Goal: Task Accomplishment & Management: Manage account settings

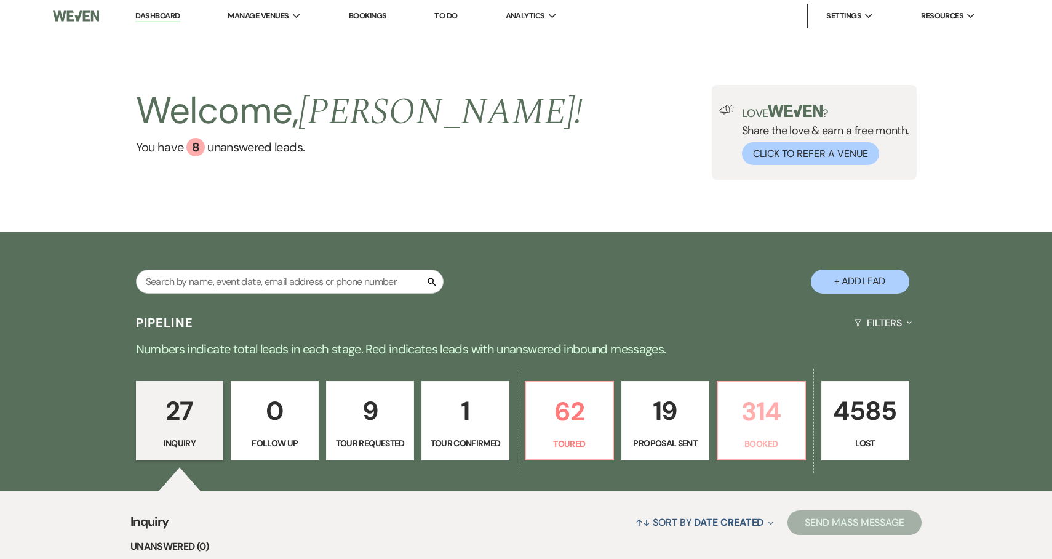
click at [755, 455] on link "314 Booked" at bounding box center [761, 421] width 89 height 80
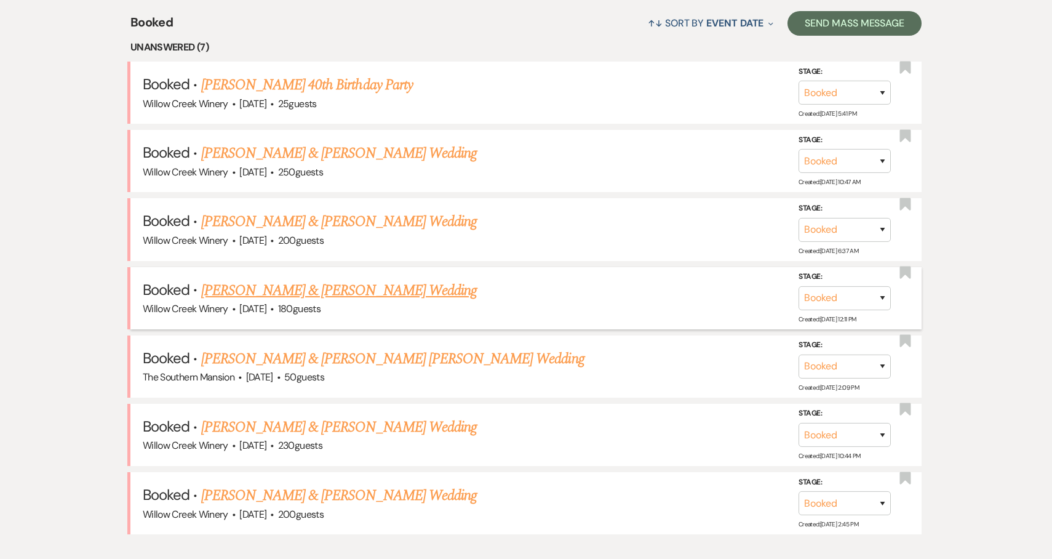
scroll to position [498, 0]
click at [320, 289] on link "[PERSON_NAME] & [PERSON_NAME] Wedding" at bounding box center [339, 292] width 276 height 22
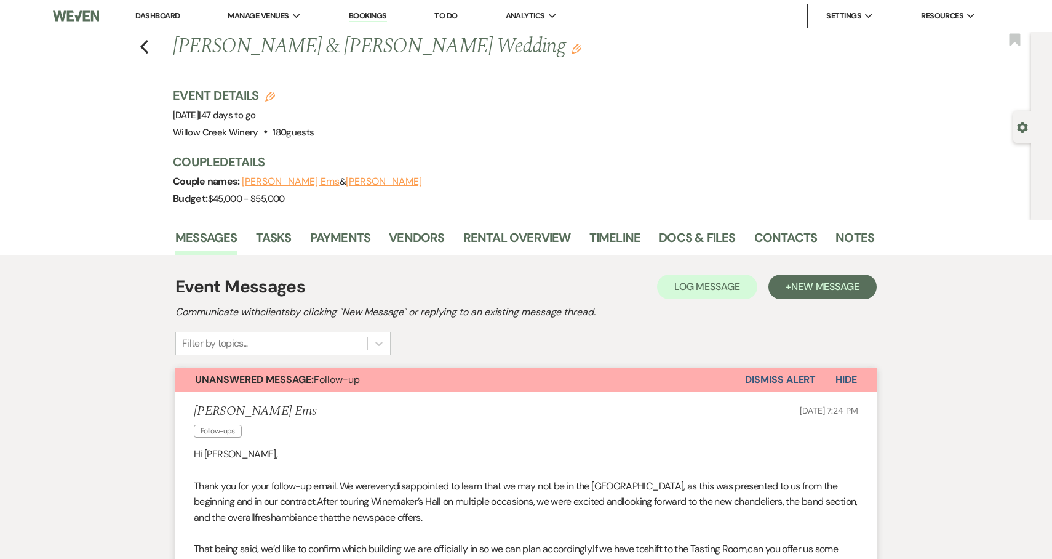
click at [442, 378] on button "Unanswered Message: Follow-up" at bounding box center [460, 379] width 570 height 23
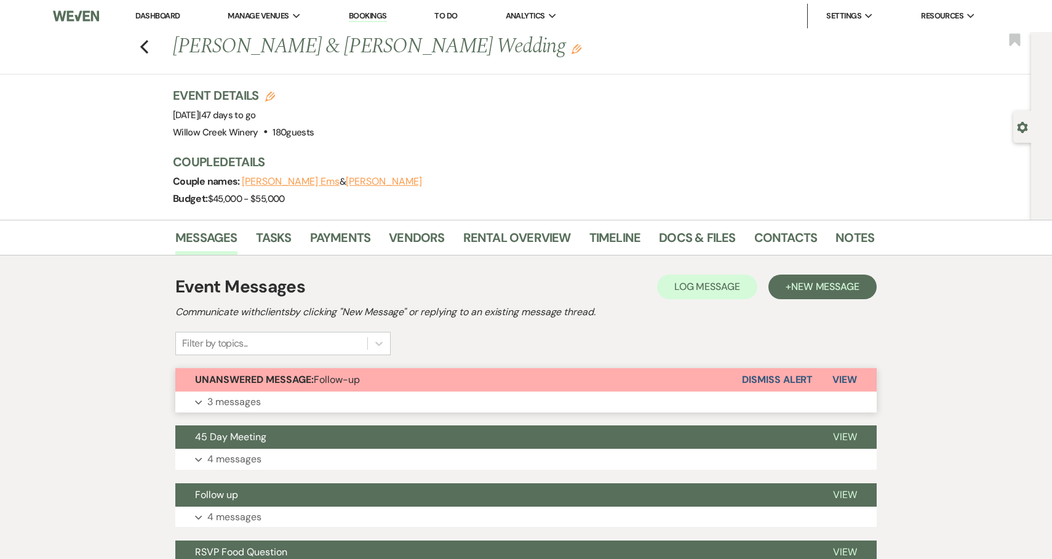
click at [446, 393] on button "Expand 3 messages" at bounding box center [525, 401] width 701 height 21
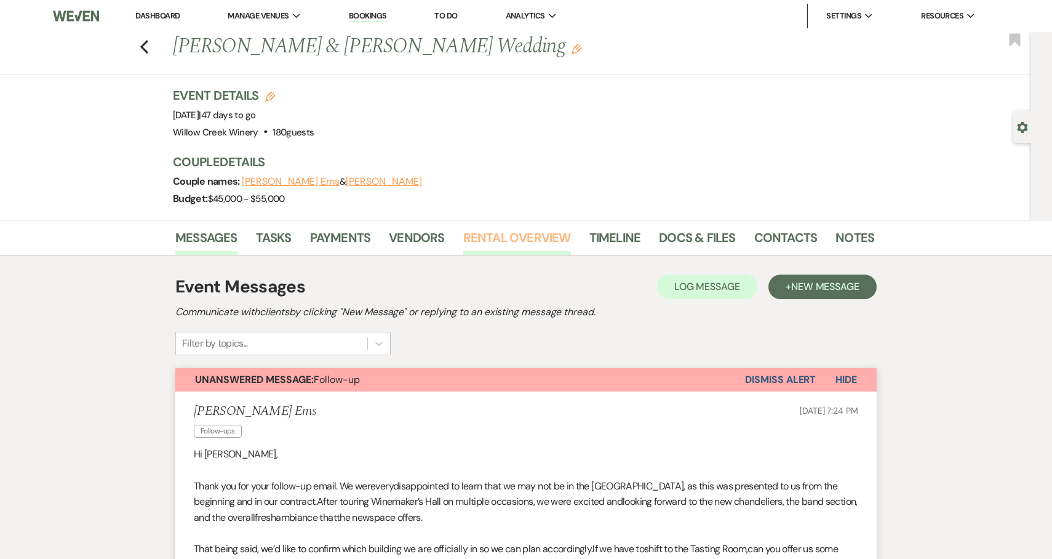
click at [480, 234] on link "Rental Overview" at bounding box center [517, 241] width 108 height 27
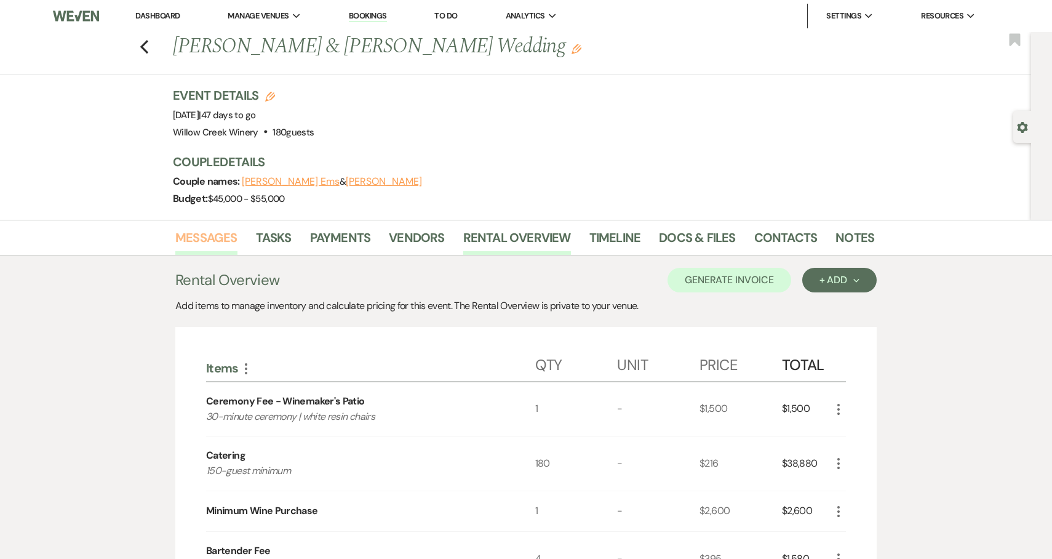
click at [229, 239] on link "Messages" at bounding box center [206, 241] width 62 height 27
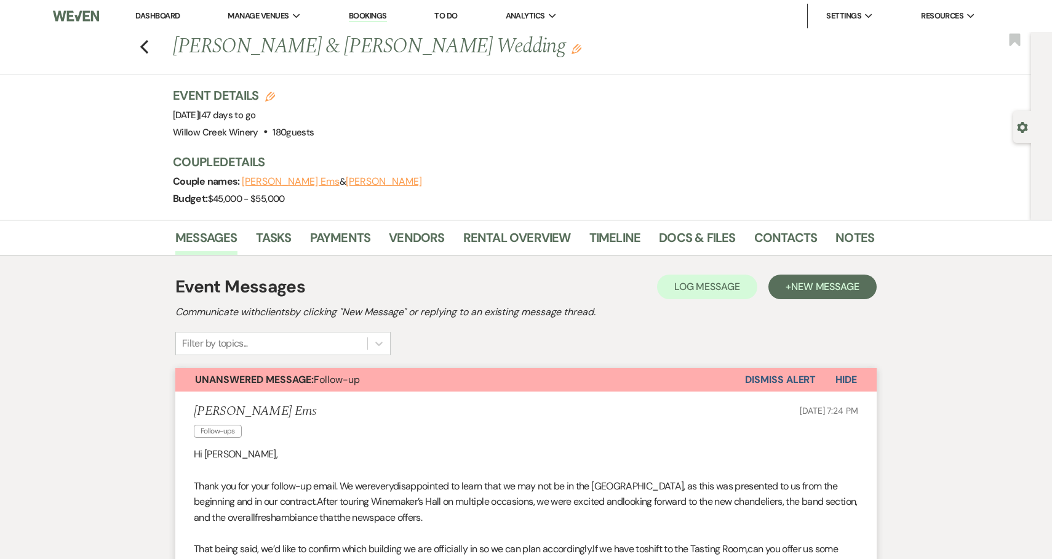
click at [348, 383] on span "Unanswered Message: Follow-up" at bounding box center [277, 379] width 165 height 13
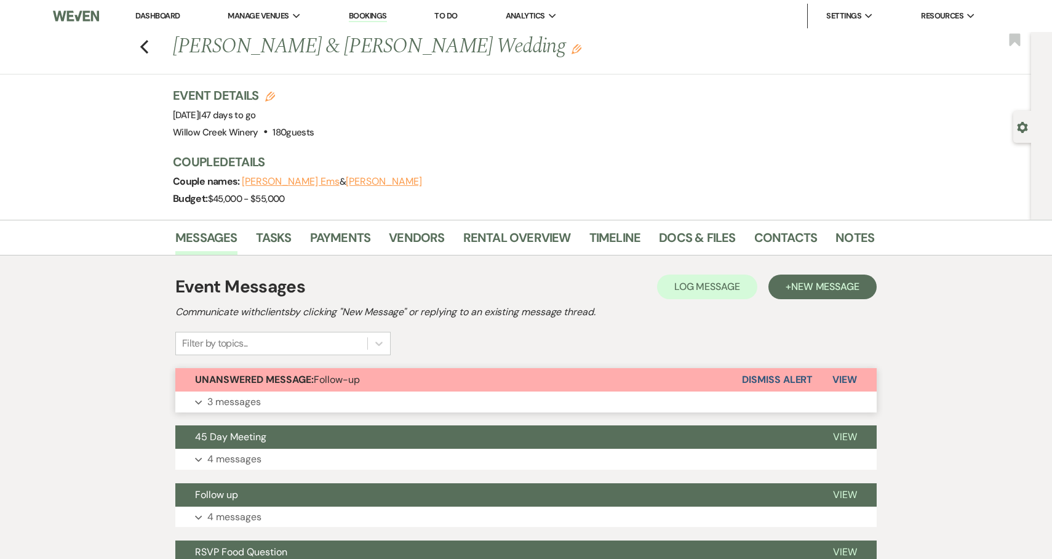
scroll to position [117, 0]
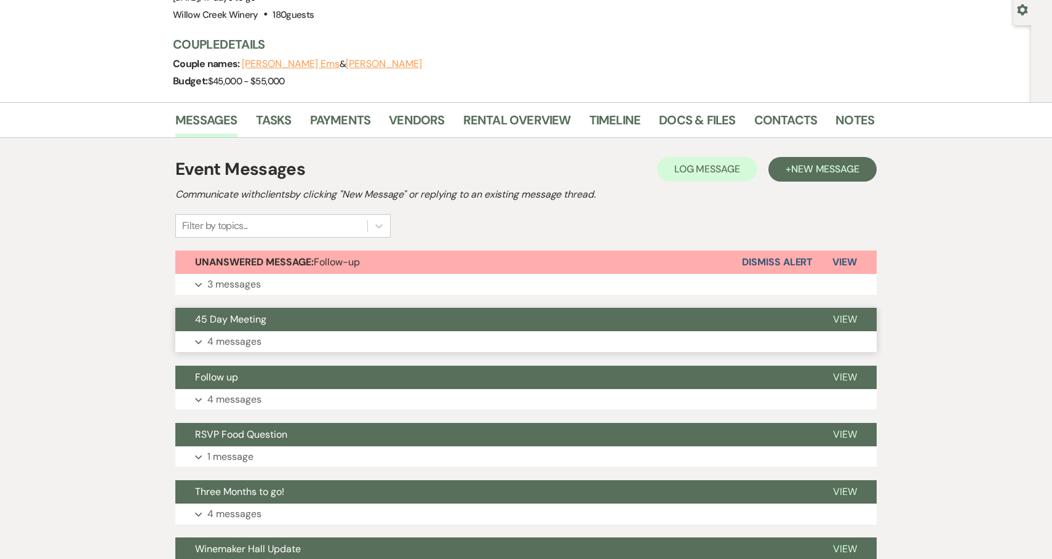
click at [326, 327] on button "45 Day Meeting" at bounding box center [494, 319] width 638 height 23
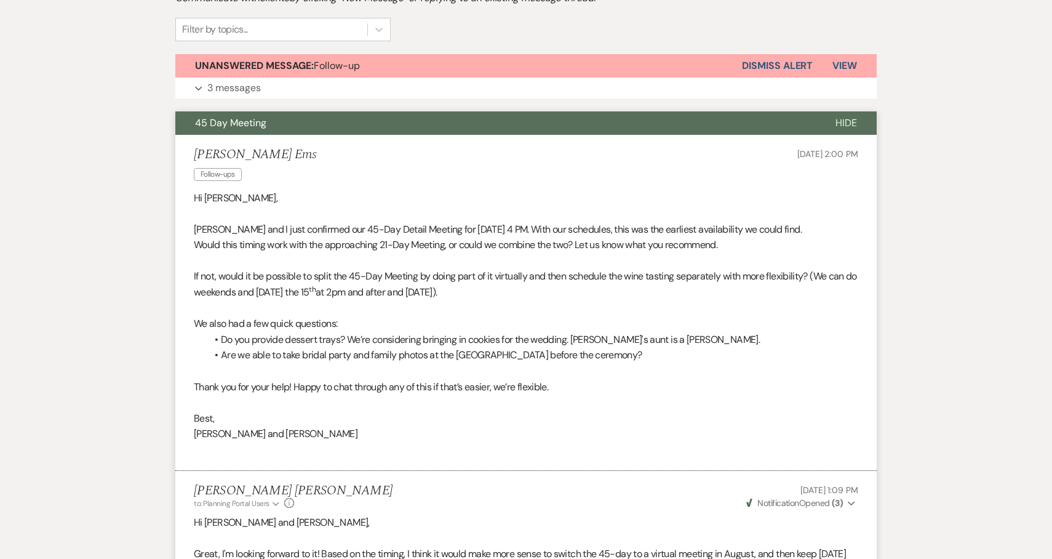
scroll to position [0, 0]
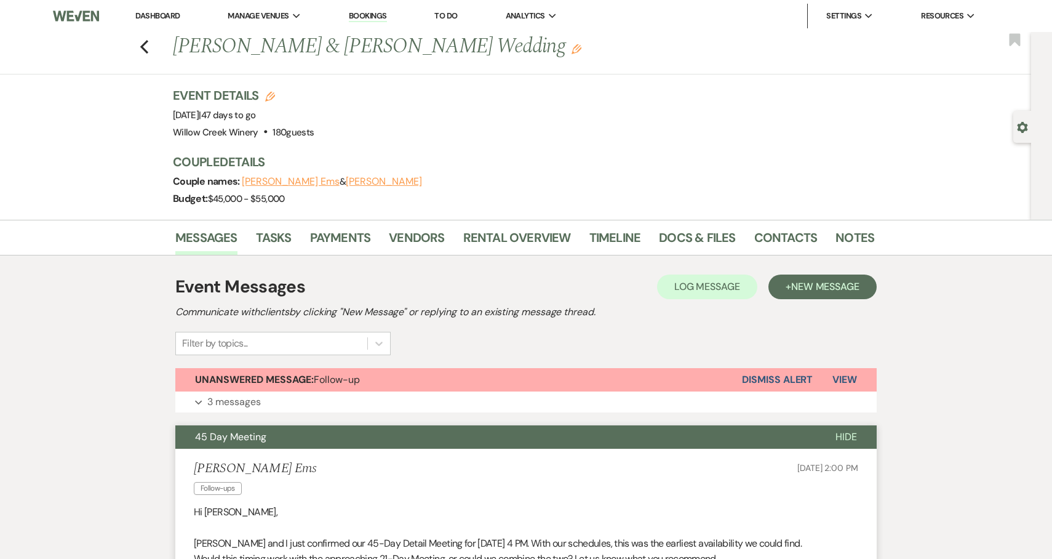
click at [346, 432] on button "45 Day Meeting" at bounding box center [495, 436] width 640 height 23
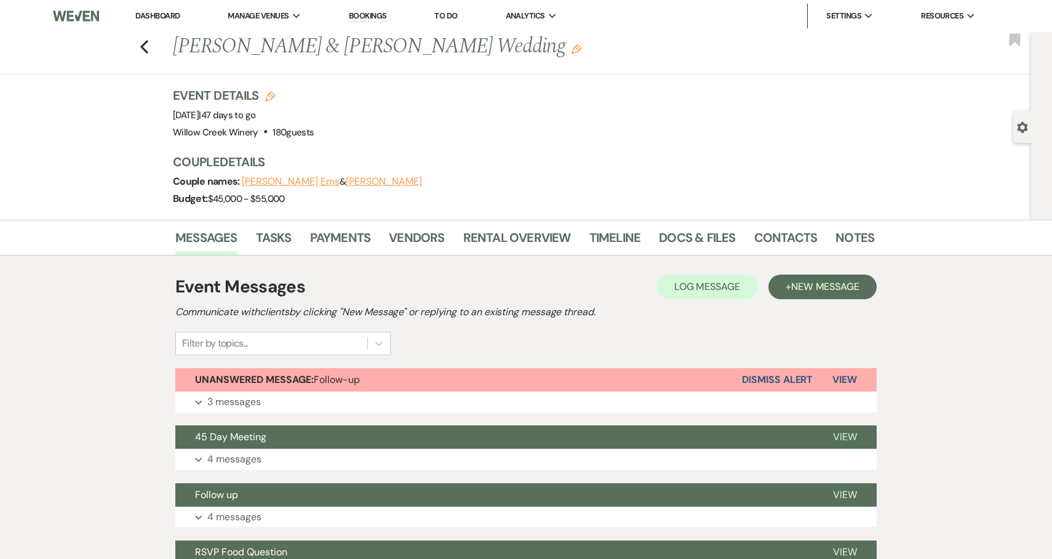
click at [474, 236] on link "Rental Overview" at bounding box center [517, 241] width 108 height 27
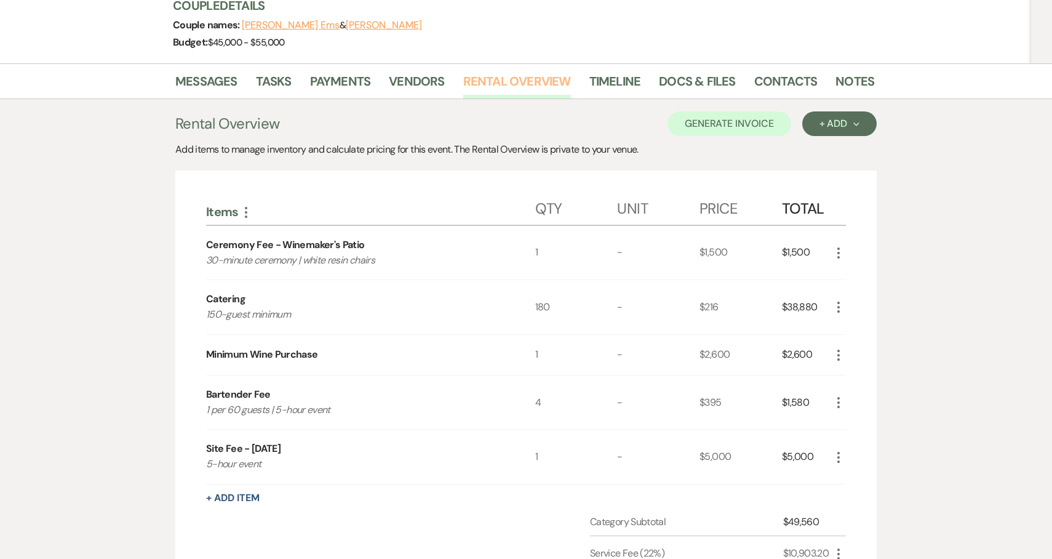
scroll to position [129, 0]
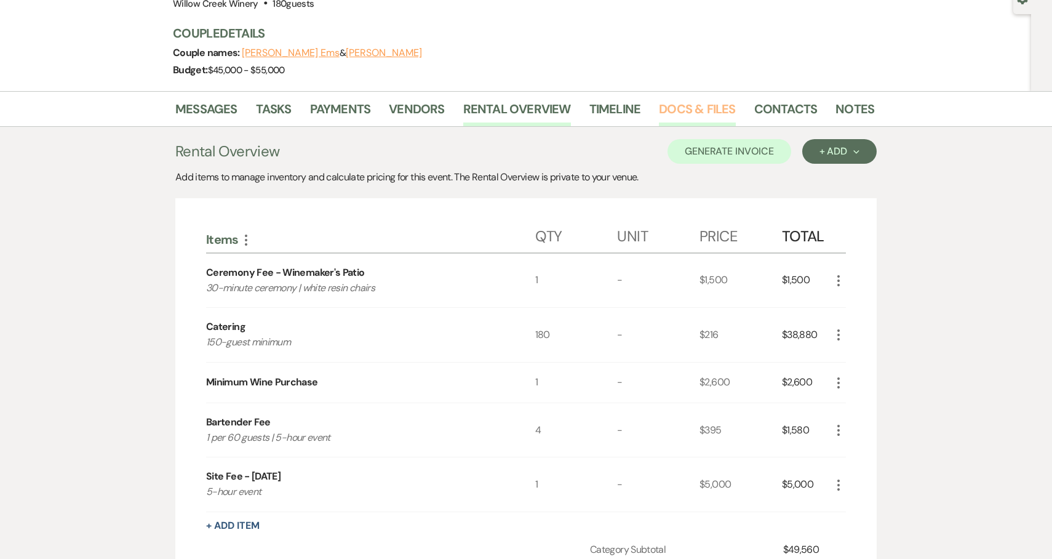
click at [691, 111] on link "Docs & Files" at bounding box center [697, 112] width 76 height 27
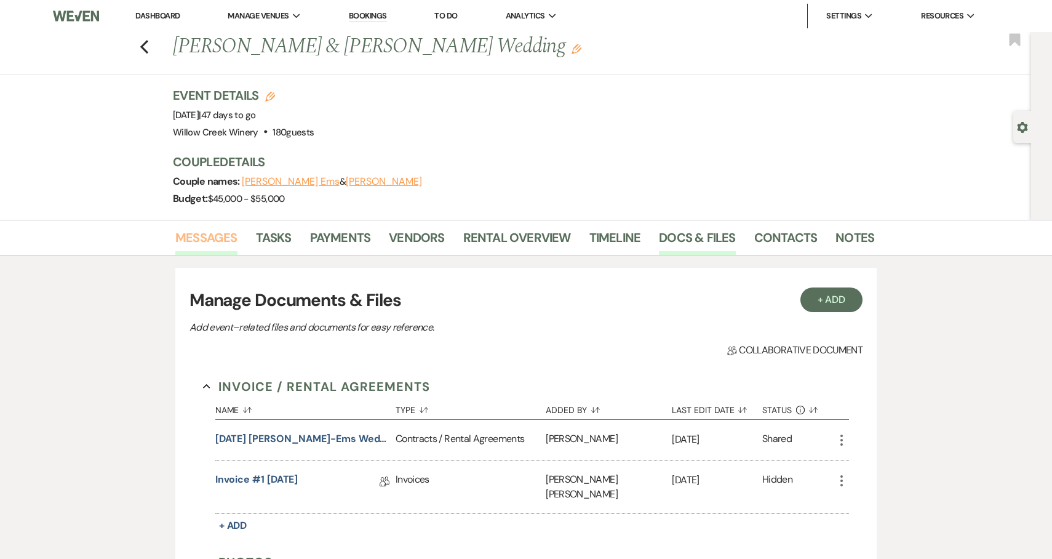
click at [204, 246] on link "Messages" at bounding box center [206, 241] width 62 height 27
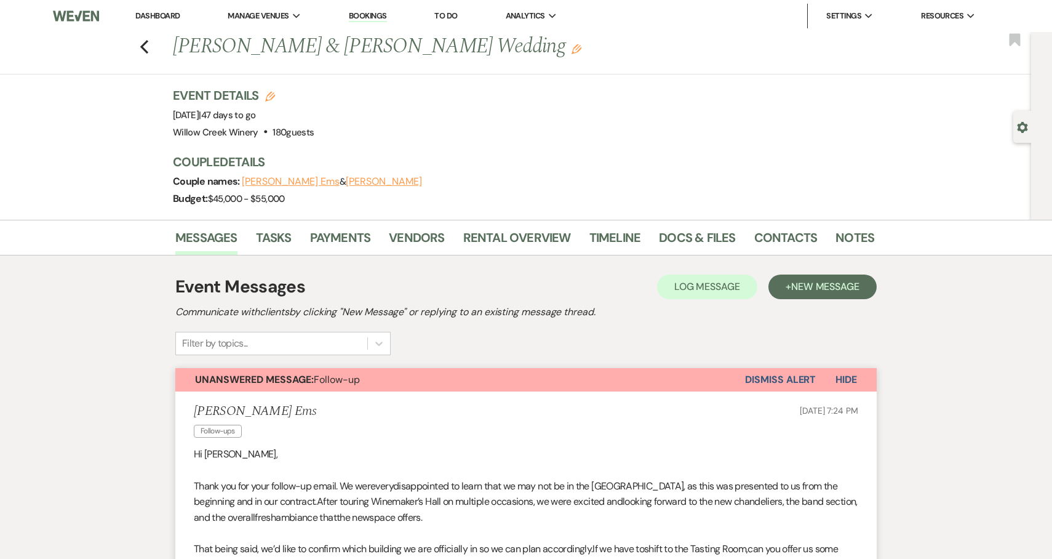
click at [250, 378] on strong "Unanswered Message:" at bounding box center [254, 379] width 119 height 13
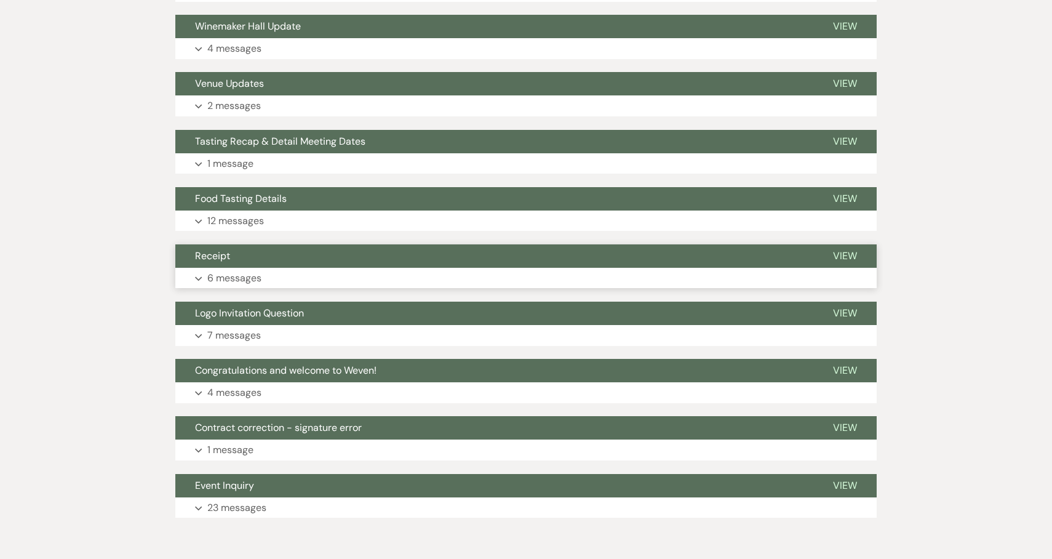
scroll to position [650, 0]
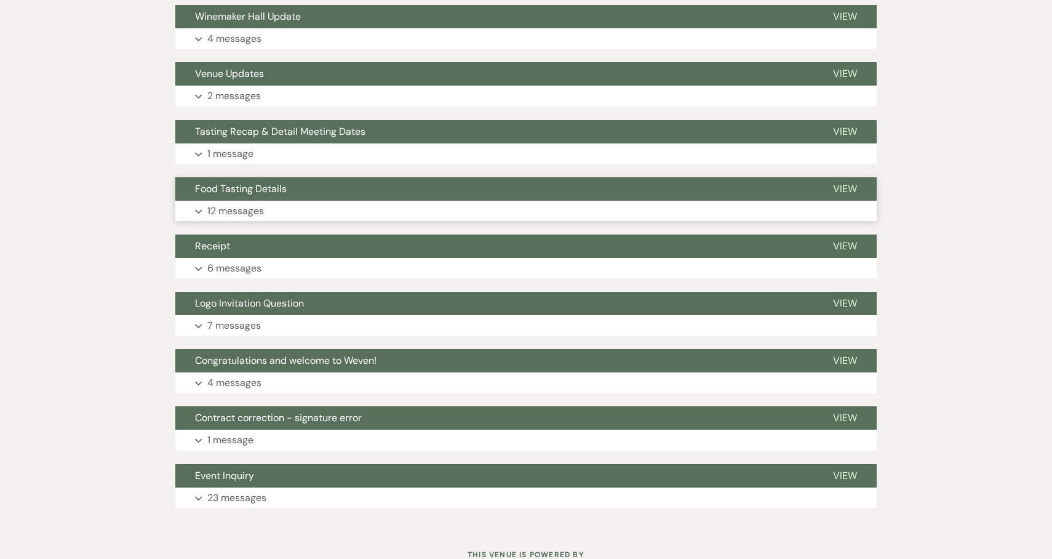
click at [273, 181] on button "Food Tasting Details" at bounding box center [494, 188] width 638 height 23
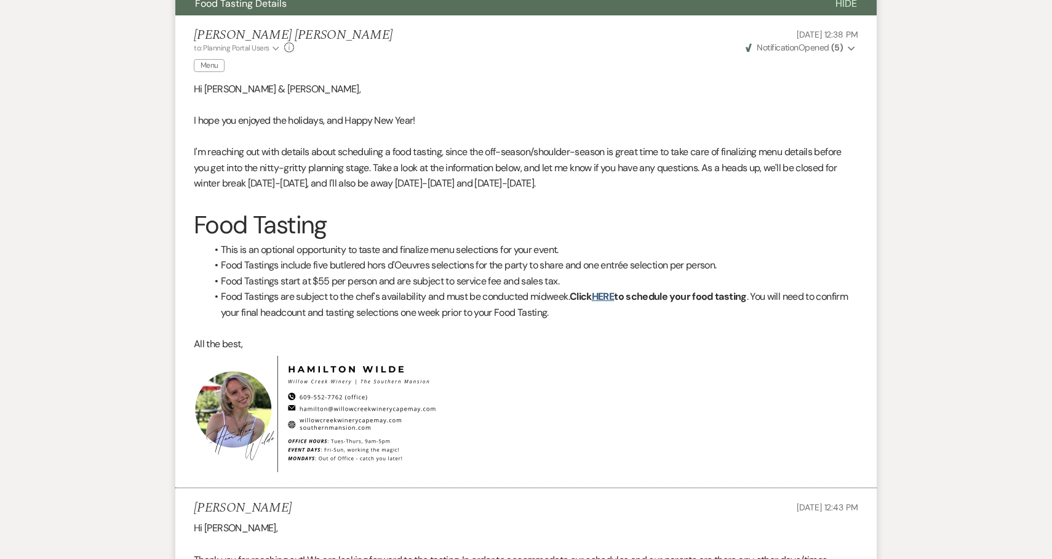
scroll to position [358, 0]
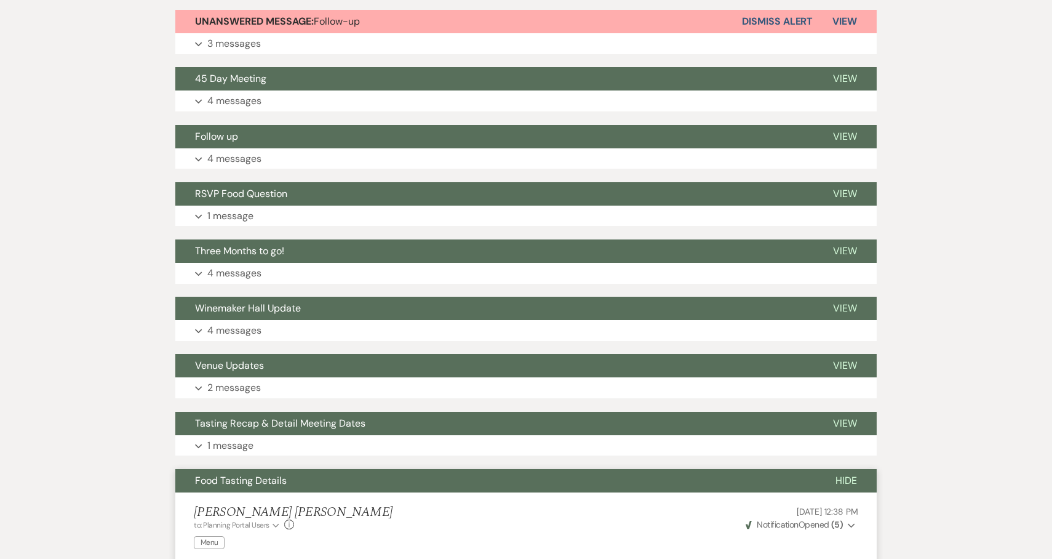
click at [284, 482] on span "Food Tasting Details" at bounding box center [241, 480] width 92 height 13
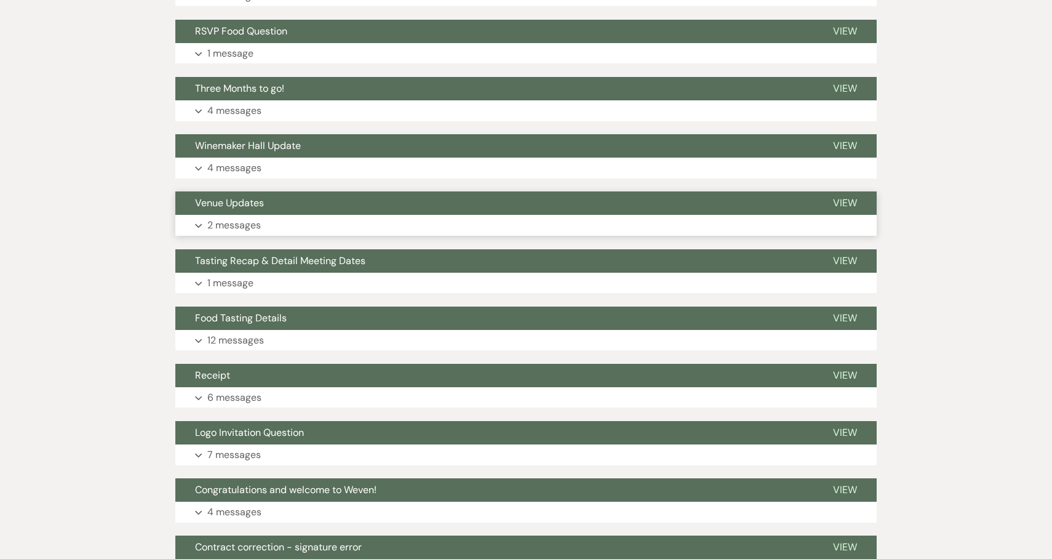
scroll to position [498, 0]
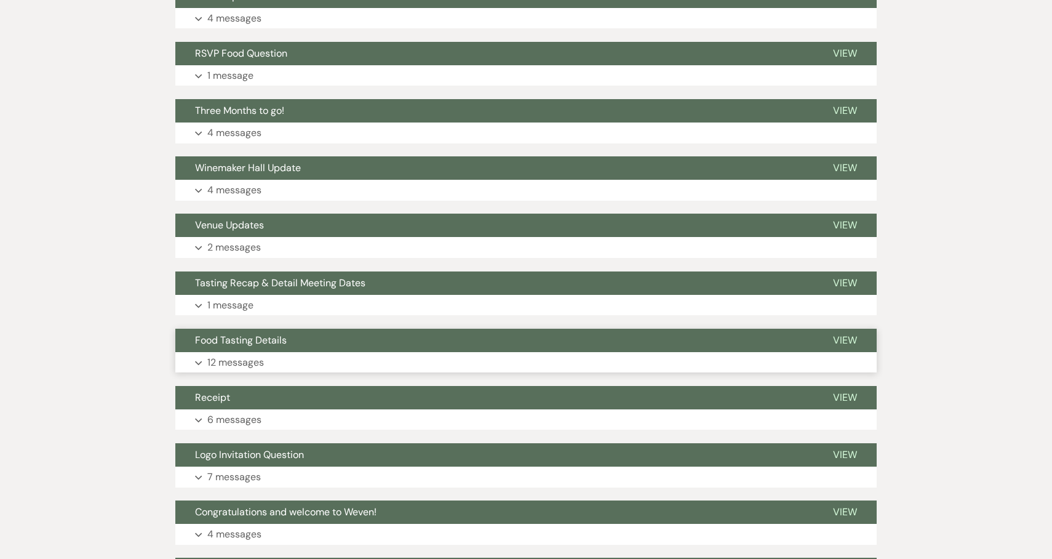
click at [309, 354] on button "Expand 12 messages" at bounding box center [525, 362] width 701 height 21
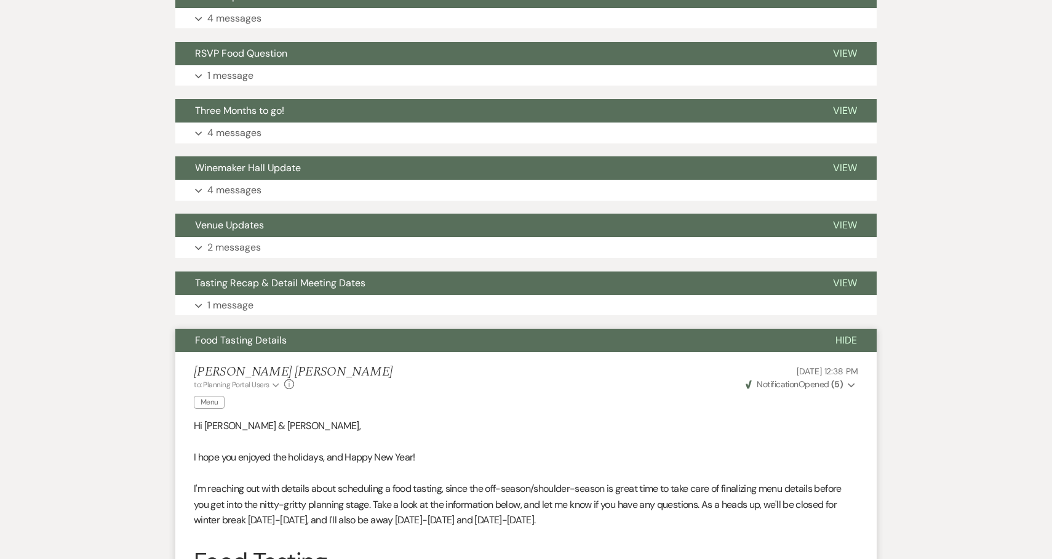
click at [308, 348] on button "Food Tasting Details" at bounding box center [495, 339] width 640 height 23
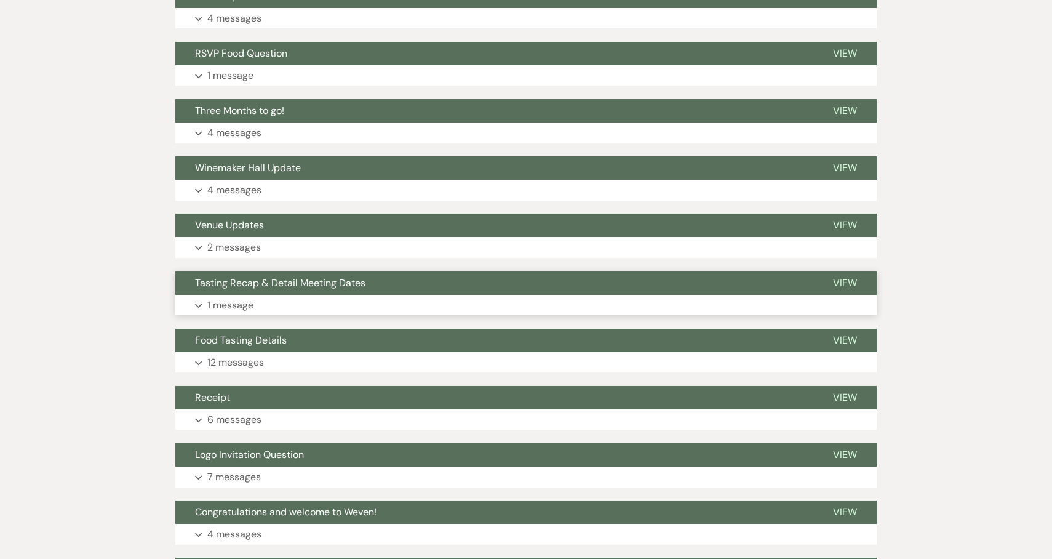
click at [308, 292] on button "Tasting Recap & Detail Meeting Dates" at bounding box center [494, 282] width 638 height 23
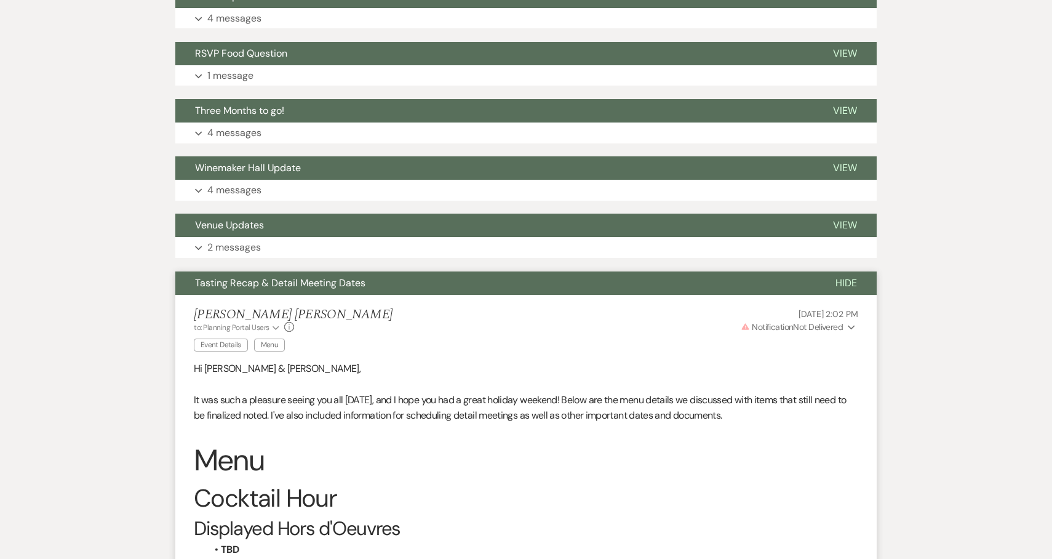
drag, startPoint x: 307, startPoint y: 292, endPoint x: 400, endPoint y: 389, distance: 134.0
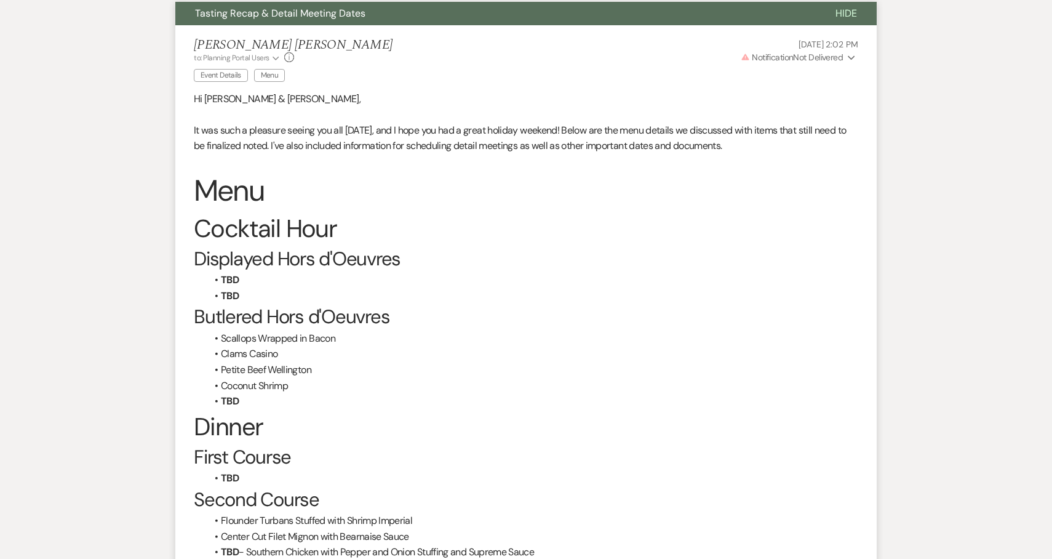
scroll to position [645, 0]
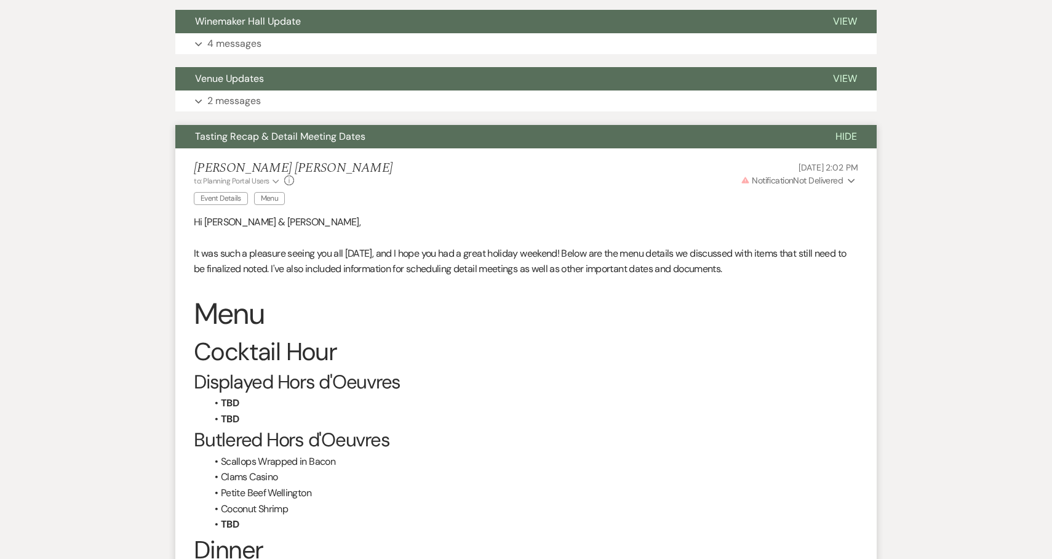
click at [466, 142] on button "Tasting Recap & Detail Meeting Dates" at bounding box center [495, 136] width 640 height 23
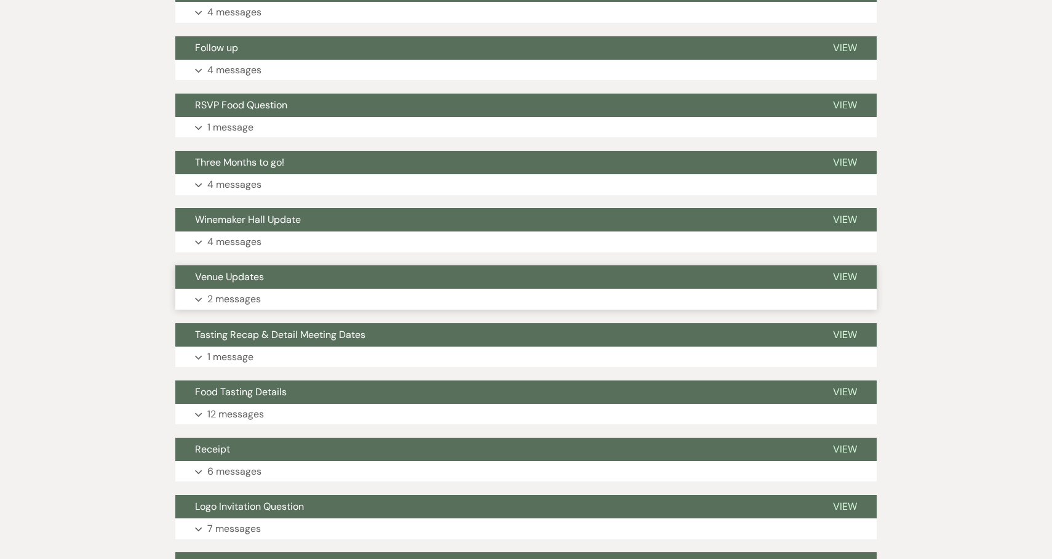
scroll to position [359, 0]
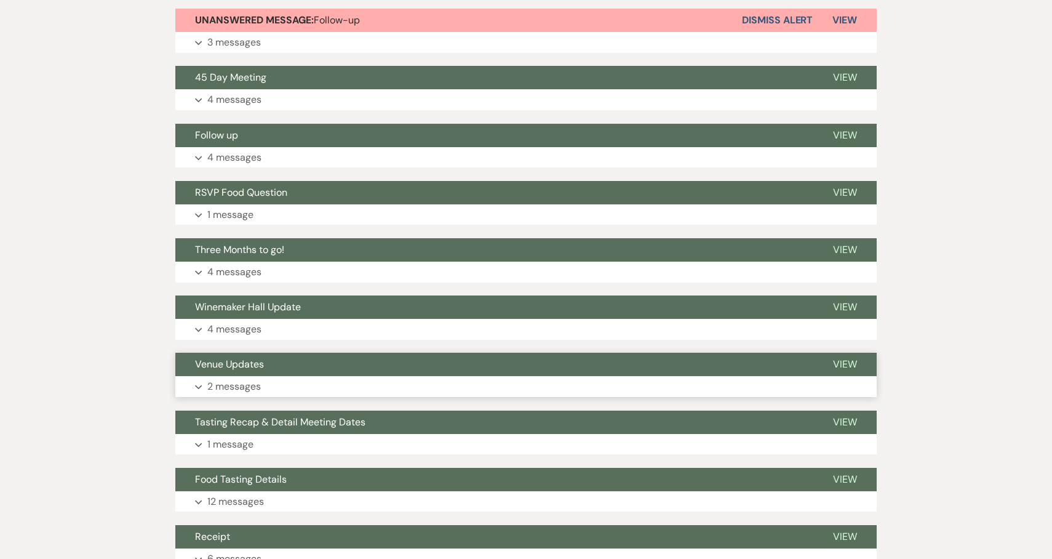
click at [459, 82] on button "45 Day Meeting" at bounding box center [494, 77] width 638 height 23
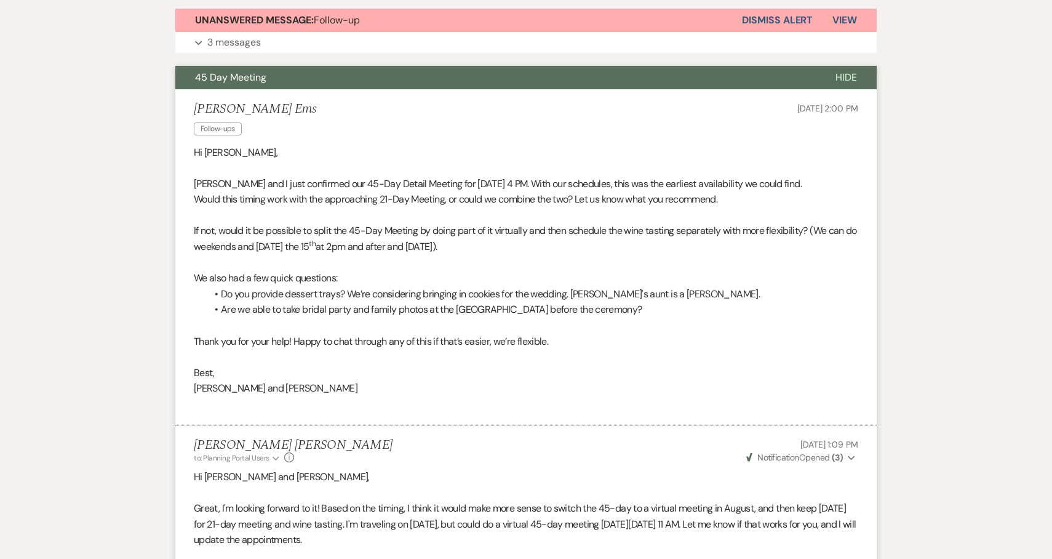
click at [460, 82] on button "45 Day Meeting" at bounding box center [495, 77] width 640 height 23
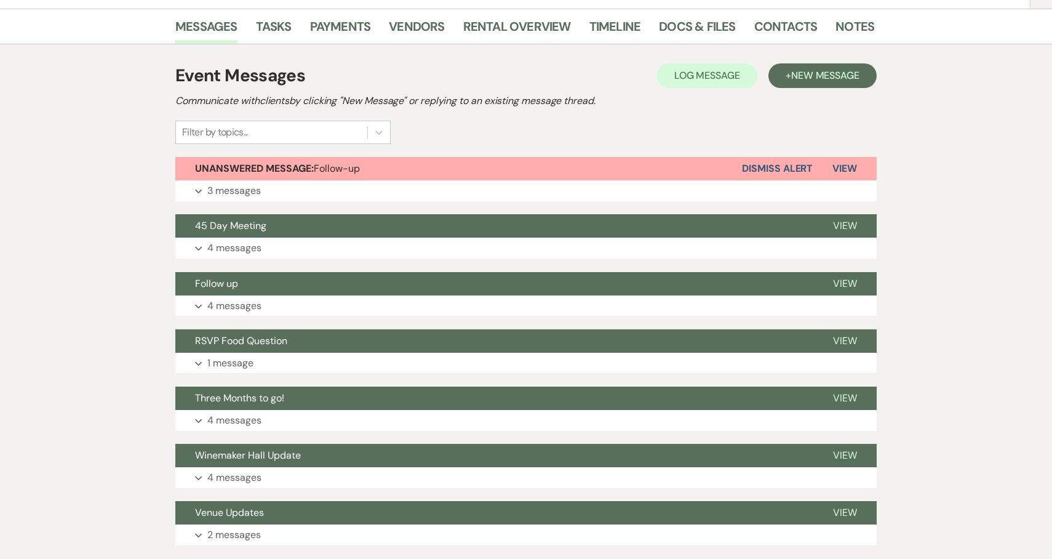
scroll to position [86, 0]
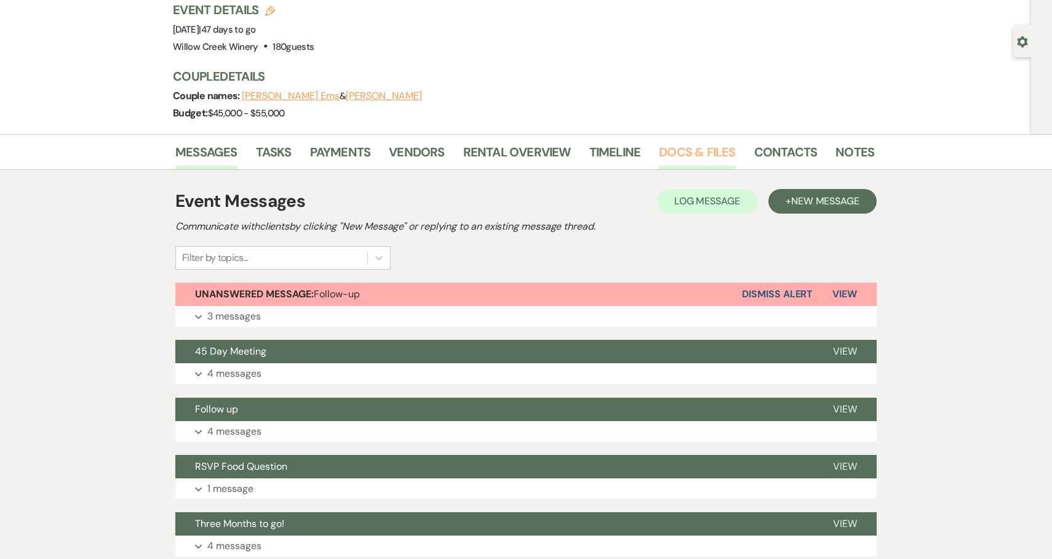
click at [704, 151] on link "Docs & Files" at bounding box center [697, 155] width 76 height 27
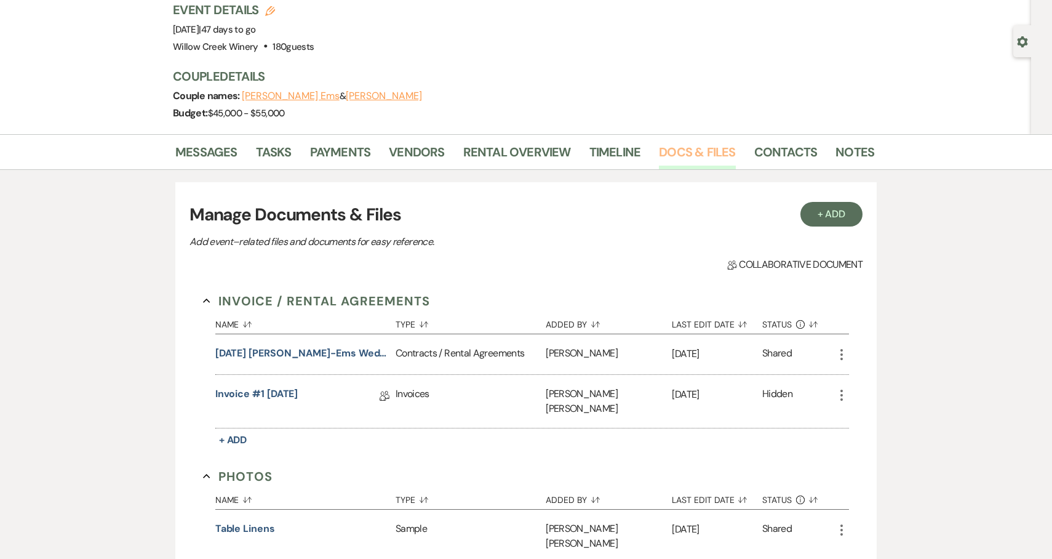
click at [704, 151] on link "Docs & Files" at bounding box center [697, 155] width 76 height 27
click at [766, 152] on link "Contacts" at bounding box center [785, 155] width 63 height 27
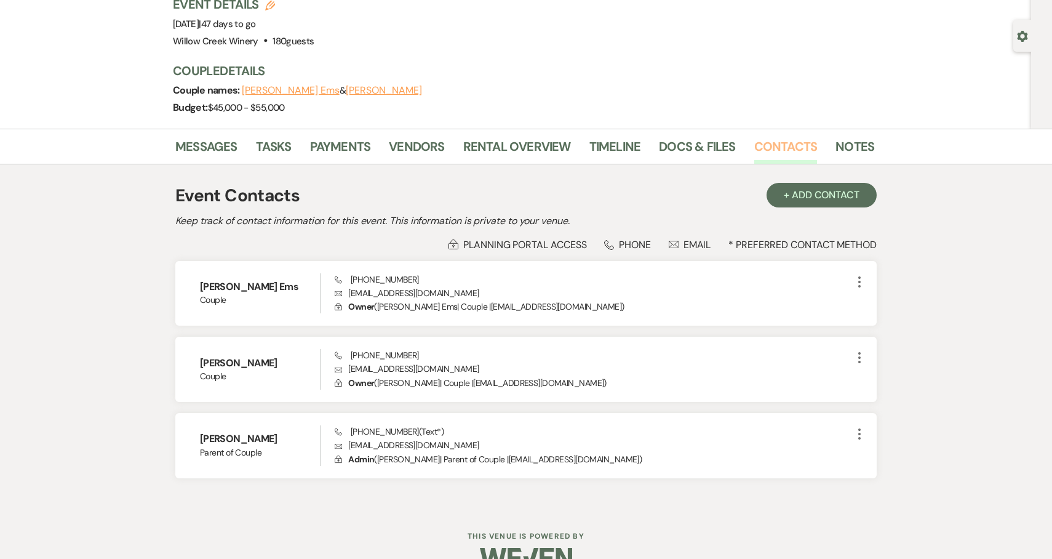
scroll to position [119, 0]
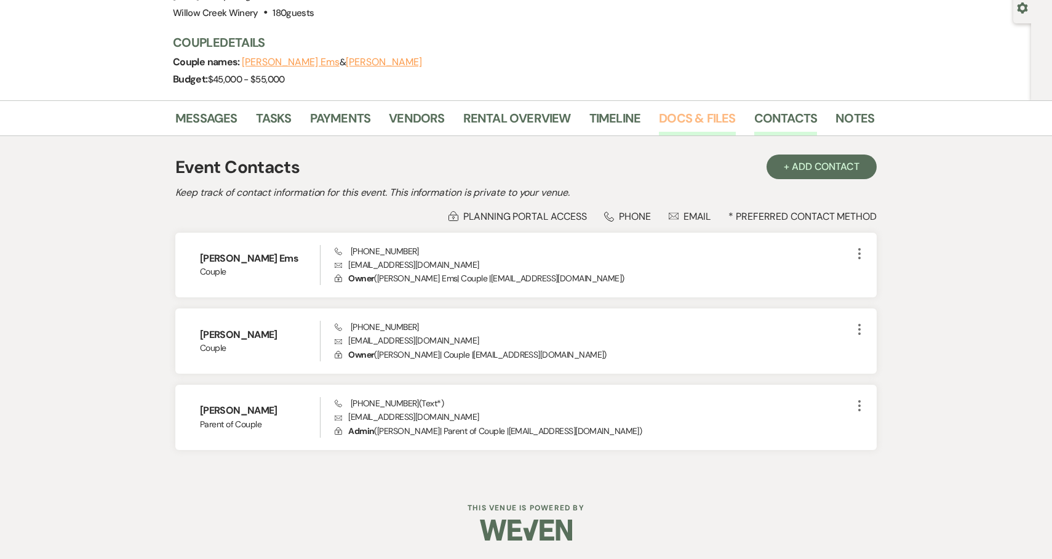
click at [680, 119] on link "Docs & Files" at bounding box center [697, 121] width 76 height 27
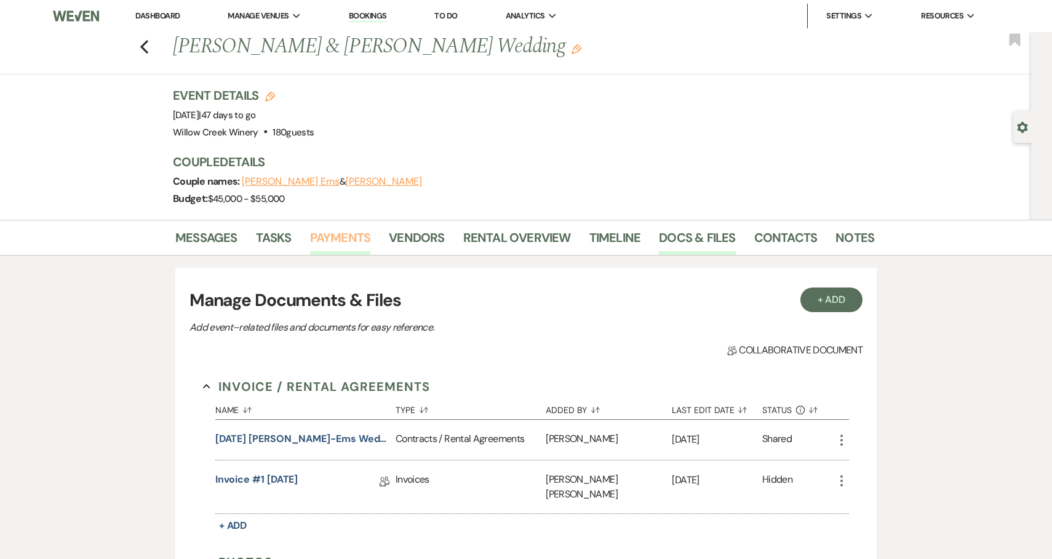
click at [343, 238] on link "Payments" at bounding box center [340, 241] width 61 height 27
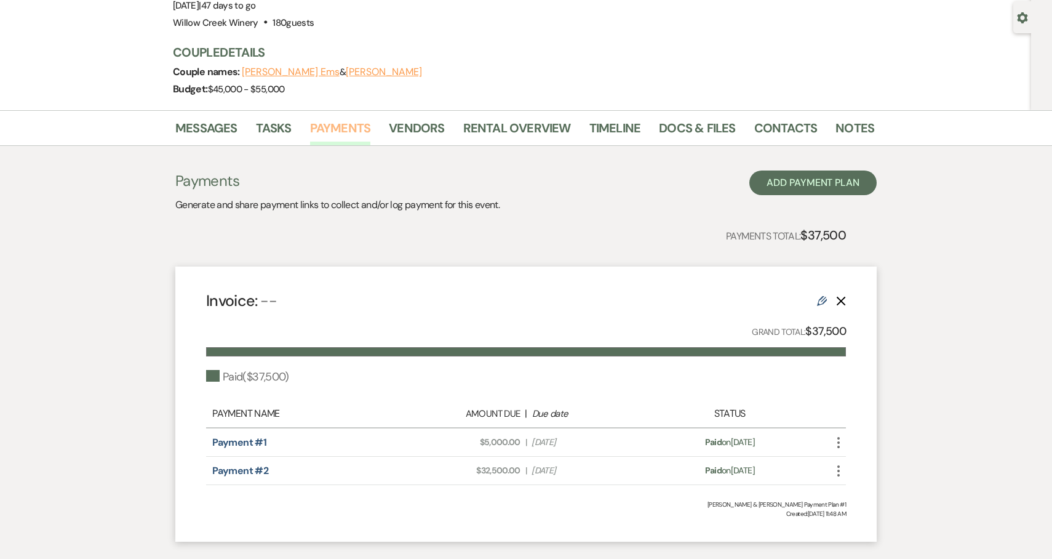
scroll to position [119, 0]
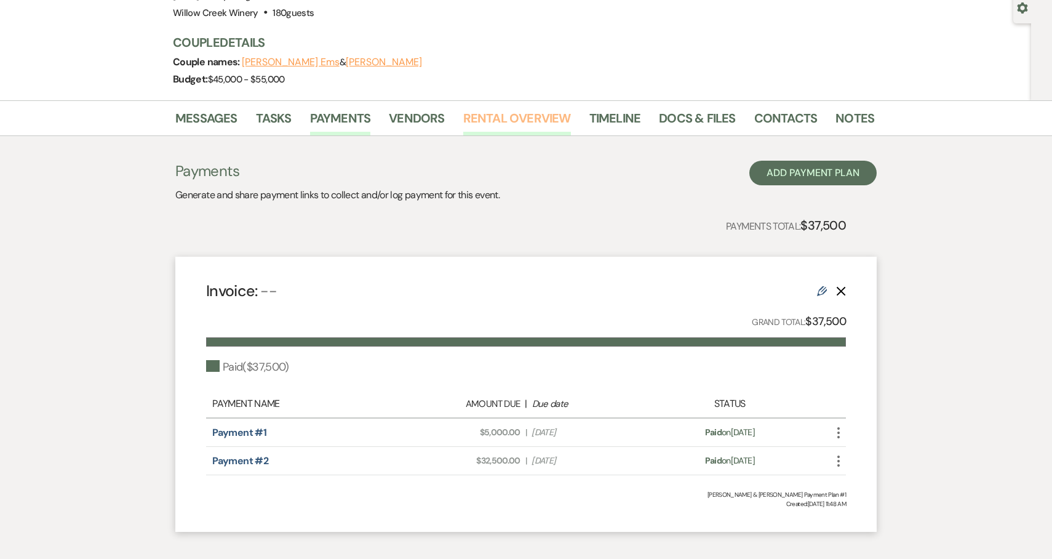
click at [464, 121] on link "Rental Overview" at bounding box center [517, 121] width 108 height 27
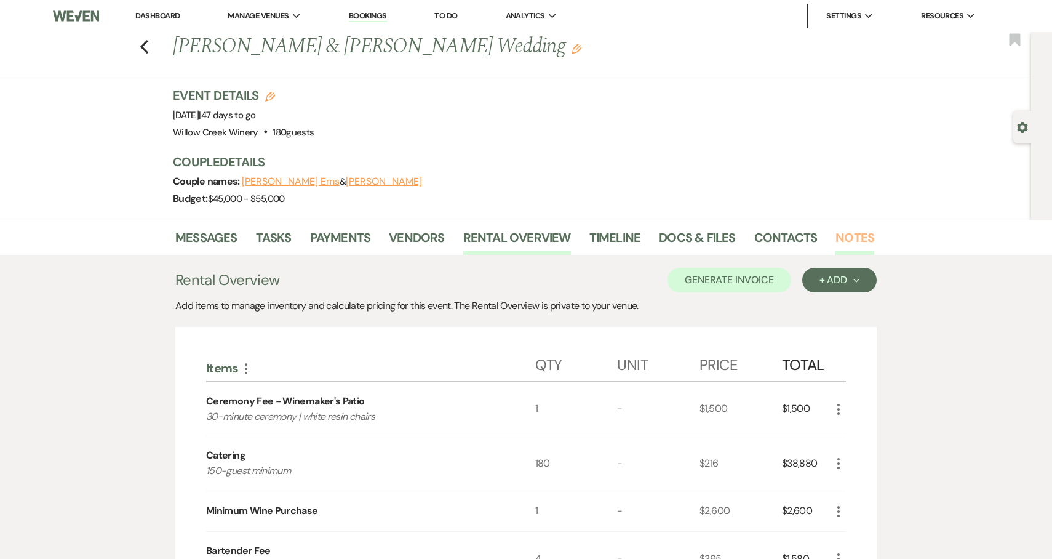
click at [843, 246] on link "Notes" at bounding box center [854, 241] width 39 height 27
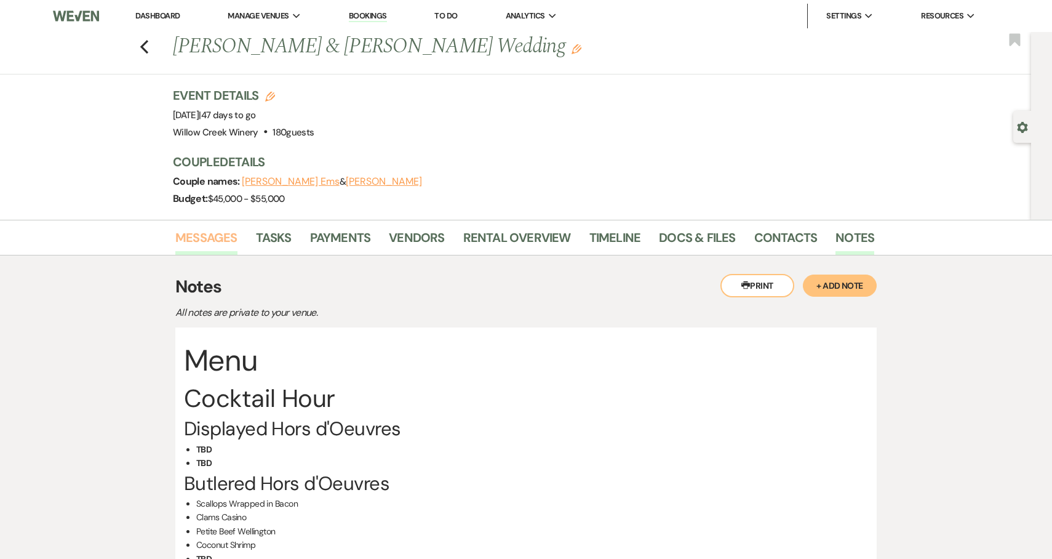
click at [221, 239] on link "Messages" at bounding box center [206, 241] width 62 height 27
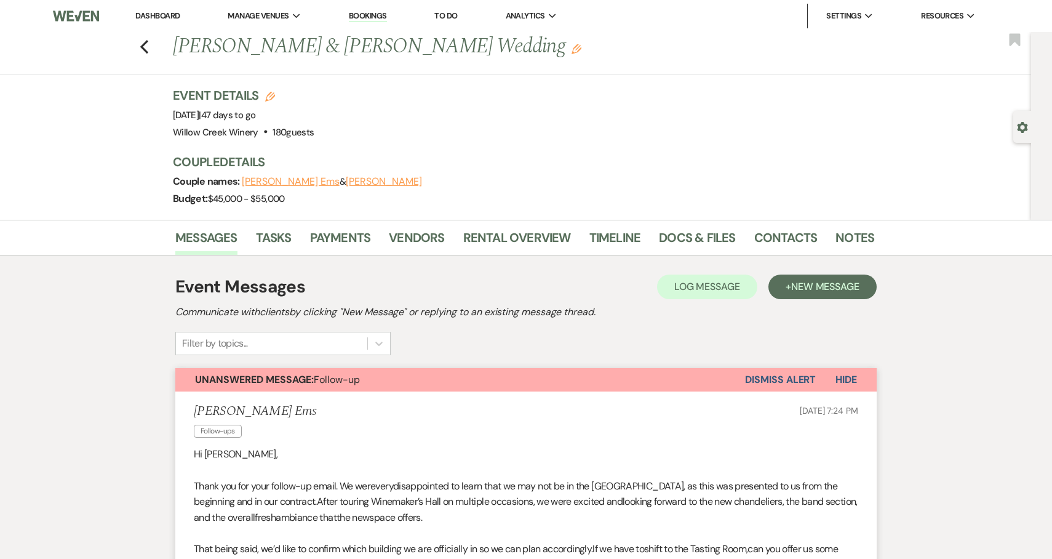
click at [277, 375] on strong "Unanswered Message:" at bounding box center [254, 379] width 119 height 13
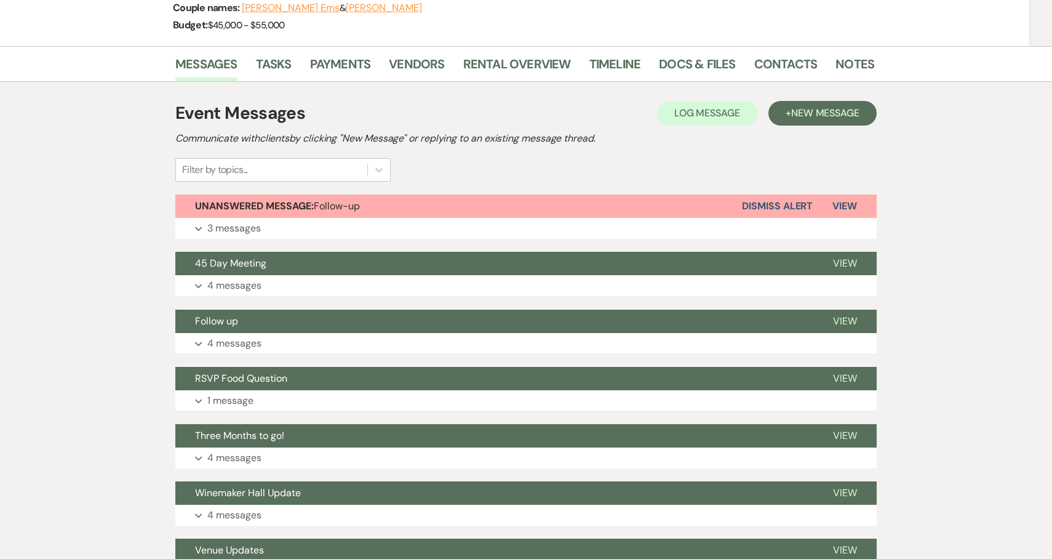
scroll to position [182, 0]
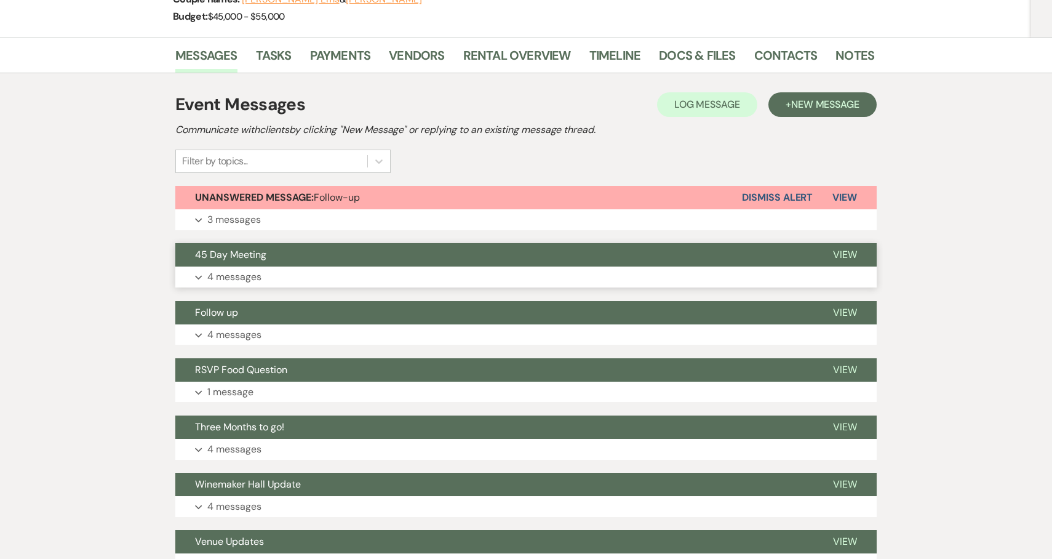
click at [312, 265] on button "45 Day Meeting" at bounding box center [494, 254] width 638 height 23
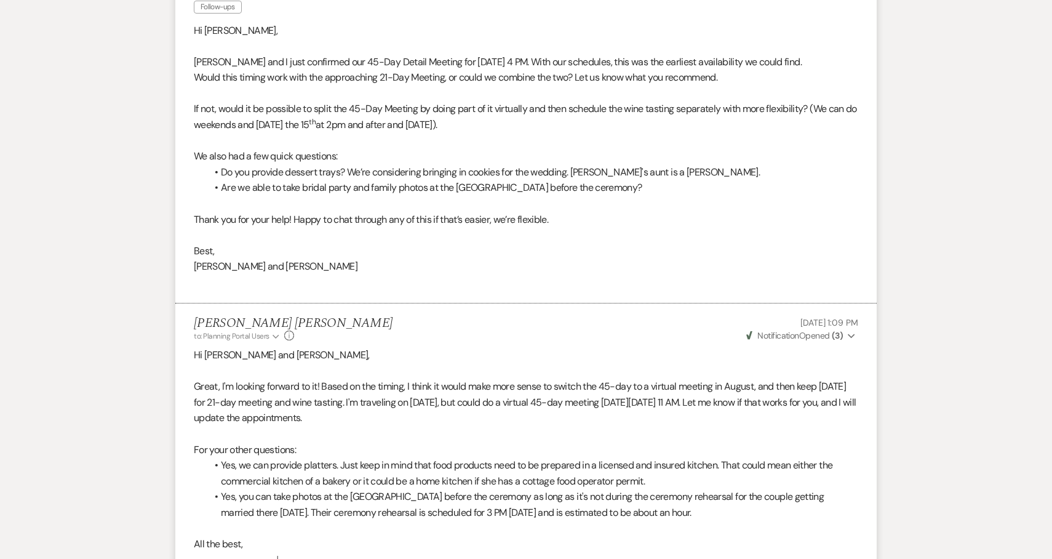
scroll to position [147, 0]
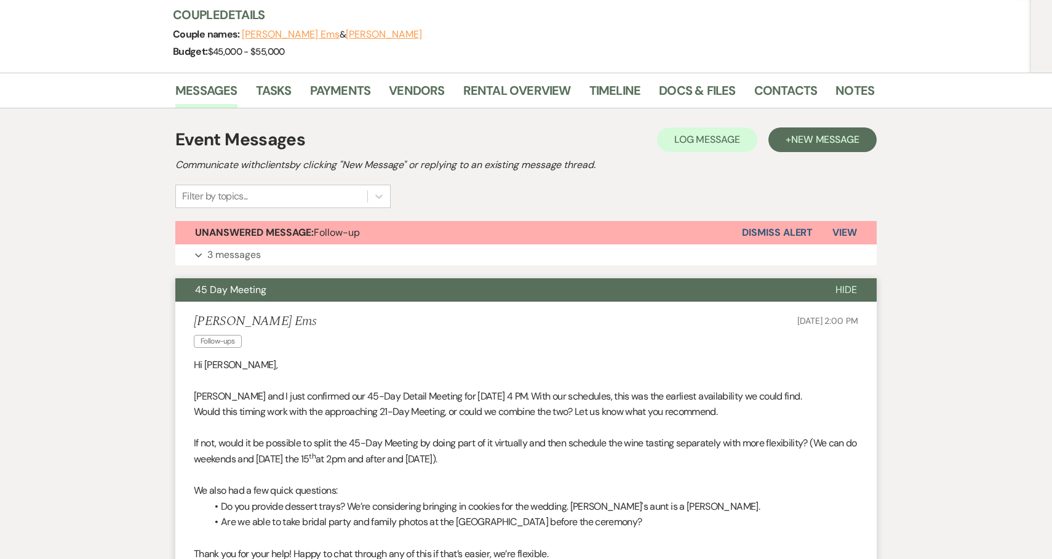
click at [491, 287] on button "45 Day Meeting" at bounding box center [495, 289] width 640 height 23
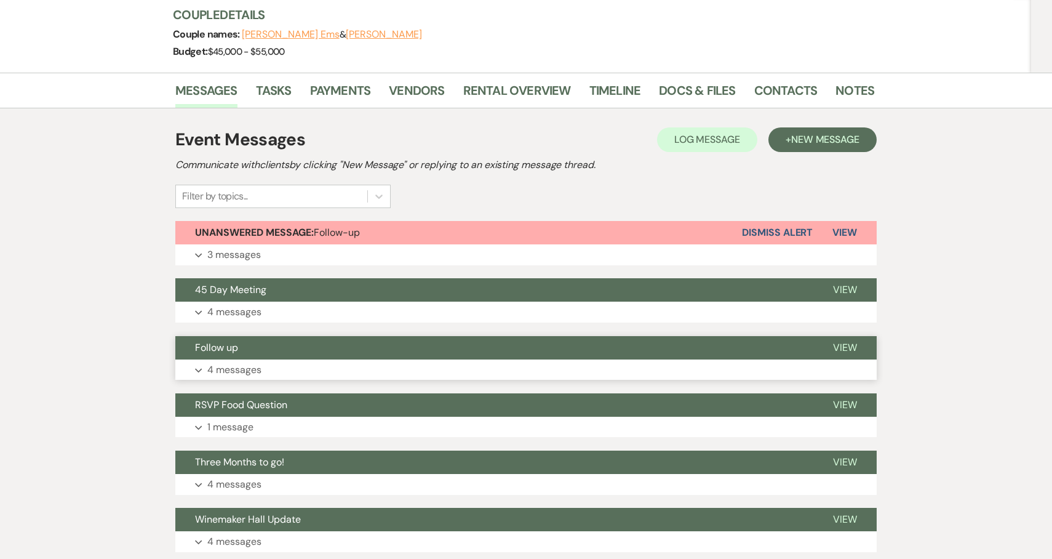
click at [489, 363] on button "Expand 4 messages" at bounding box center [525, 369] width 701 height 21
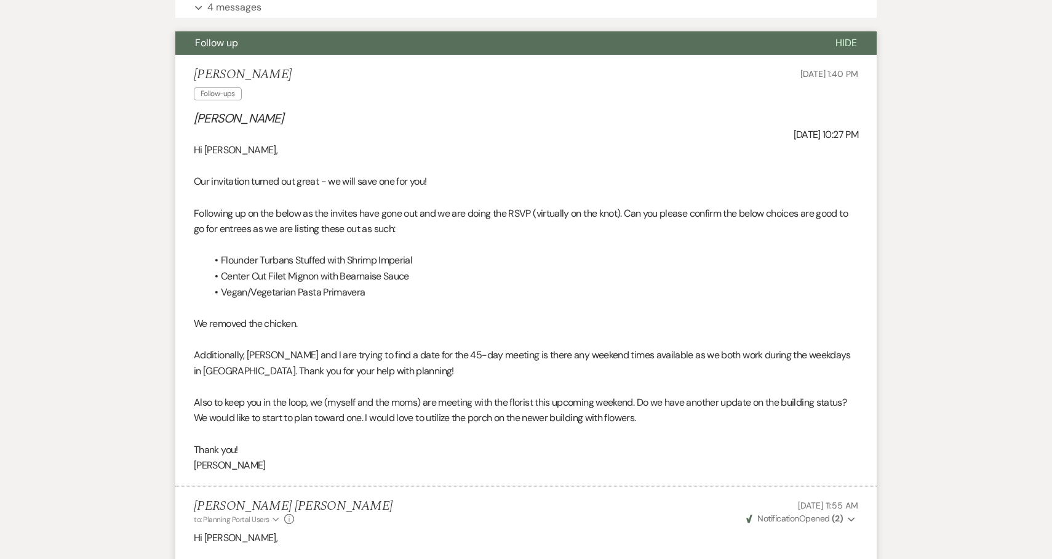
scroll to position [269, 0]
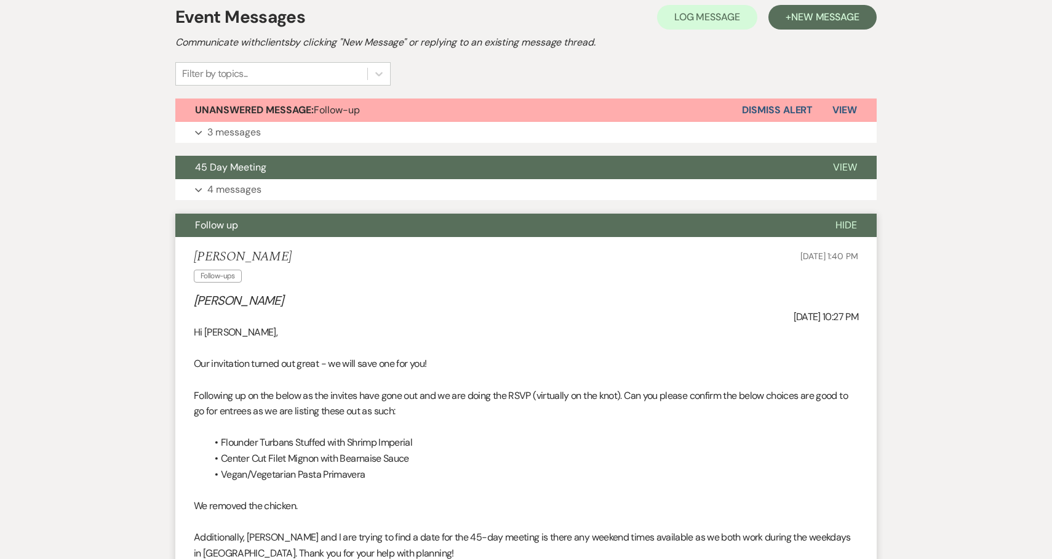
click at [471, 223] on button "Follow up" at bounding box center [495, 224] width 640 height 23
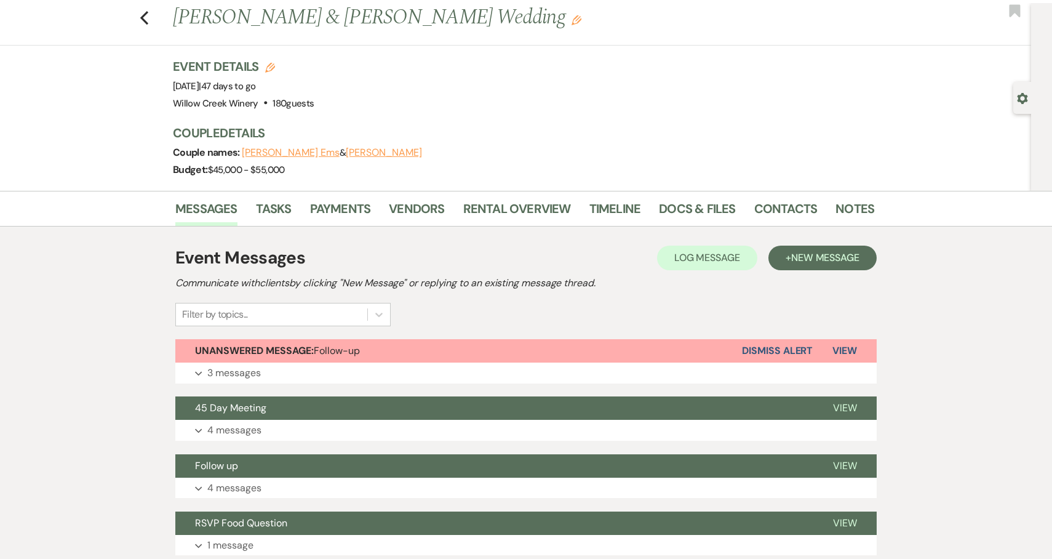
scroll to position [0, 0]
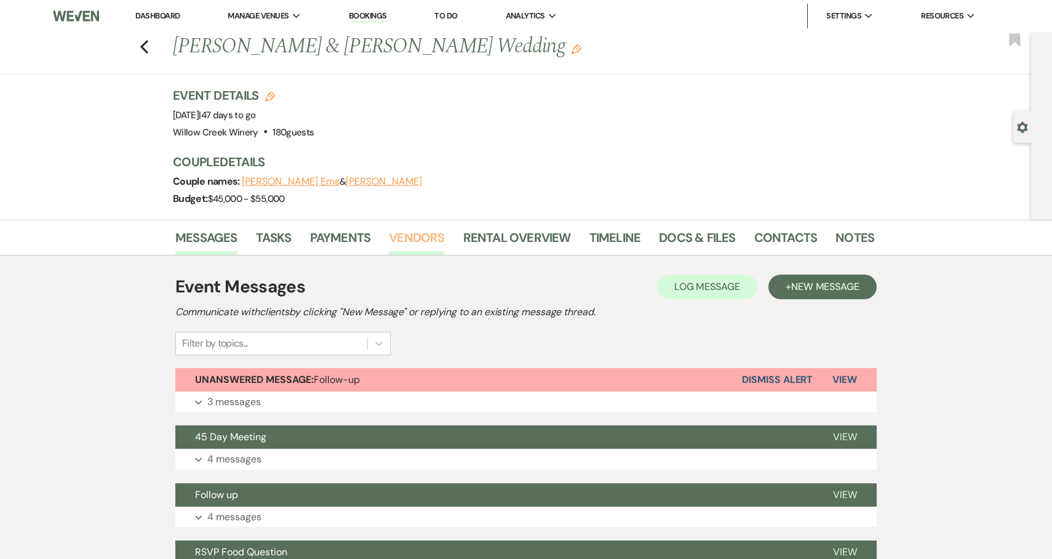
click at [441, 239] on link "Vendors" at bounding box center [416, 241] width 55 height 27
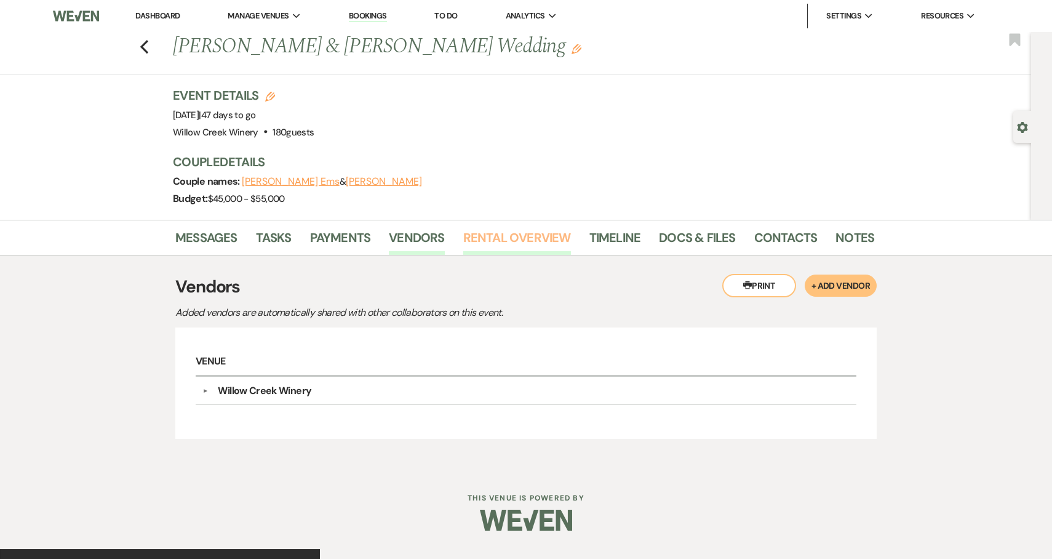
click at [488, 235] on link "Rental Overview" at bounding box center [517, 241] width 108 height 27
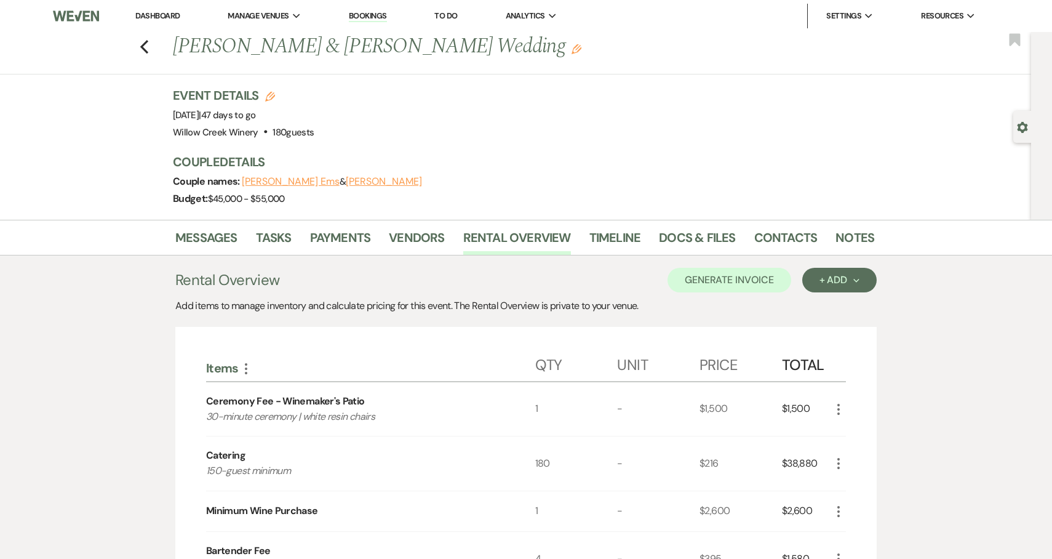
click at [761, 149] on div "Event Details Edit Event Date: [DATE] | 47 days to go Venue: [GEOGRAPHIC_DATA] …" at bounding box center [523, 153] width 701 height 133
click at [850, 236] on link "Notes" at bounding box center [854, 241] width 39 height 27
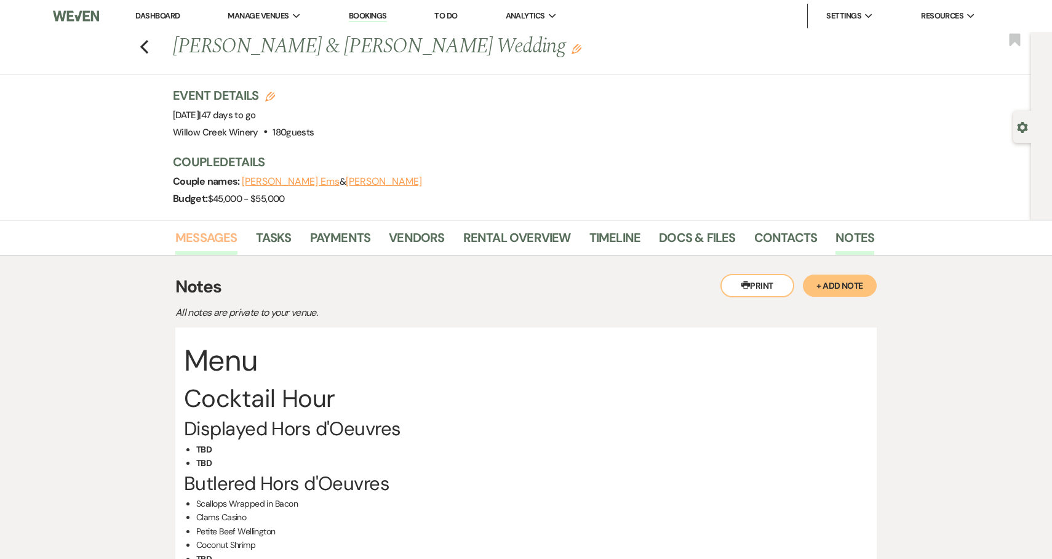
click at [203, 244] on link "Messages" at bounding box center [206, 241] width 62 height 27
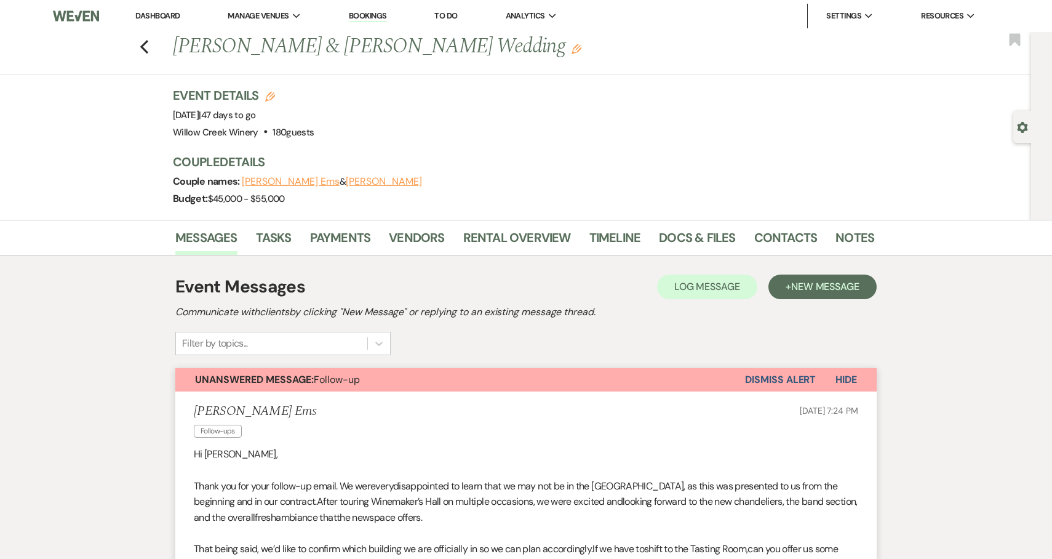
click at [262, 390] on button "Unanswered Message: Follow-up" at bounding box center [460, 379] width 570 height 23
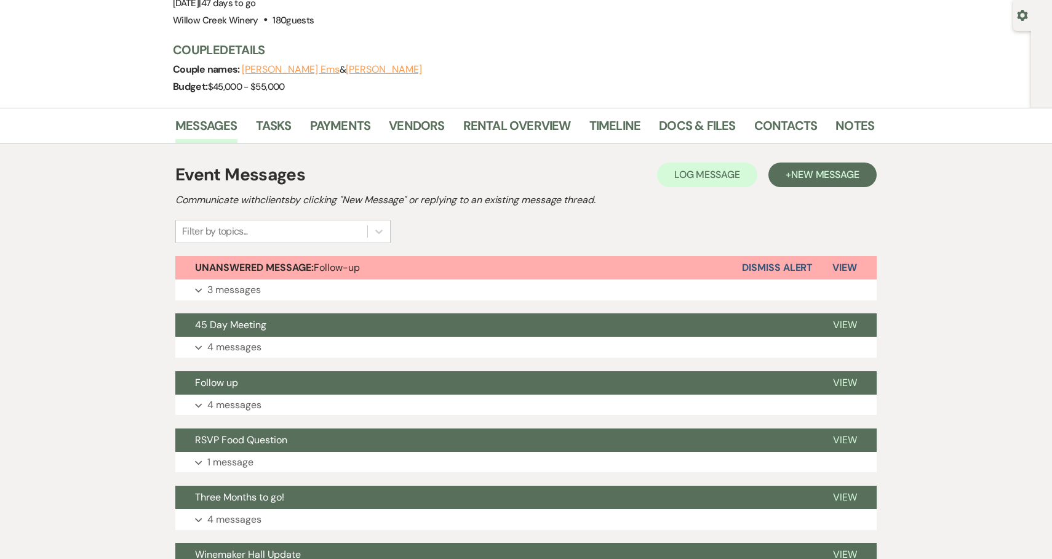
scroll to position [113, 0]
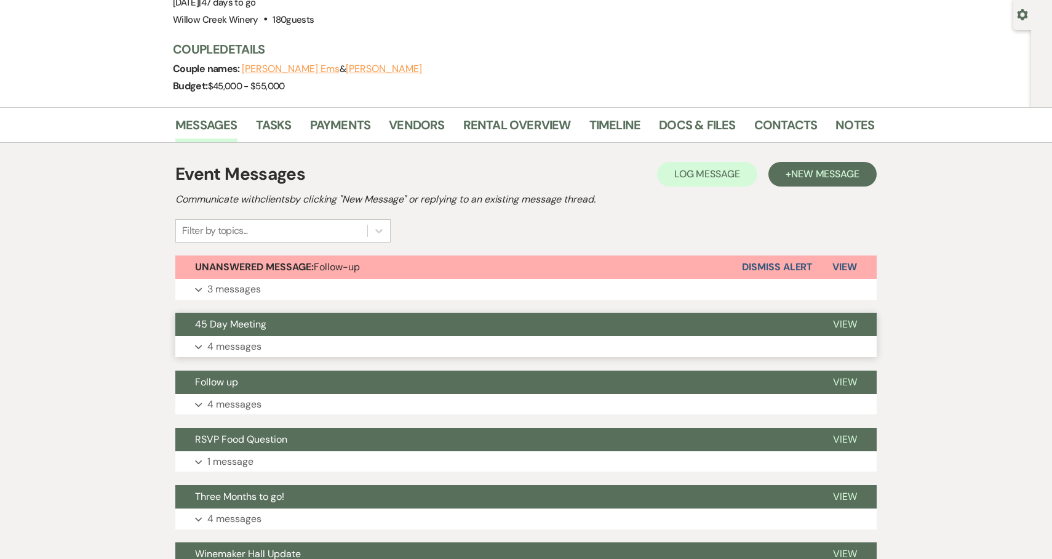
click at [246, 355] on button "Expand 4 messages" at bounding box center [525, 346] width 701 height 21
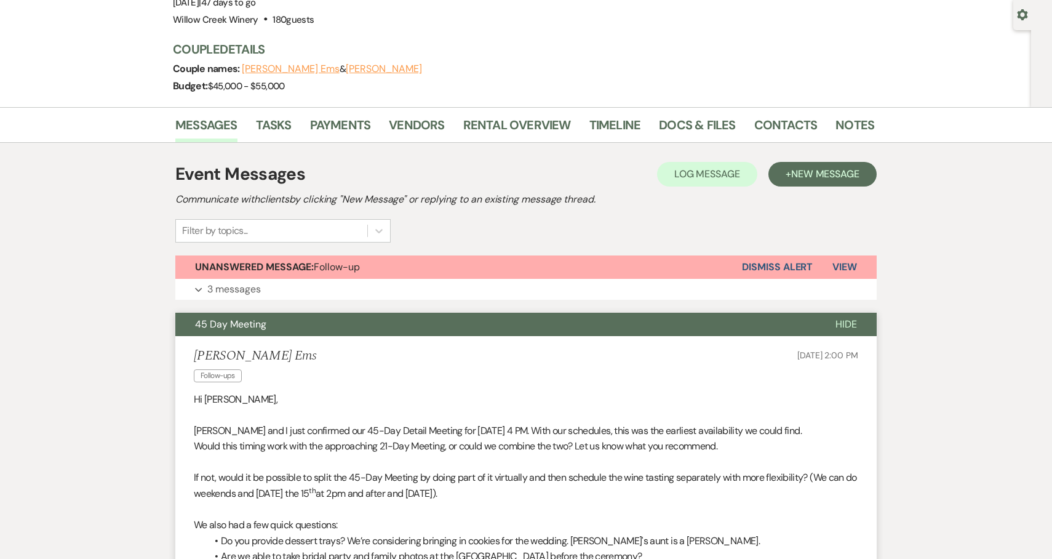
click at [237, 322] on span "45 Day Meeting" at bounding box center [230, 323] width 71 height 13
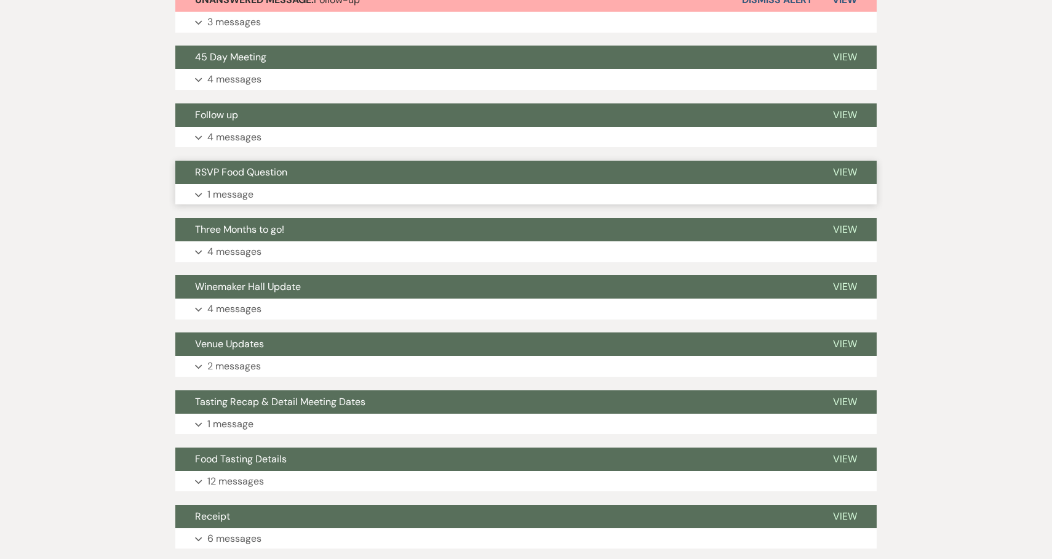
scroll to position [696, 0]
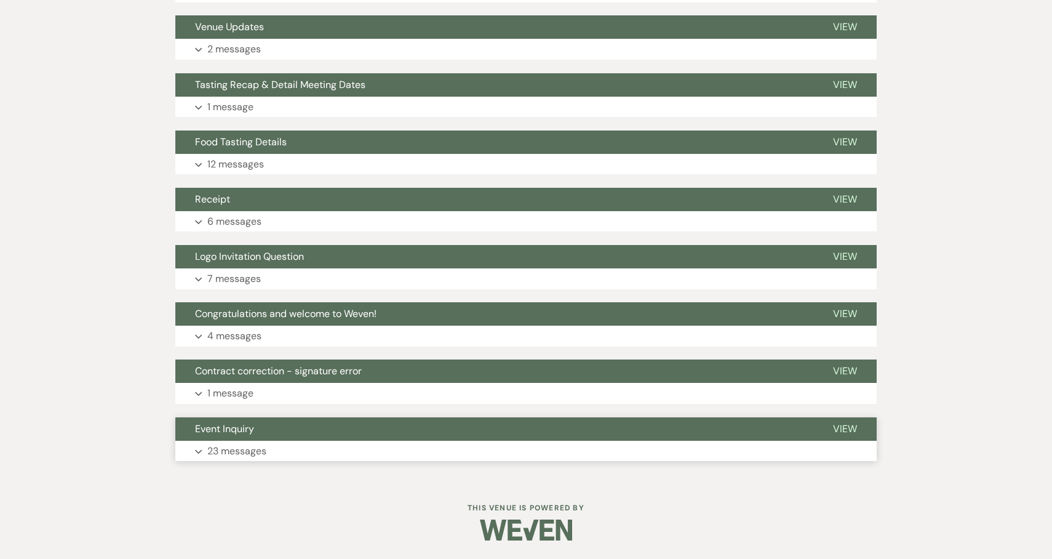
click at [350, 438] on button "Event Inquiry" at bounding box center [494, 428] width 638 height 23
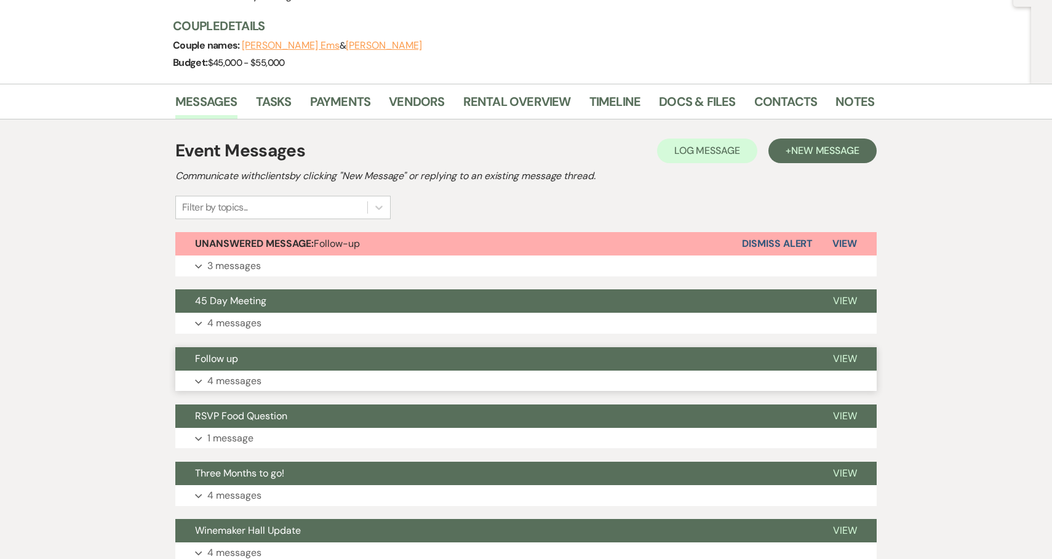
scroll to position [0, 0]
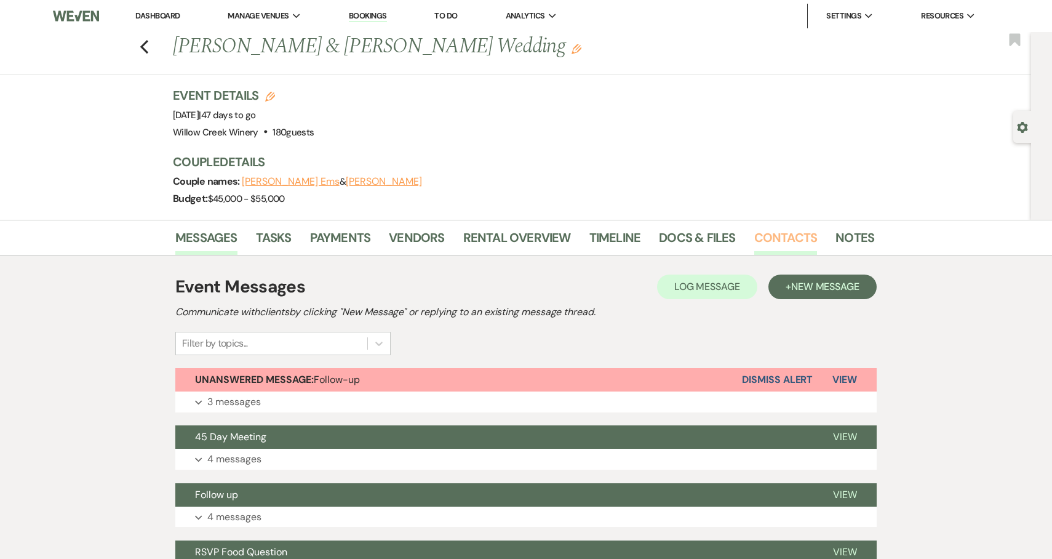
click at [786, 241] on link "Contacts" at bounding box center [785, 241] width 63 height 27
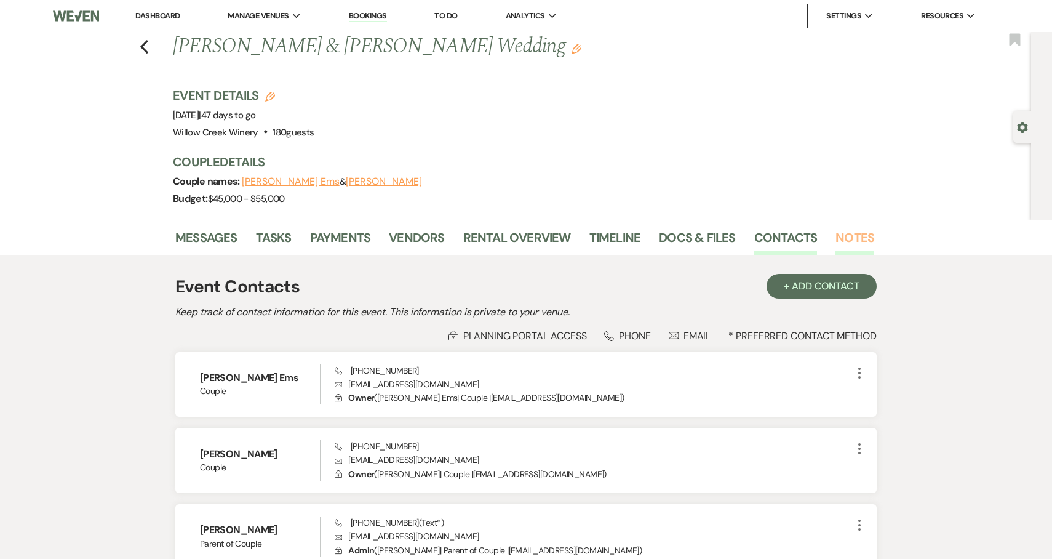
click at [858, 249] on link "Notes" at bounding box center [854, 241] width 39 height 27
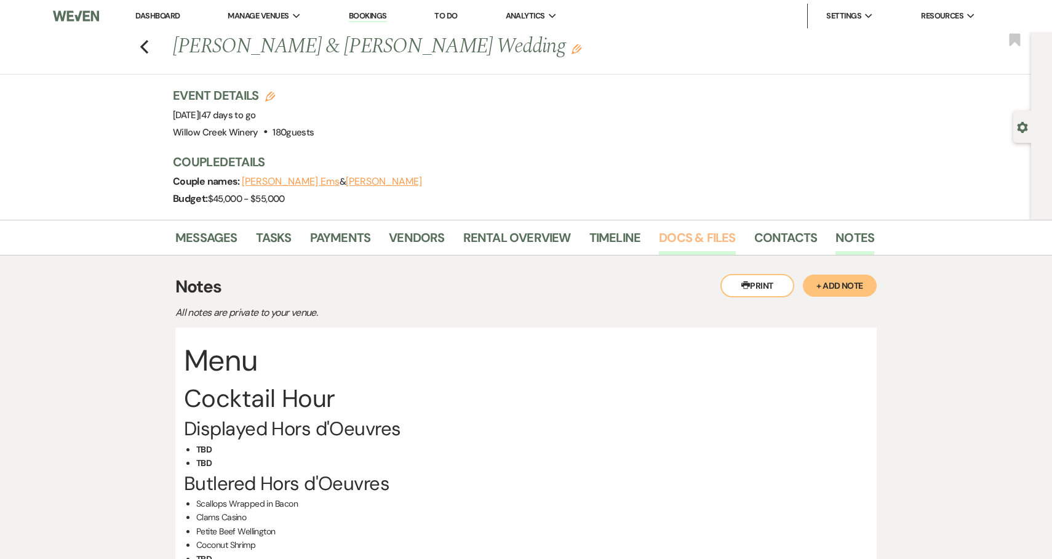
click at [709, 241] on link "Docs & Files" at bounding box center [697, 241] width 76 height 27
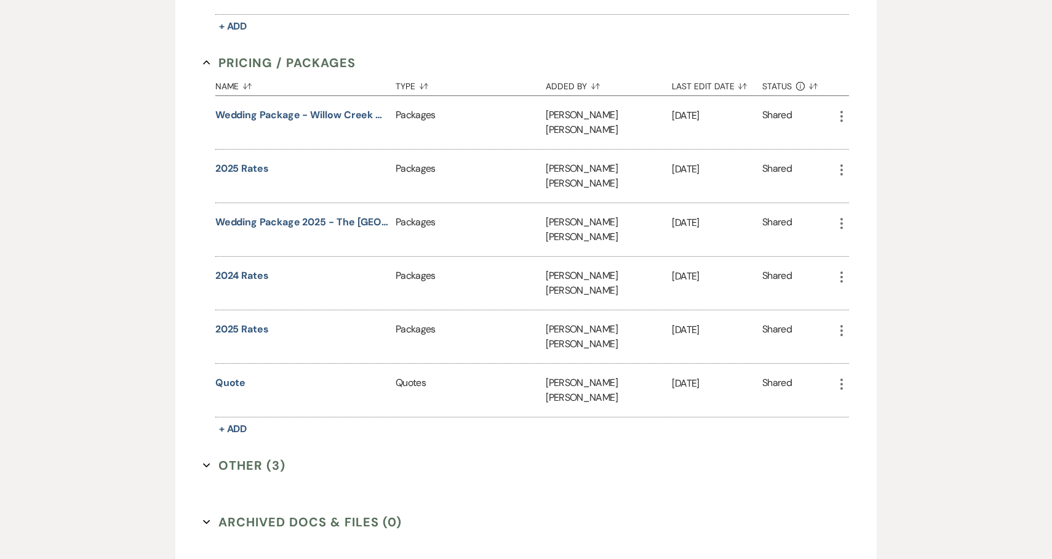
scroll to position [640, 0]
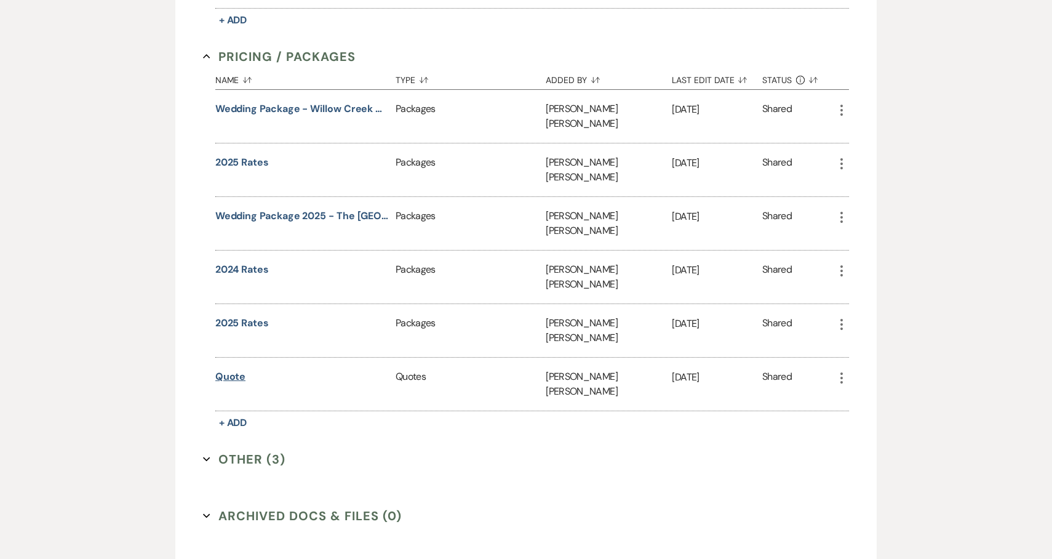
click at [237, 369] on button "Quote" at bounding box center [230, 376] width 31 height 15
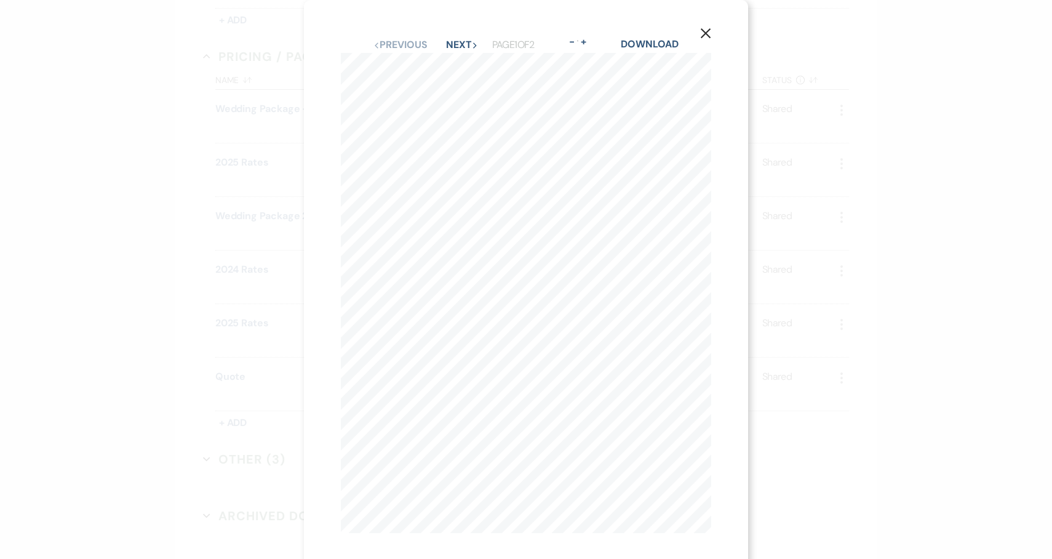
click at [704, 38] on icon "X" at bounding box center [705, 33] width 11 height 11
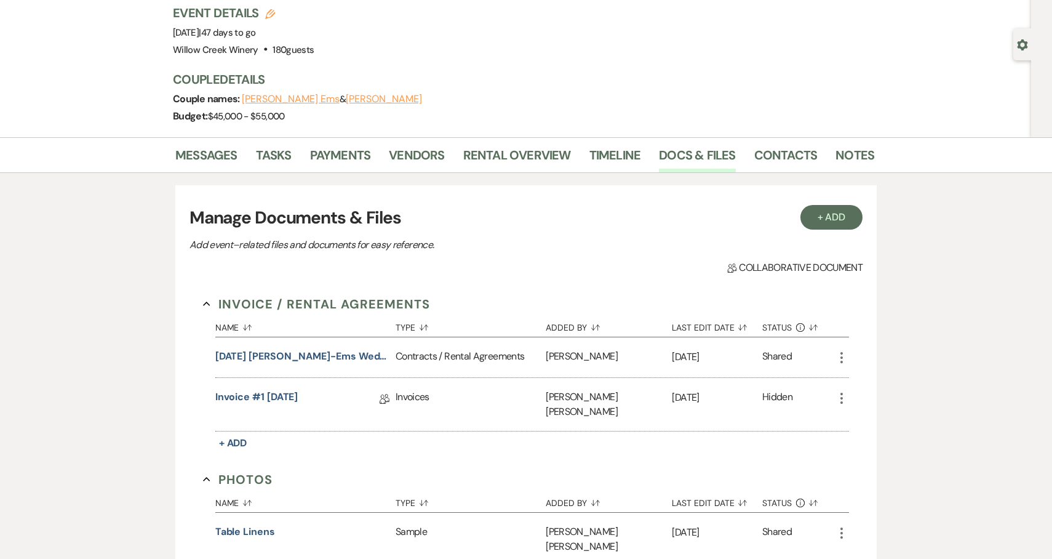
scroll to position [0, 0]
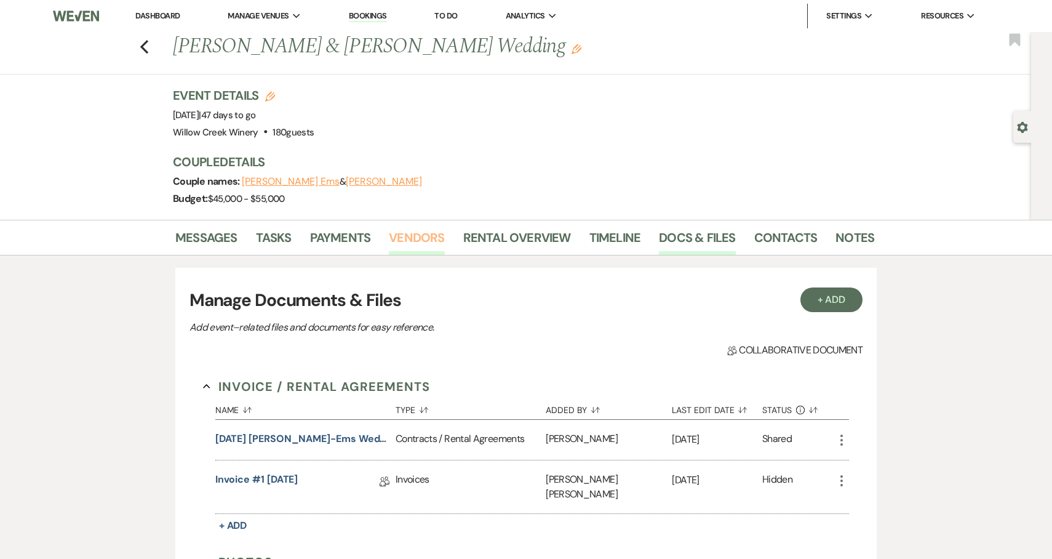
click at [408, 245] on link "Vendors" at bounding box center [416, 241] width 55 height 27
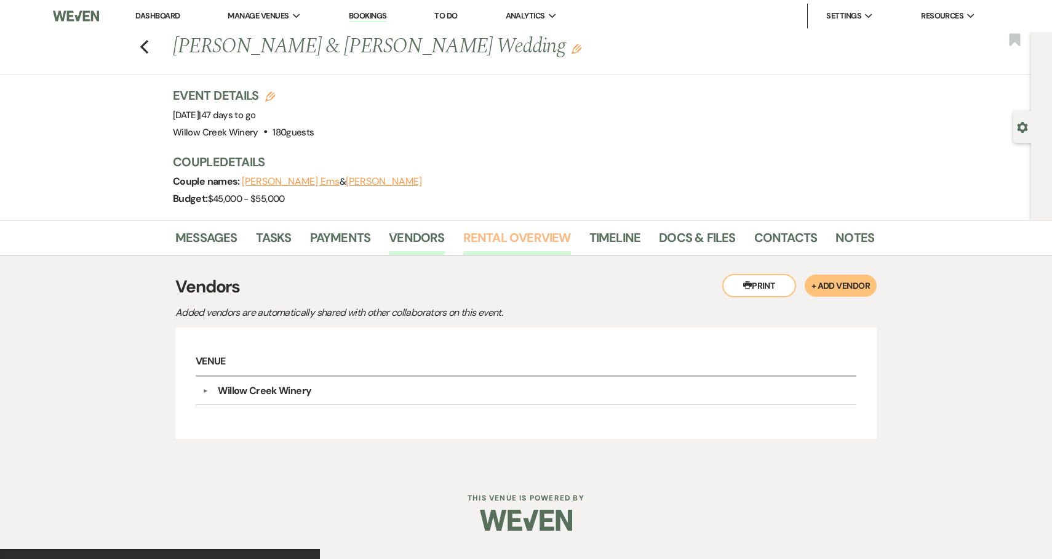
click at [491, 240] on link "Rental Overview" at bounding box center [517, 241] width 108 height 27
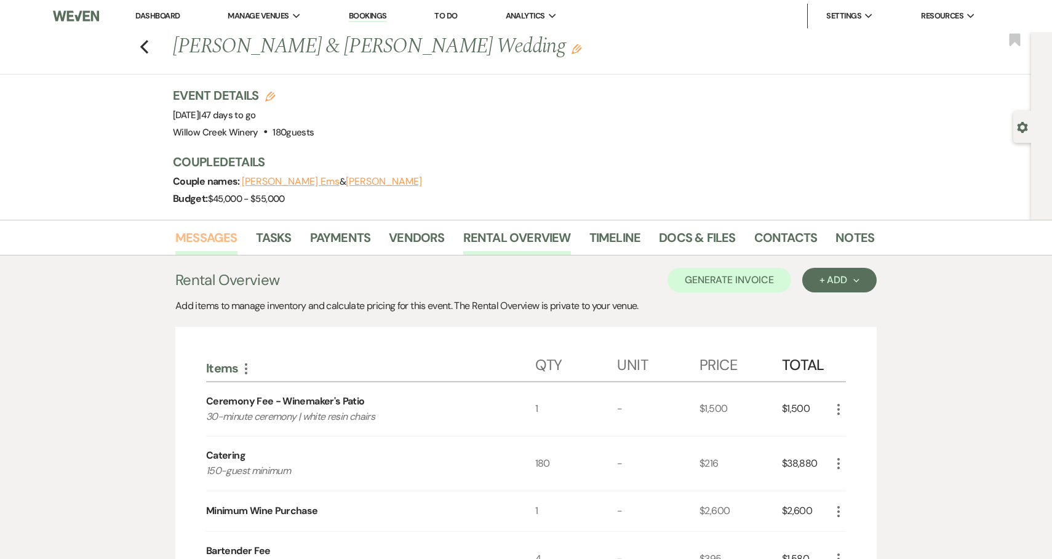
click at [199, 239] on link "Messages" at bounding box center [206, 241] width 62 height 27
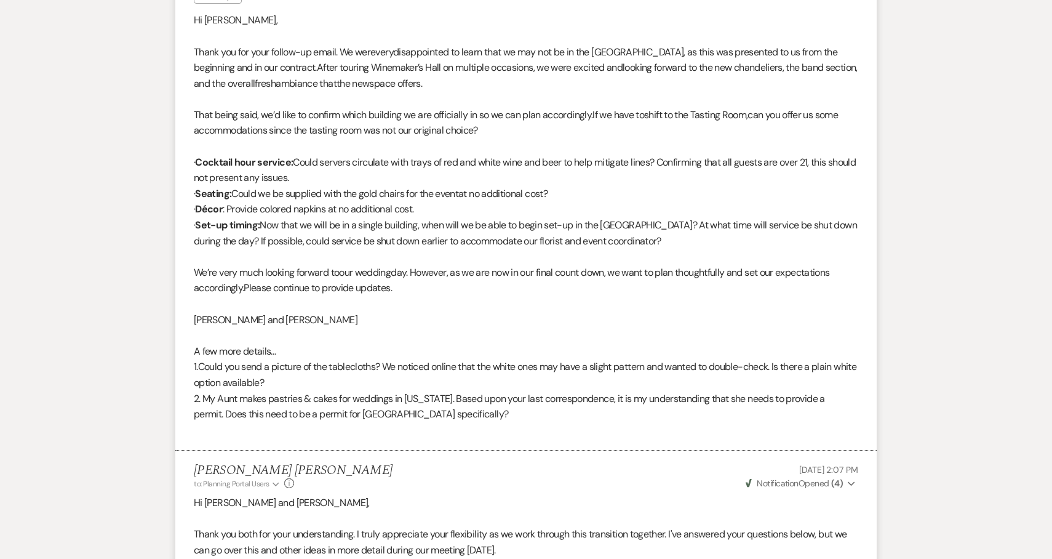
scroll to position [232, 0]
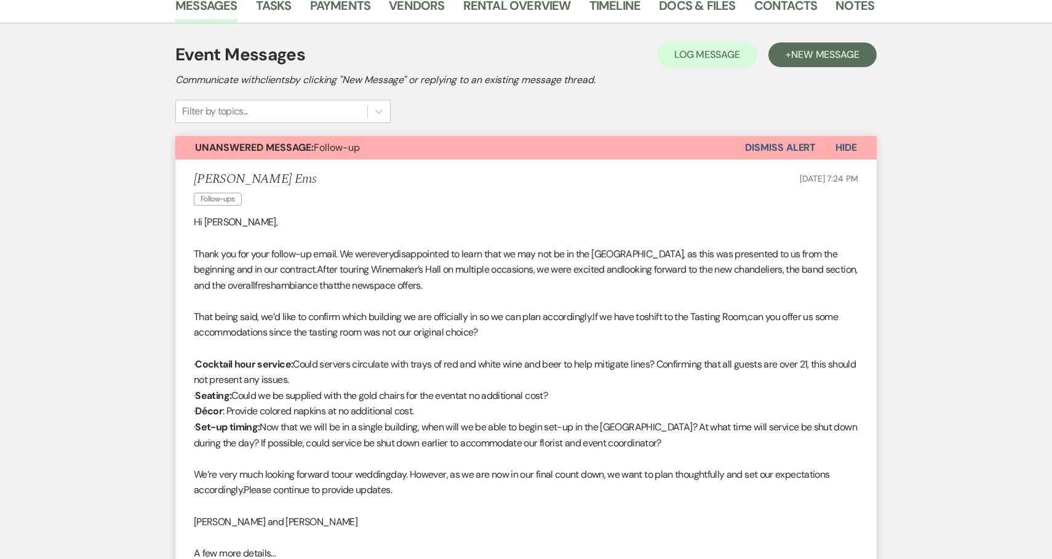
click at [431, 149] on button "Unanswered Message: Follow-up" at bounding box center [460, 147] width 570 height 23
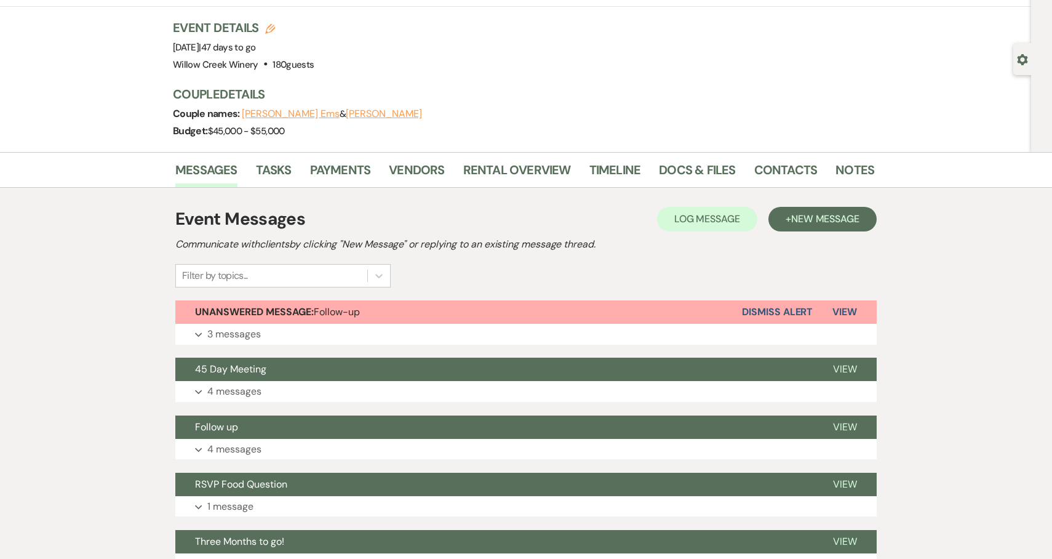
scroll to position [37, 0]
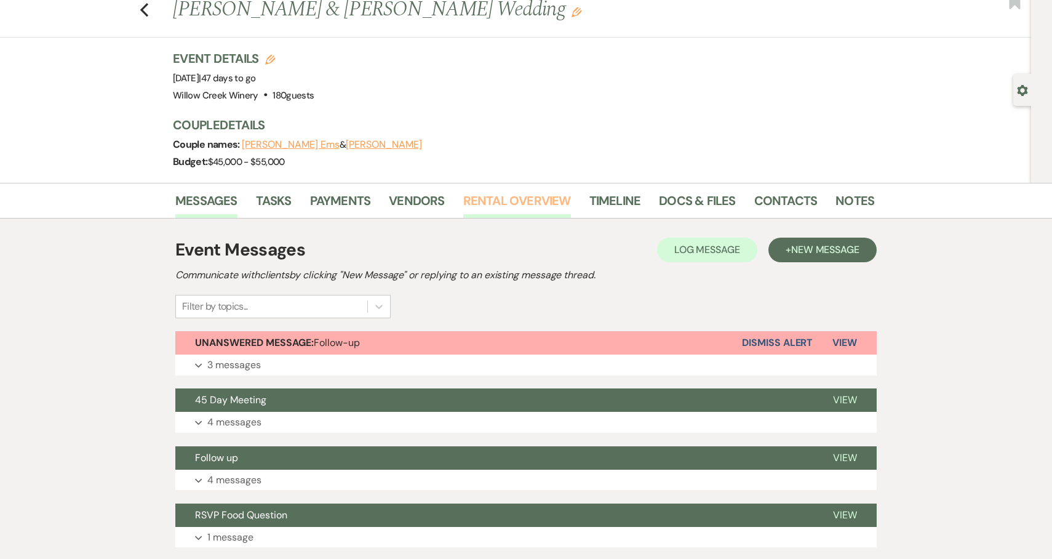
click at [501, 203] on link "Rental Overview" at bounding box center [517, 204] width 108 height 27
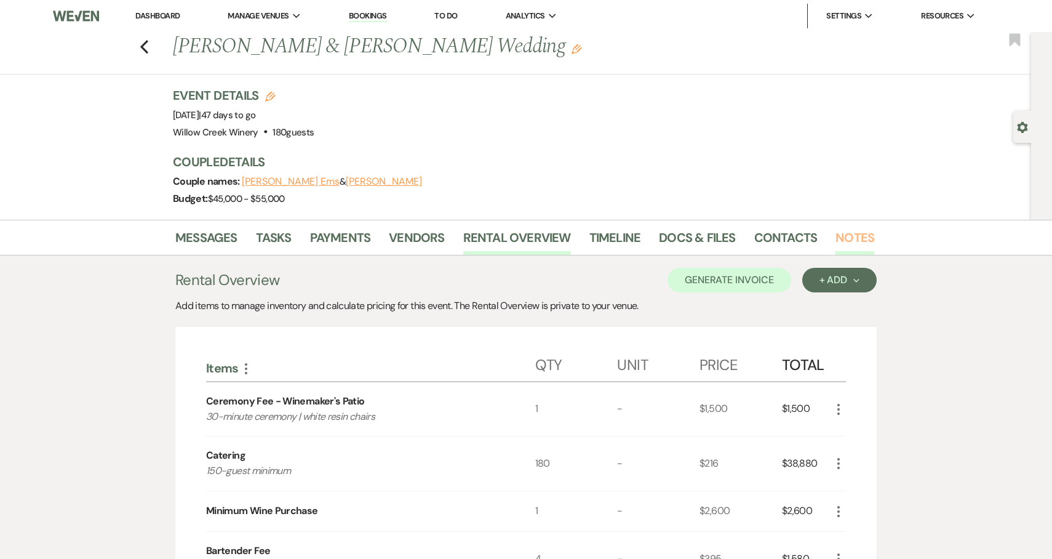
click at [842, 235] on link "Notes" at bounding box center [854, 241] width 39 height 27
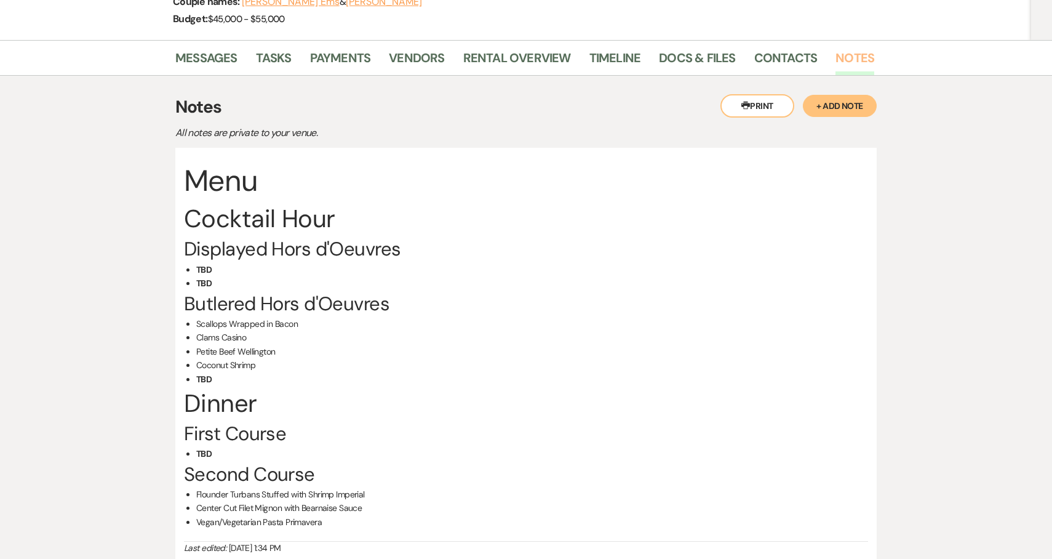
scroll to position [191, 0]
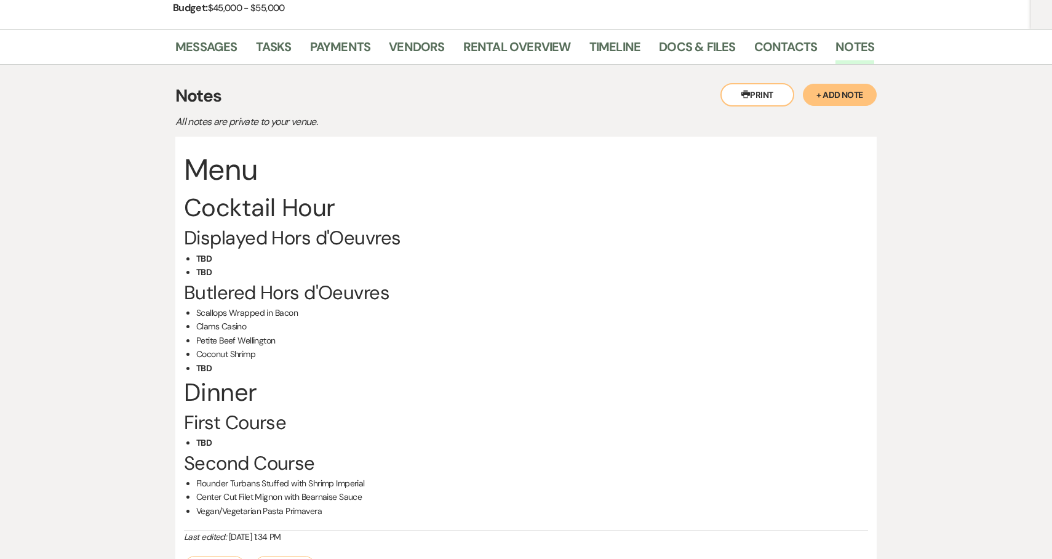
click at [209, 482] on li "Flounder Turbans Stuffed with Shrimp Imperial" at bounding box center [532, 483] width 672 height 14
drag, startPoint x: 209, startPoint y: 482, endPoint x: 339, endPoint y: 487, distance: 129.9
click at [339, 487] on li "Flounder Turbans Stuffed with Shrimp Imperial" at bounding box center [532, 483] width 672 height 14
copy li "Flounder Turbans Stuffed with Shrimp Imperial"
click at [491, 52] on link "Rental Overview" at bounding box center [517, 50] width 108 height 27
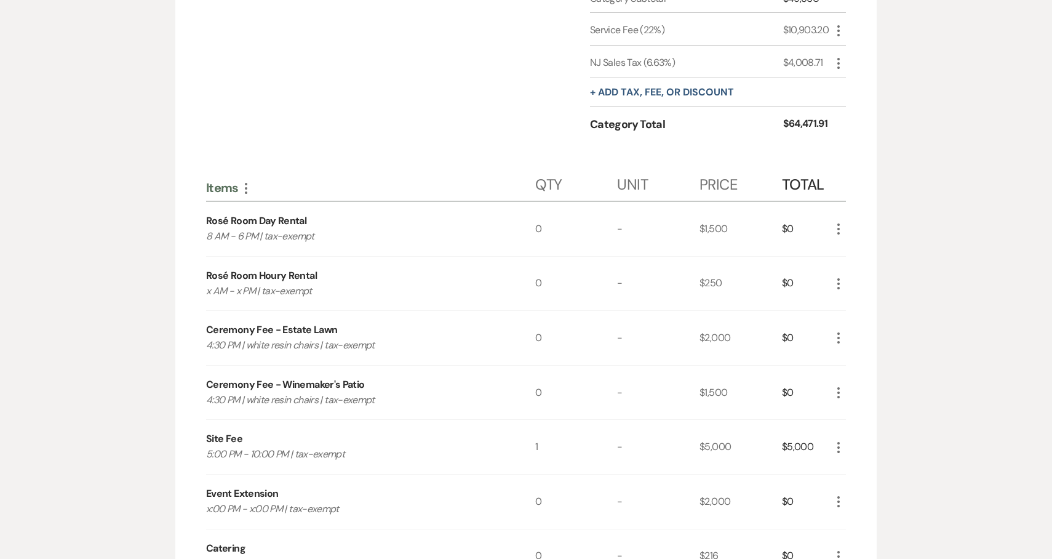
scroll to position [821, 0]
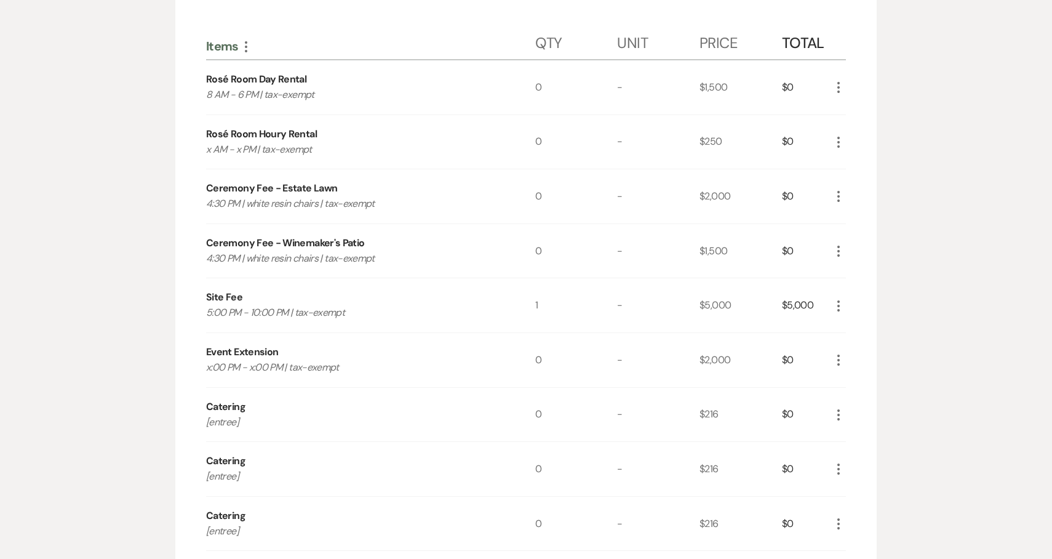
click at [840, 416] on icon "More" at bounding box center [838, 414] width 15 height 15
click at [853, 436] on button "Pencil Edit" at bounding box center [863, 439] width 64 height 20
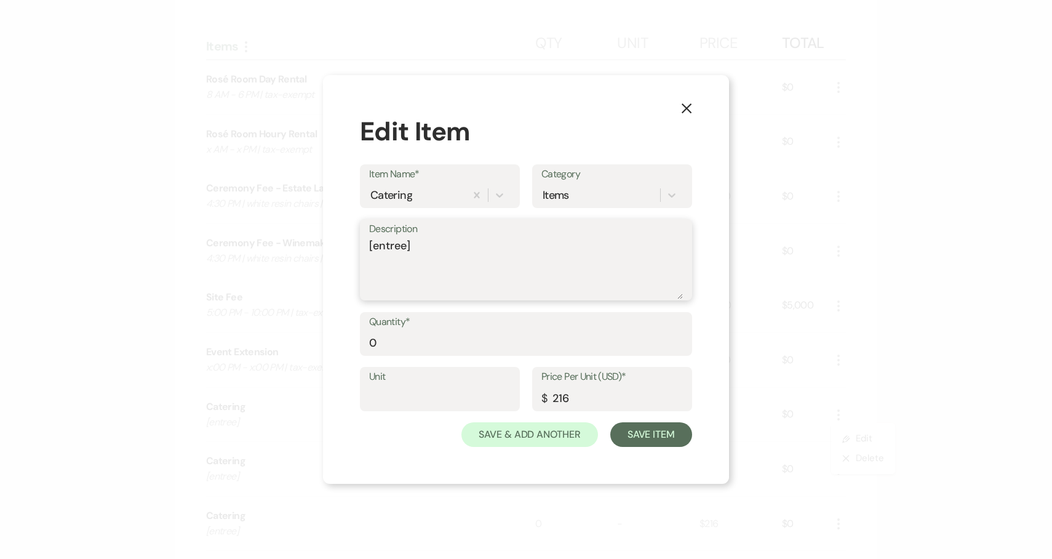
drag, startPoint x: 433, startPoint y: 256, endPoint x: 303, endPoint y: 250, distance: 129.9
click at [304, 250] on div "X Edit Item Item Name* Catering Category Items Description [entree] Quantity* 0…" at bounding box center [526, 279] width 1052 height 559
paste textarea "Flounder Turbans Stuffed with Shrimp Imperial"
type textarea "Flounder Turbans Stuffed with Shrimp Imperial"
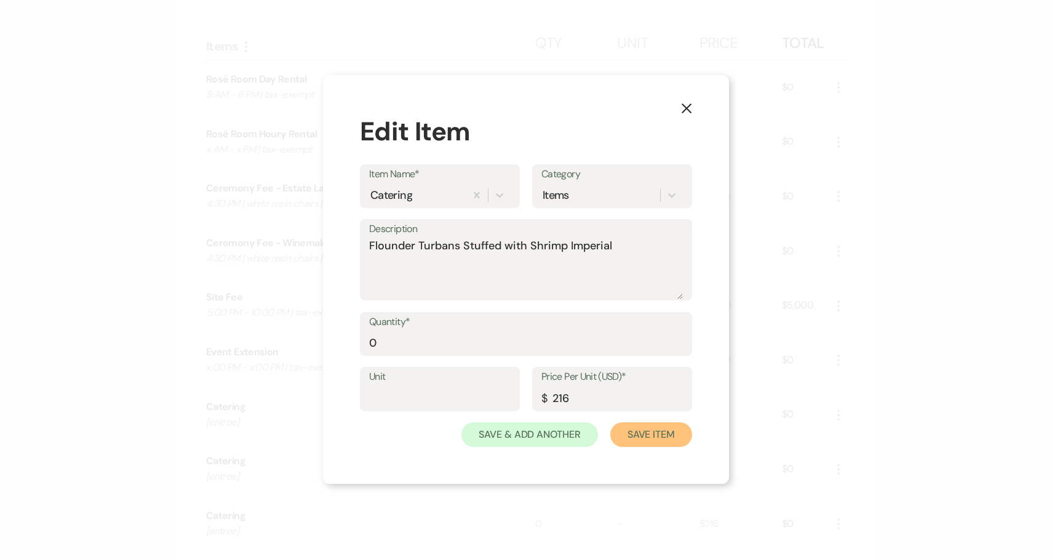
click at [631, 443] on button "Save Item" at bounding box center [651, 434] width 82 height 25
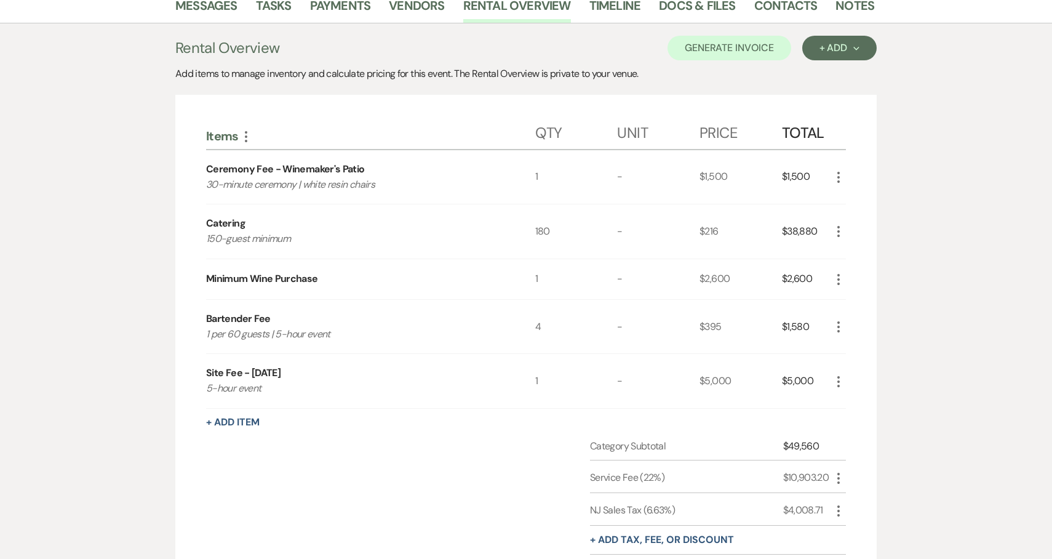
scroll to position [0, 0]
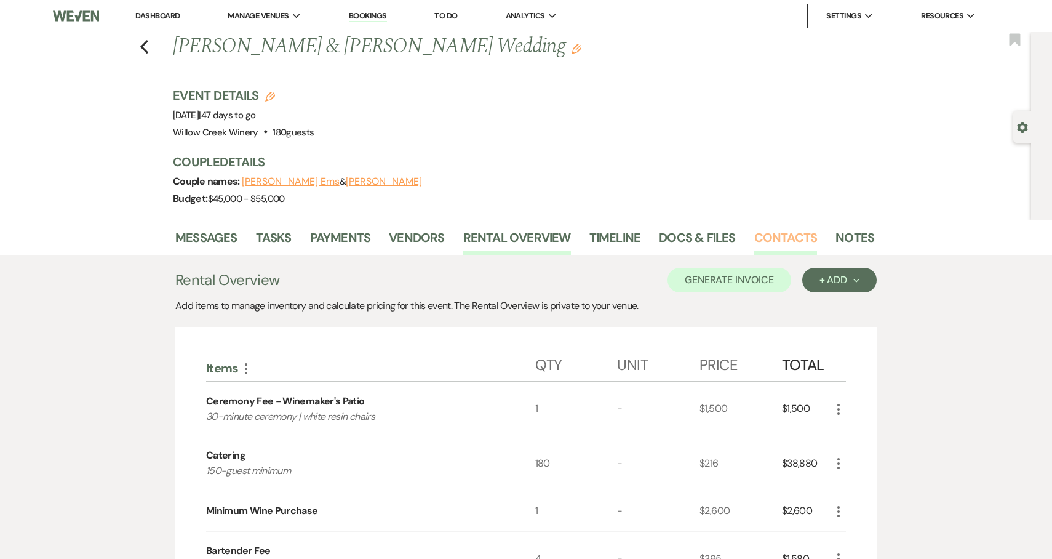
click at [794, 238] on link "Contacts" at bounding box center [785, 241] width 63 height 27
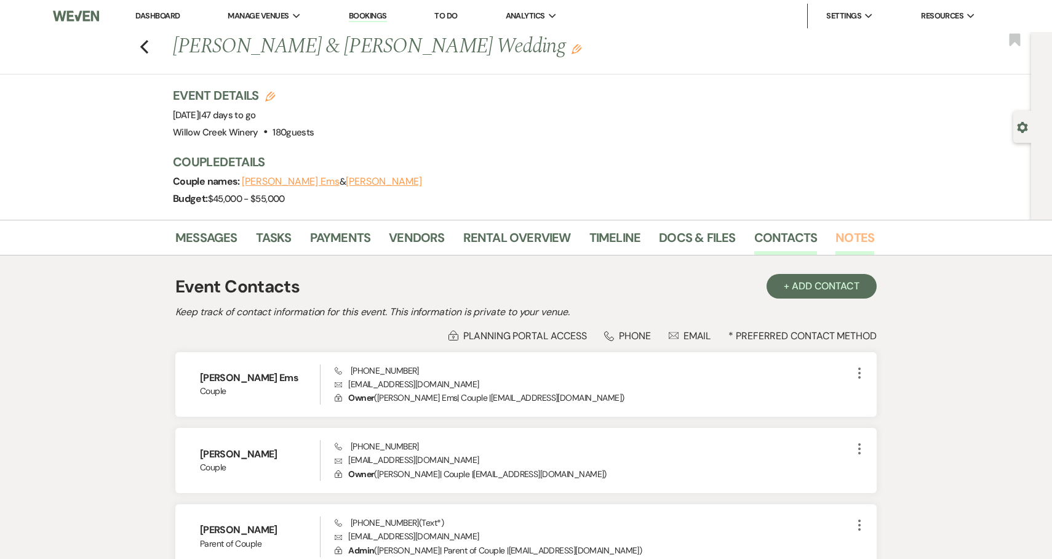
click at [840, 236] on link "Notes" at bounding box center [854, 241] width 39 height 27
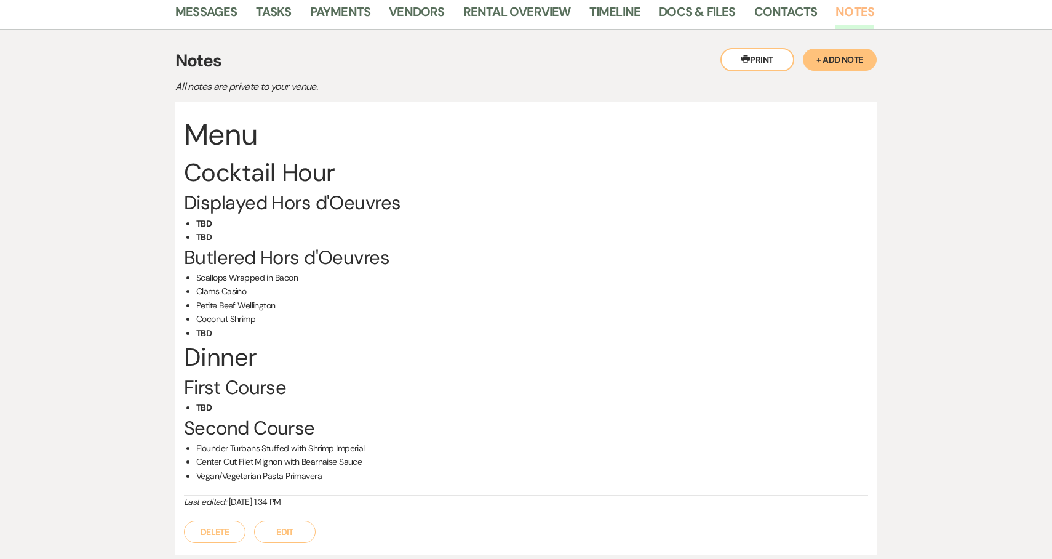
scroll to position [230, 0]
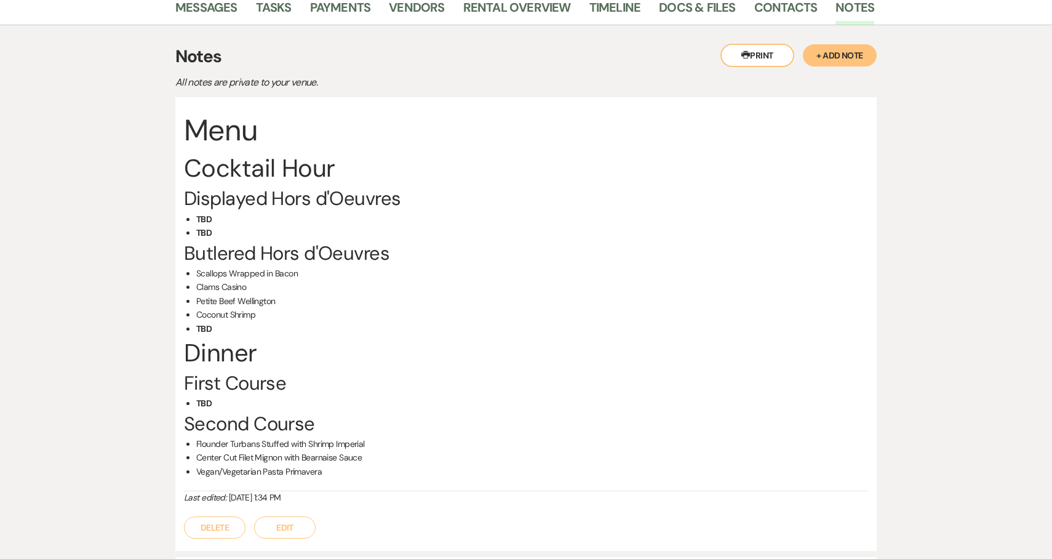
click at [203, 460] on li "Center Cut Filet Mignon with Bearnaise Sauce" at bounding box center [532, 457] width 672 height 14
drag, startPoint x: 203, startPoint y: 460, endPoint x: 345, endPoint y: 463, distance: 142.1
click at [346, 463] on li "Center Cut Filet Mignon with Bearnaise Sauce" at bounding box center [532, 457] width 672 height 14
copy li "Center Cut Filet Mignon with Bearnaise Sauce"
click at [508, 4] on link "Rental Overview" at bounding box center [517, 11] width 108 height 27
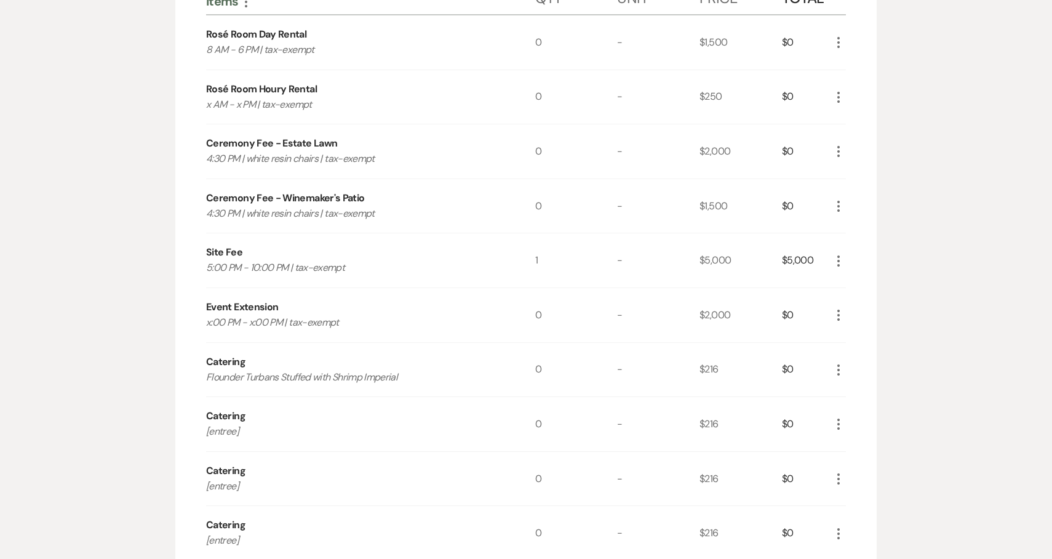
scroll to position [950, 0]
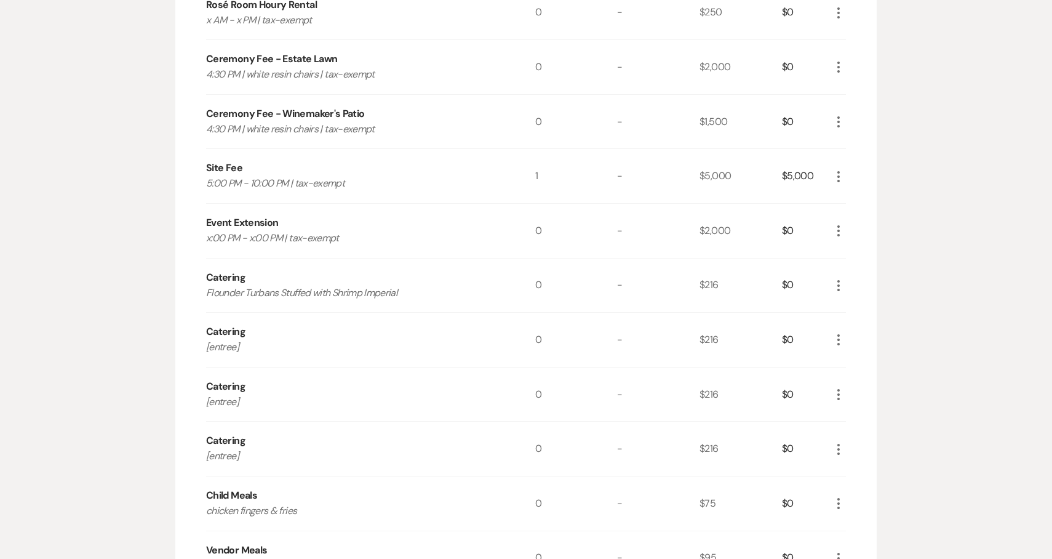
click at [838, 338] on use "button" at bounding box center [838, 339] width 2 height 11
click at [858, 357] on button "Pencil Edit" at bounding box center [863, 364] width 64 height 20
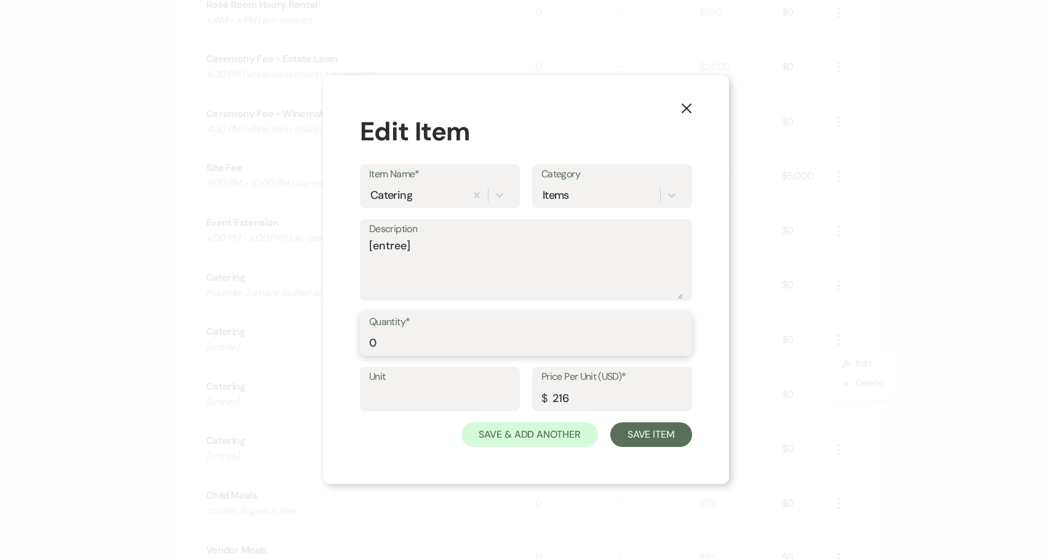
click at [542, 341] on input "0" at bounding box center [526, 342] width 314 height 24
click at [487, 249] on textarea "[entree]" at bounding box center [526, 268] width 314 height 62
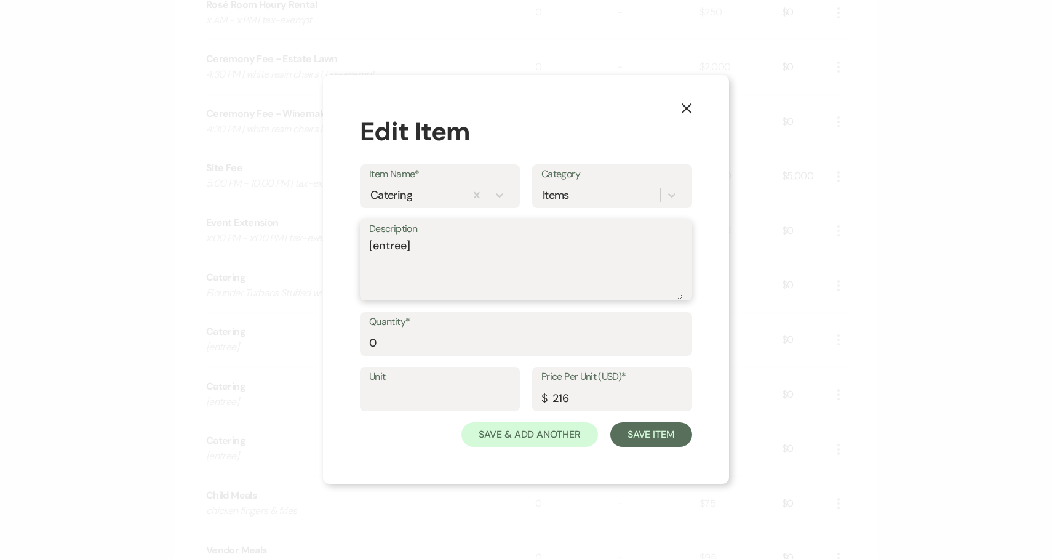
paste textarea "Center Cut Filet Mignon with Bearnaise Sauce"
type textarea "Center Cut Filet Mignon with Bearnaise Sauce"
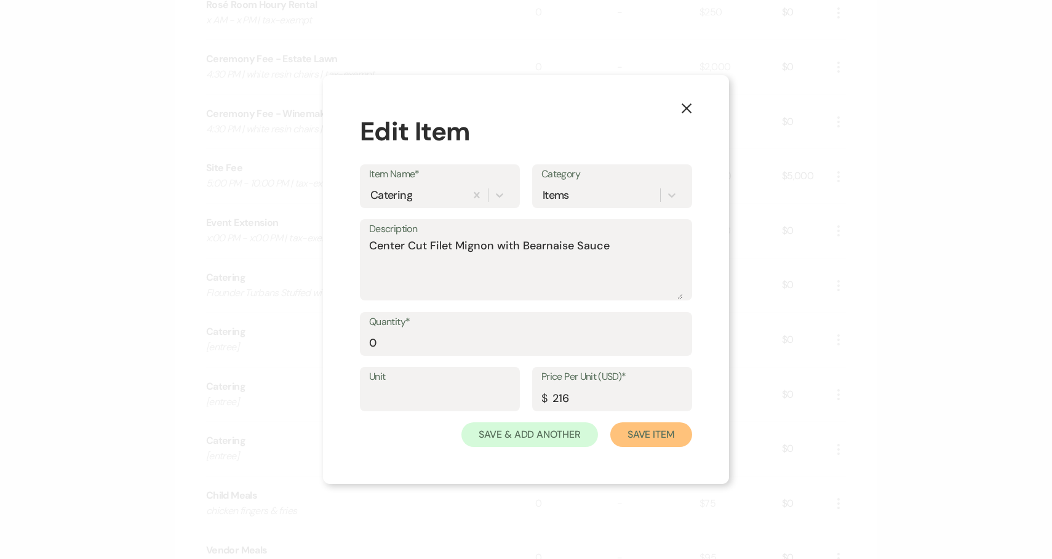
click at [656, 427] on button "Save Item" at bounding box center [651, 434] width 82 height 25
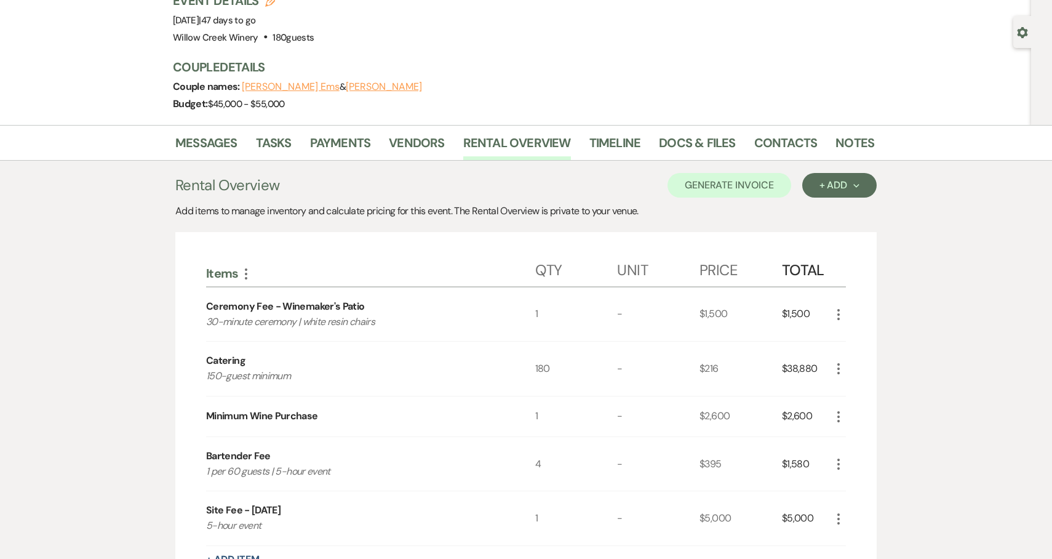
scroll to position [0, 0]
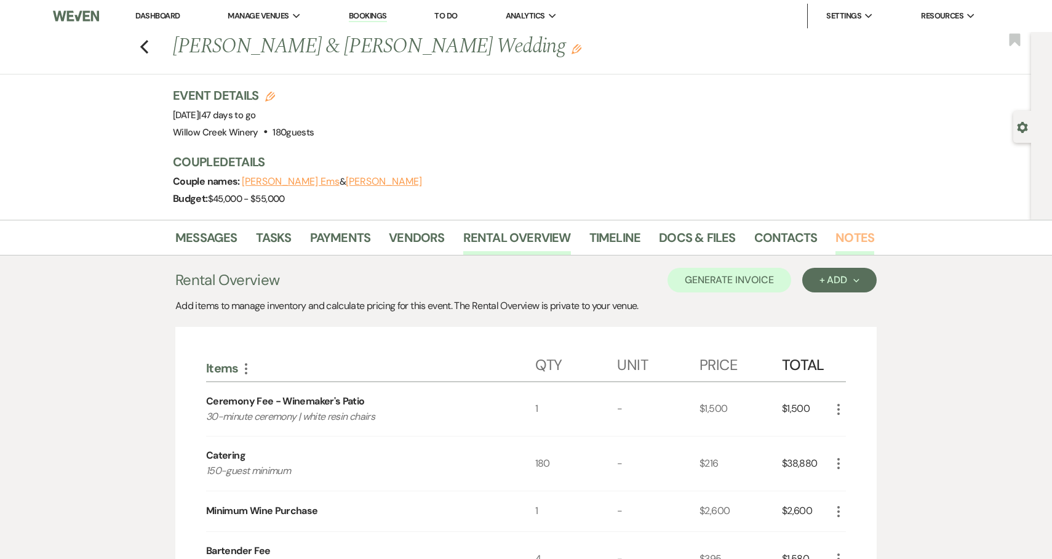
click at [846, 246] on link "Notes" at bounding box center [854, 241] width 39 height 27
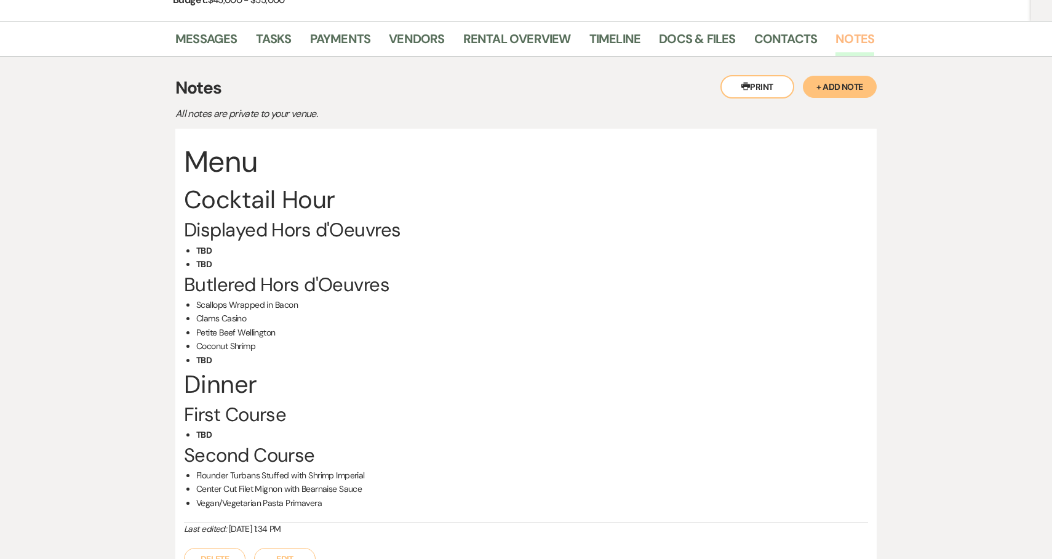
scroll to position [212, 0]
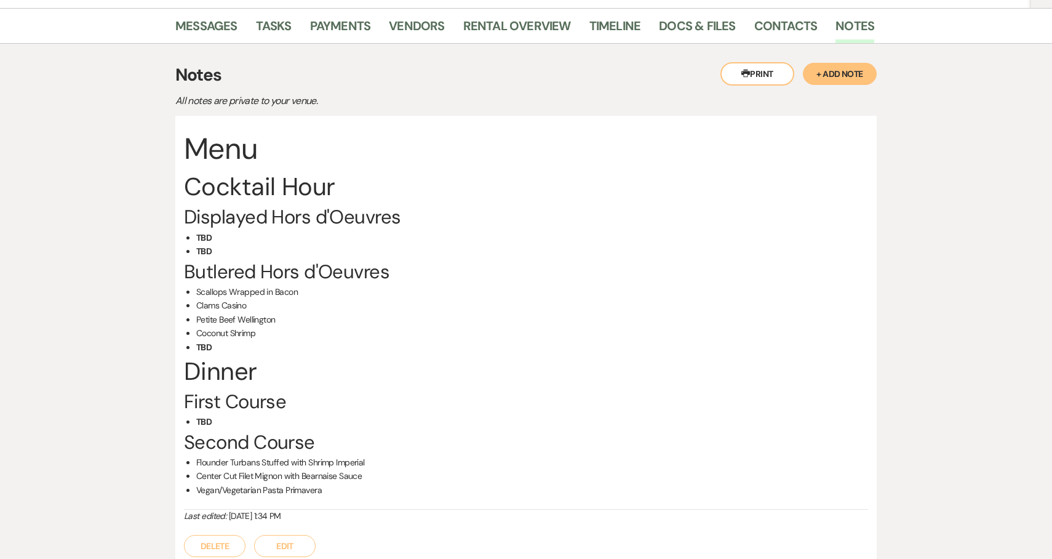
click at [204, 493] on li "Vegan/Vegetarian Pasta Primavera" at bounding box center [532, 490] width 672 height 14
drag, startPoint x: 204, startPoint y: 493, endPoint x: 328, endPoint y: 491, distance: 124.3
click at [328, 491] on li "Vegan/Vegetarian Pasta Primavera" at bounding box center [532, 490] width 672 height 14
copy li "Vegan/Vegetarian Pasta Primavera"
click at [490, 31] on link "Rental Overview" at bounding box center [517, 29] width 108 height 27
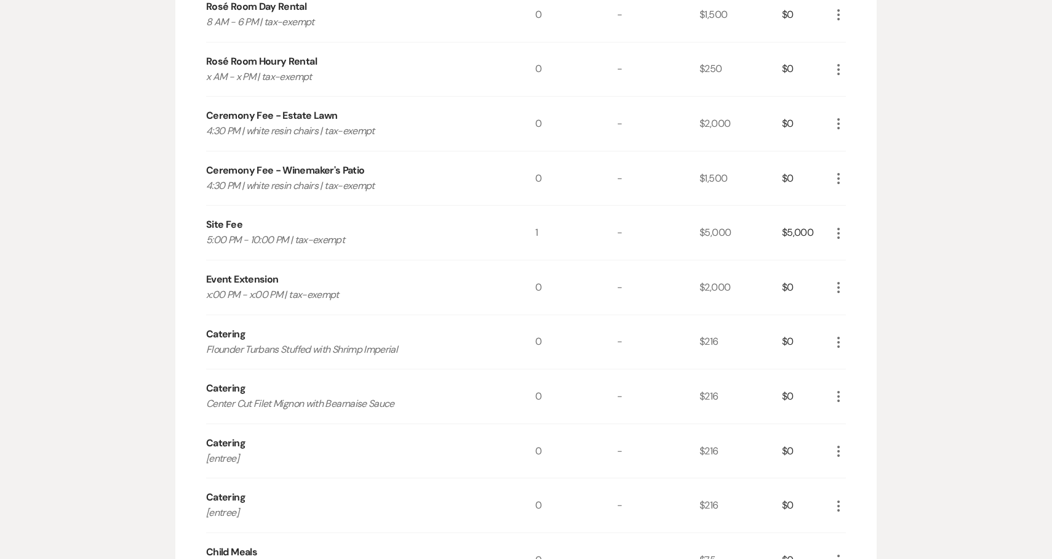
scroll to position [931, 0]
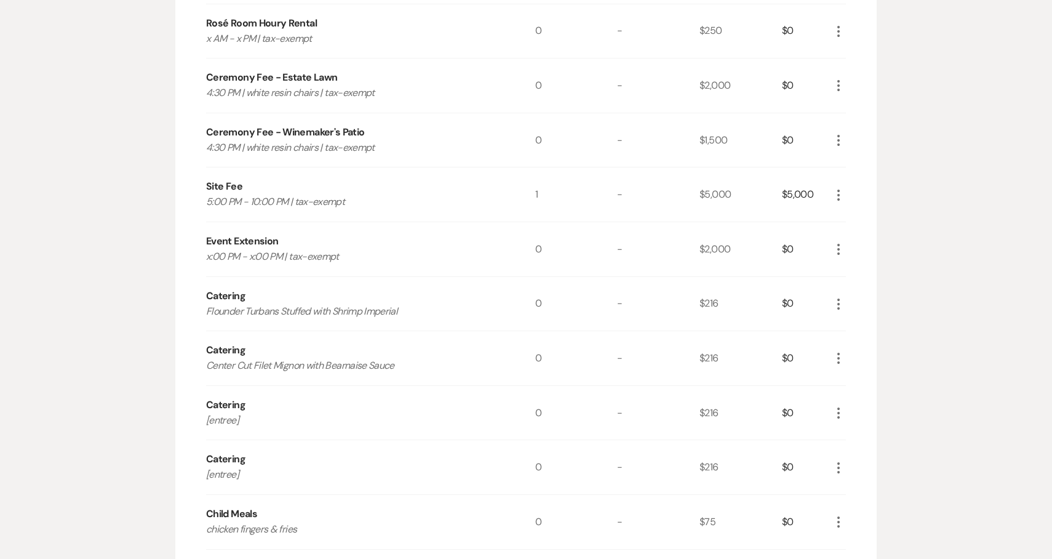
click at [838, 415] on use "button" at bounding box center [838, 412] width 2 height 11
click at [868, 436] on button "Pencil Edit" at bounding box center [863, 437] width 64 height 20
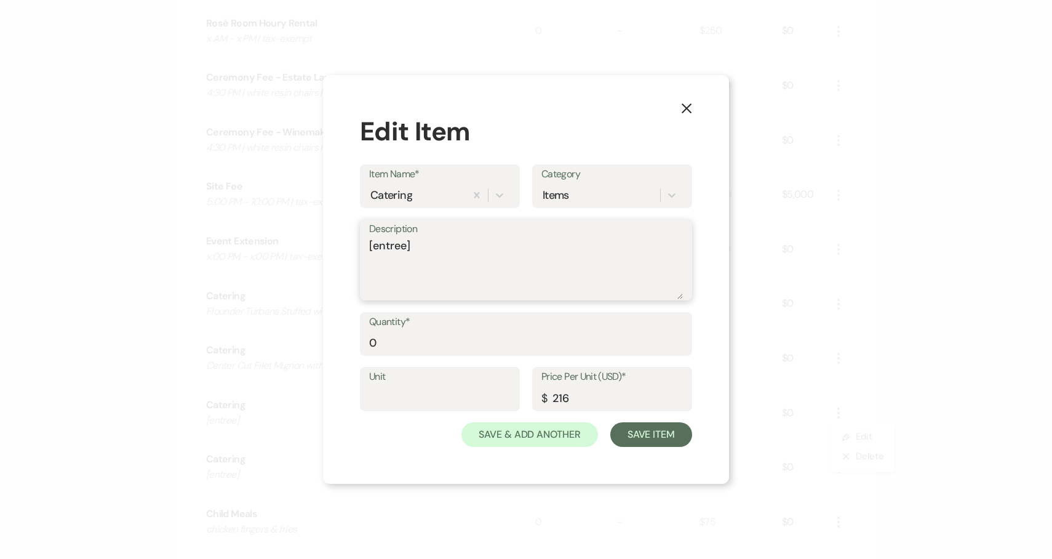
click at [507, 290] on textarea "[entree]" at bounding box center [526, 268] width 314 height 62
paste textarea "Vegan/Vegetarian Pasta Primavera"
type textarea "Vegan/Vegetarian Pasta Primavera"
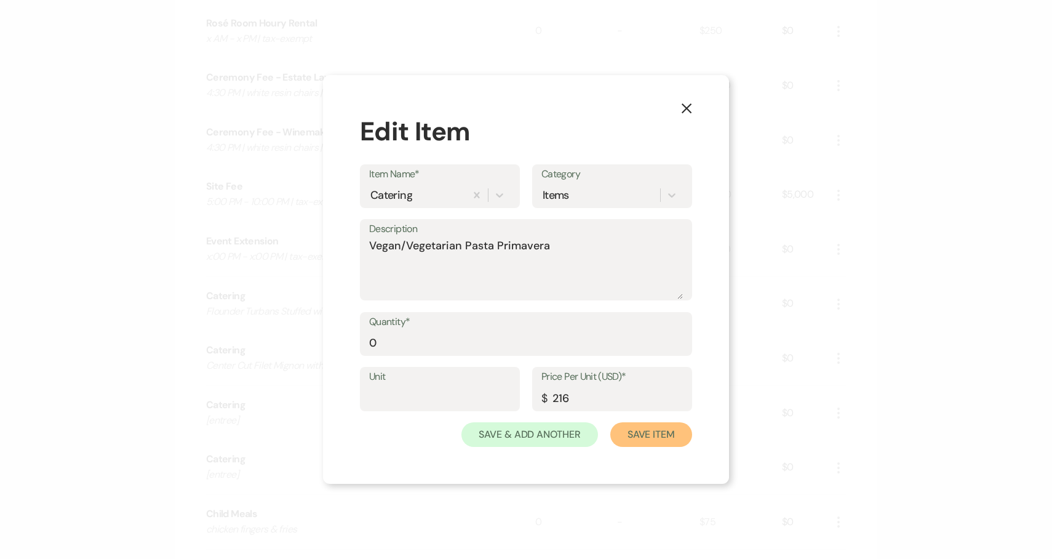
click at [656, 430] on button "Save Item" at bounding box center [651, 434] width 82 height 25
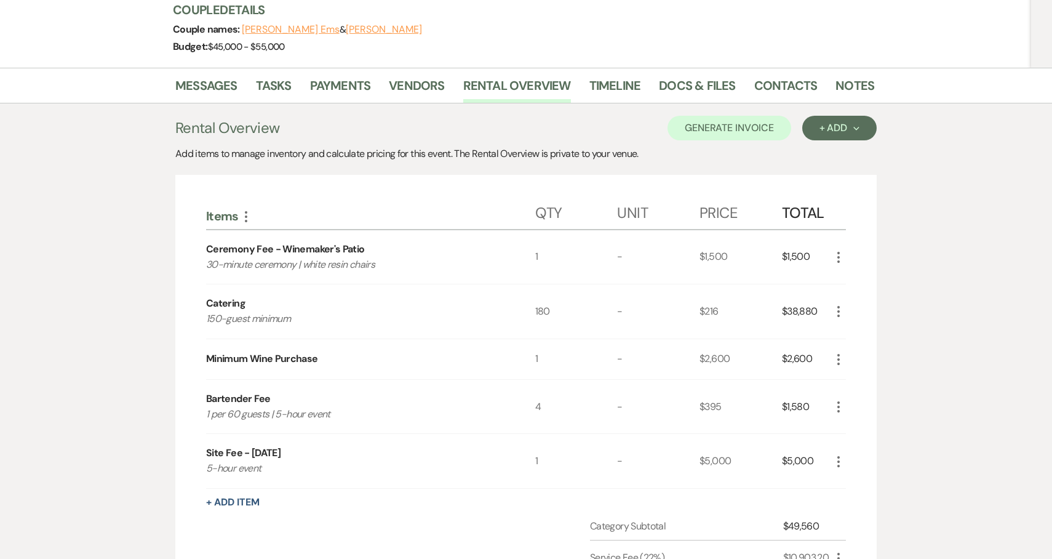
scroll to position [87, 0]
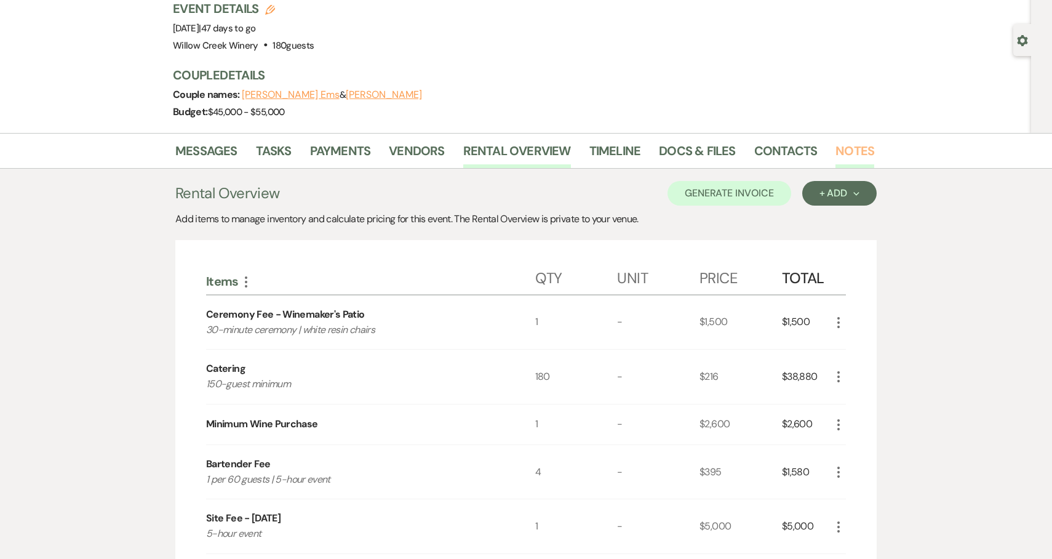
click at [853, 148] on link "Notes" at bounding box center [854, 154] width 39 height 27
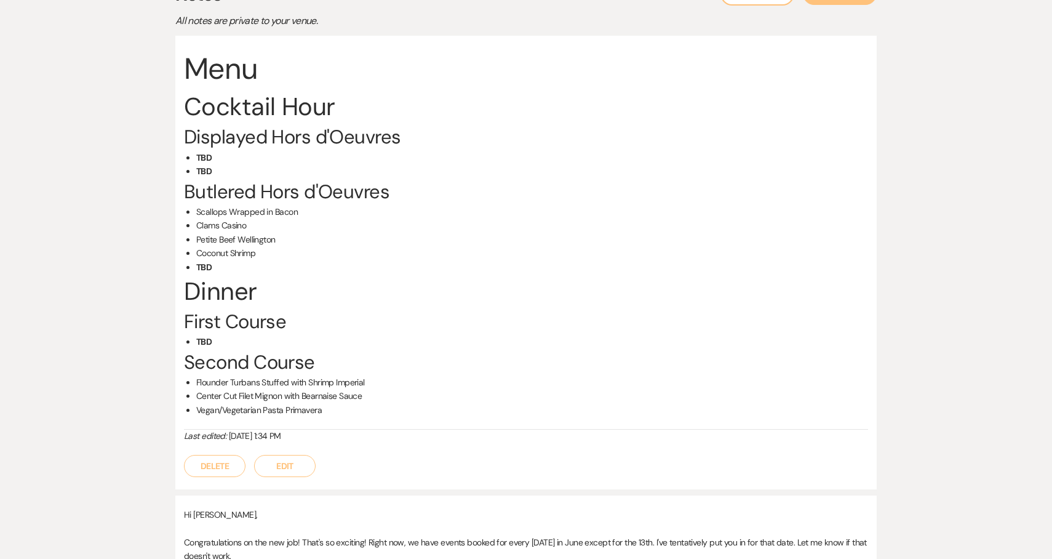
scroll to position [286, 0]
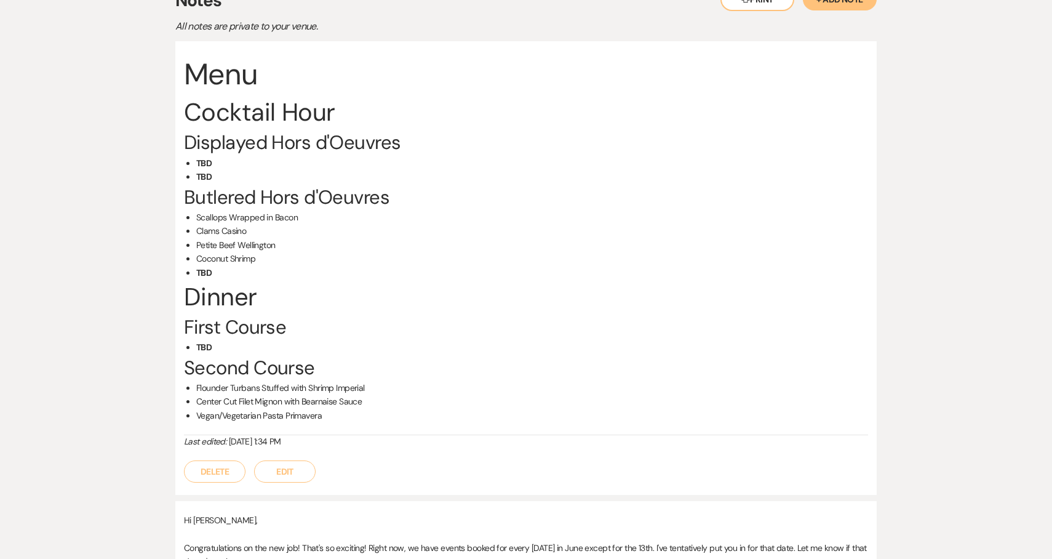
click at [209, 218] on li "Scallops Wrapped in Bacon" at bounding box center [532, 217] width 672 height 14
drag, startPoint x: 209, startPoint y: 218, endPoint x: 309, endPoint y: 218, distance: 100.3
click at [309, 218] on li "Scallops Wrapped in Bacon" at bounding box center [532, 217] width 672 height 14
copy li "Scallops Wrapped in Bacon"
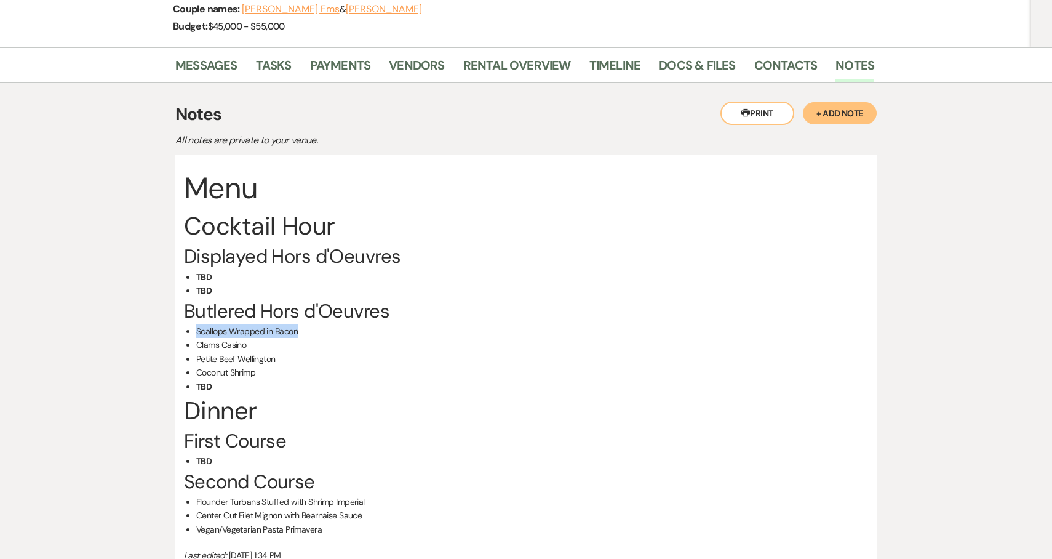
scroll to position [74, 0]
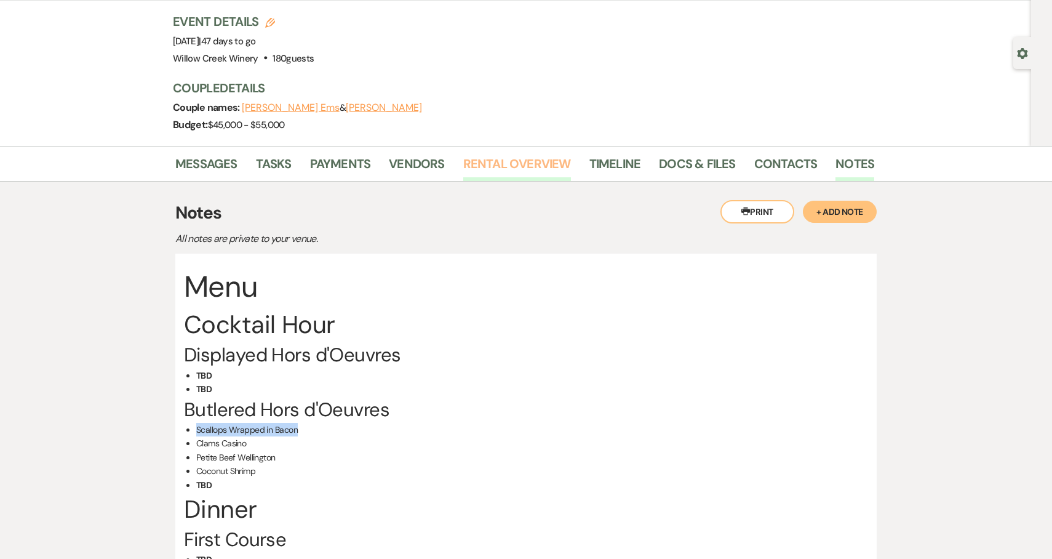
click at [522, 167] on link "Rental Overview" at bounding box center [517, 167] width 108 height 27
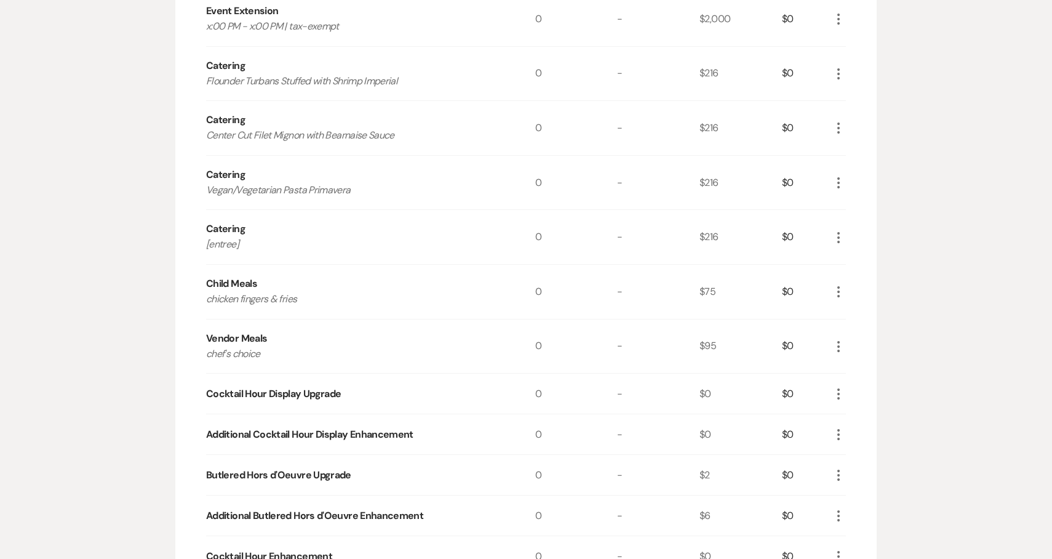
scroll to position [1178, 0]
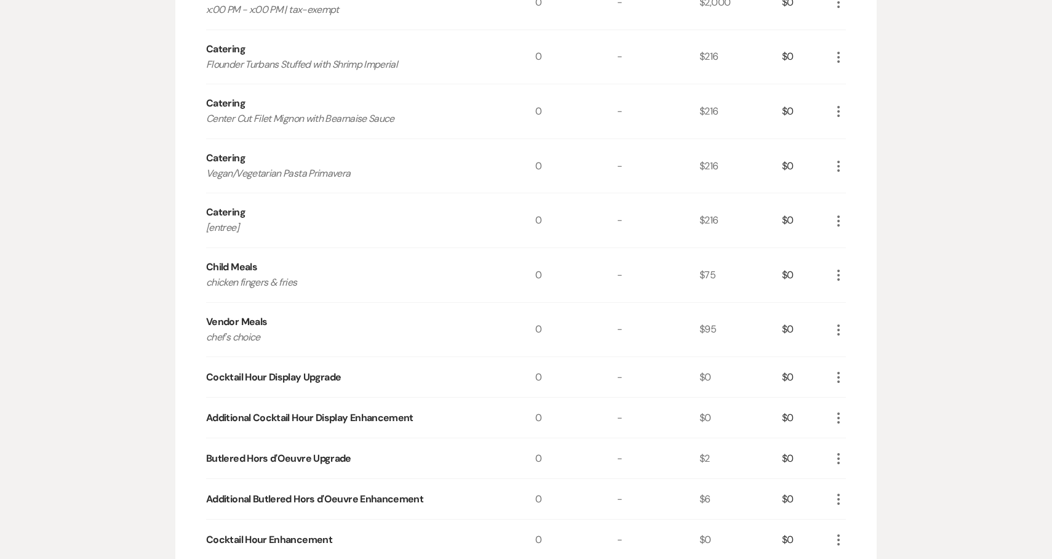
click at [834, 451] on icon "More" at bounding box center [838, 458] width 15 height 15
click at [855, 479] on button "Pencil Edit" at bounding box center [863, 482] width 64 height 20
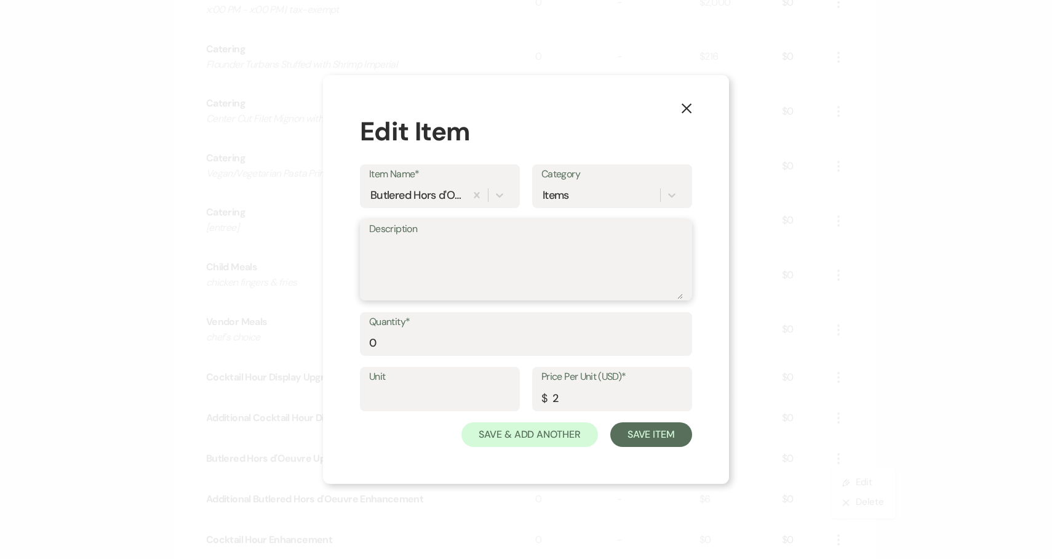
click at [498, 281] on textarea "Description" at bounding box center [526, 268] width 314 height 62
paste textarea "Scallops Wrapped in Bacon"
type textarea "Scallops Wrapped in Bacon"
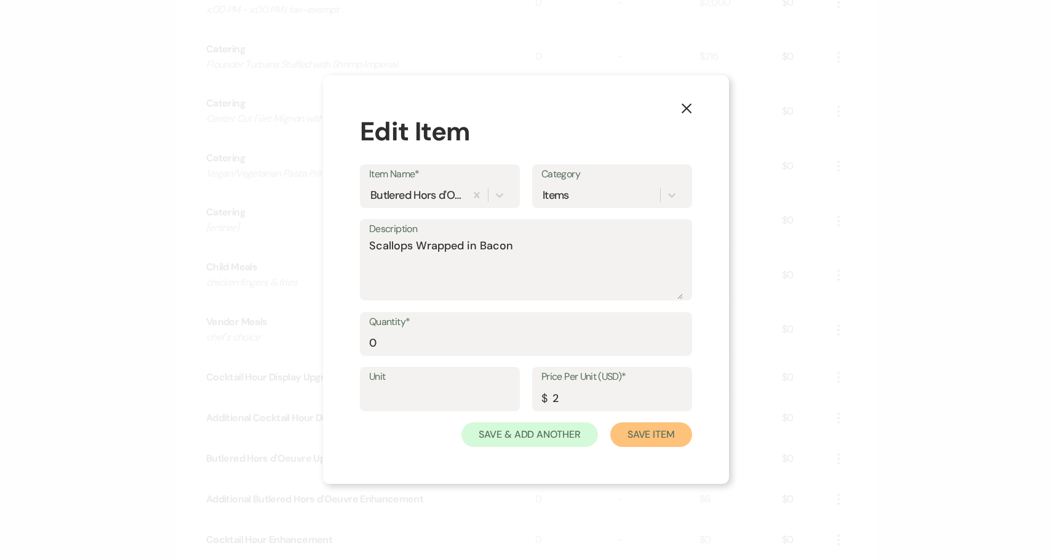
click at [634, 435] on button "Save Item" at bounding box center [651, 434] width 82 height 25
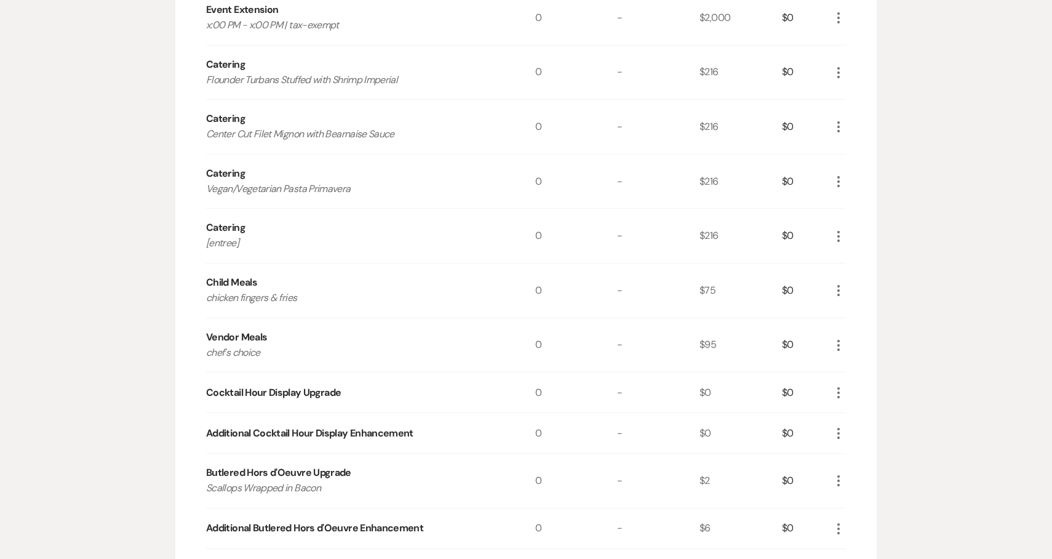
scroll to position [1162, 0]
click at [219, 136] on p "Center Cut Filet Mignon with Bearnaise Sauce" at bounding box center [354, 135] width 296 height 16
drag, startPoint x: 219, startPoint y: 136, endPoint x: 432, endPoint y: 136, distance: 213.5
click at [432, 136] on p "Center Cut Filet Mignon with Bearnaise Sauce" at bounding box center [354, 135] width 296 height 16
copy p "Center Cut Filet Mignon with Bearnaise Sauce"
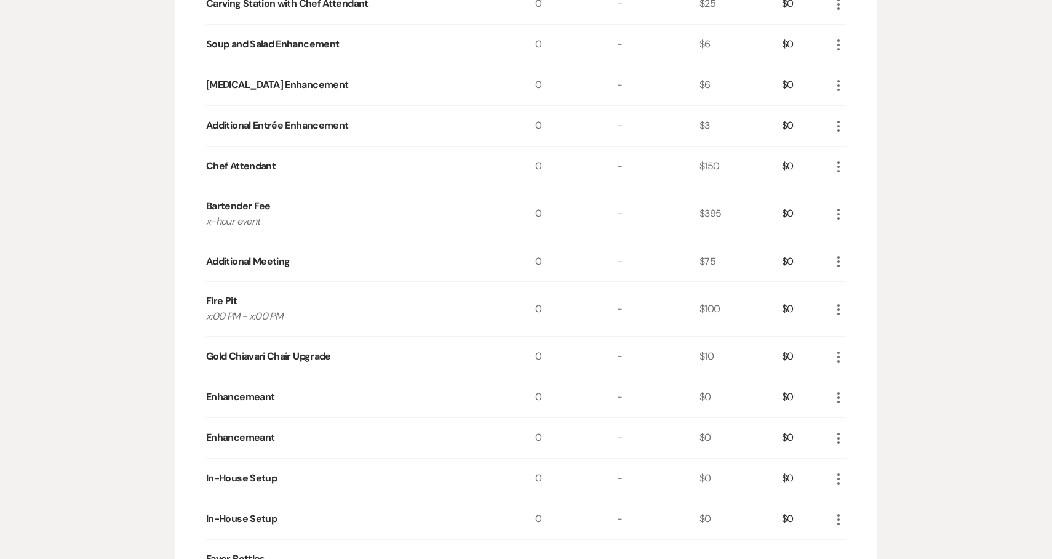
scroll to position [1802, 0]
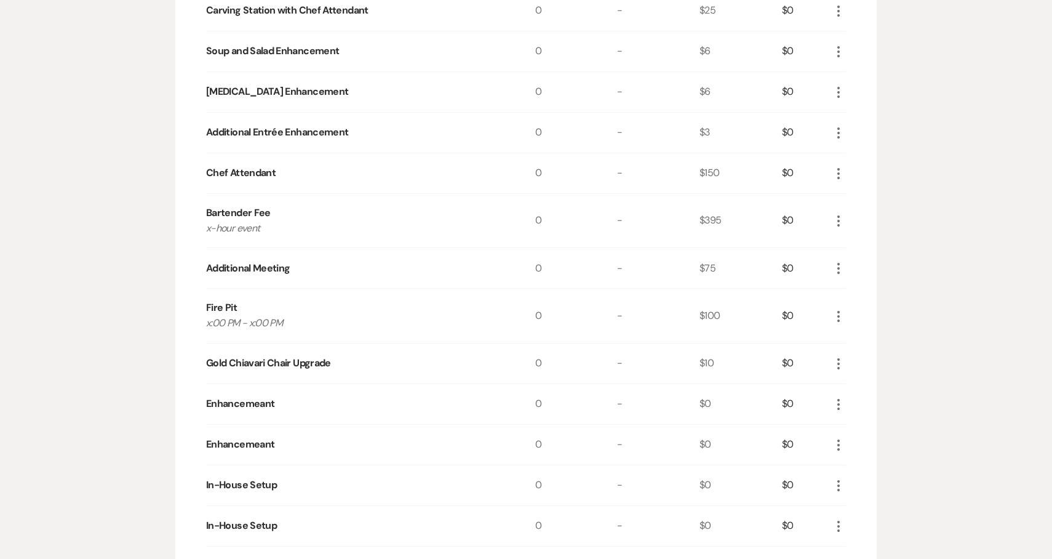
click at [835, 362] on icon "More" at bounding box center [838, 363] width 15 height 15
click at [846, 387] on icon "Pencil" at bounding box center [848, 387] width 7 height 9
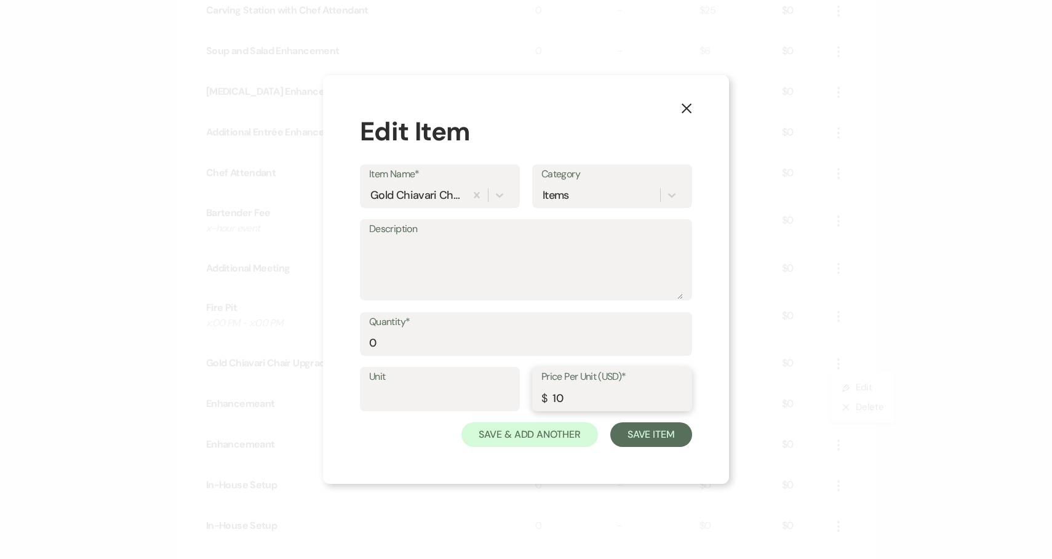
click at [595, 394] on input "10" at bounding box center [611, 398] width 141 height 24
type input "7"
click at [634, 437] on button "Save Item" at bounding box center [651, 434] width 82 height 25
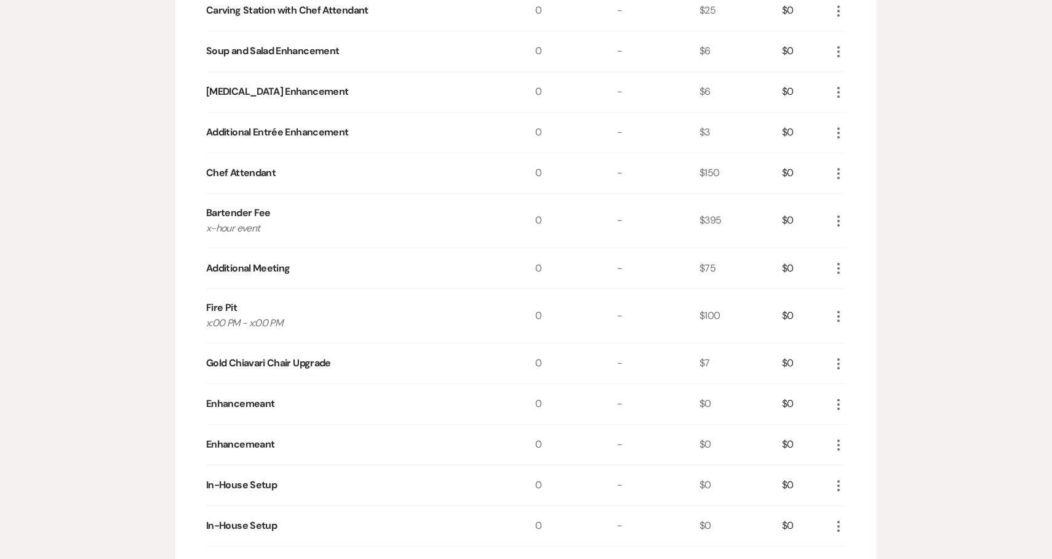
click at [920, 283] on div "Messages Tasks Payments Vendors Rental Overview Timeline Docs & Files Contacts …" at bounding box center [526, 221] width 1052 height 3607
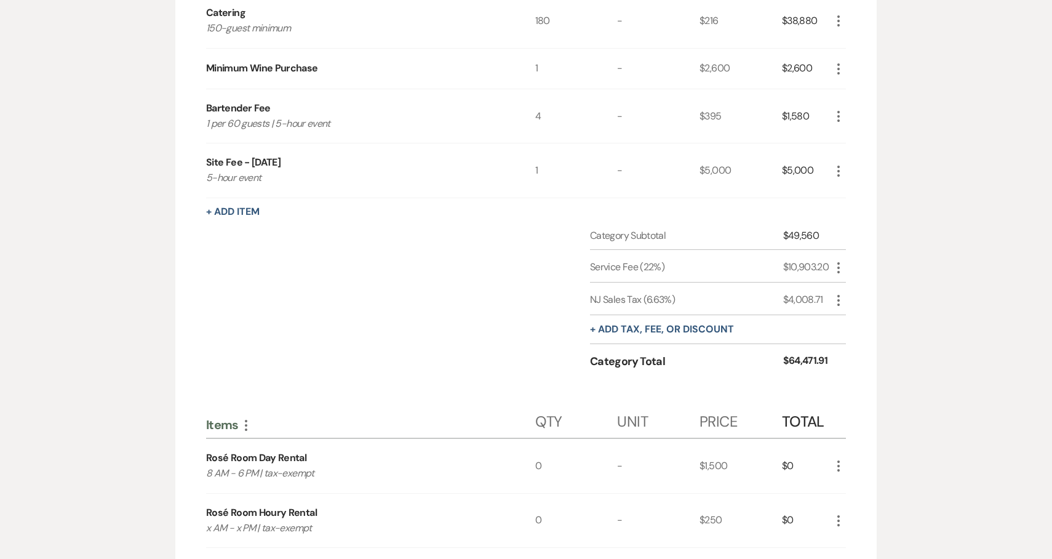
scroll to position [0, 0]
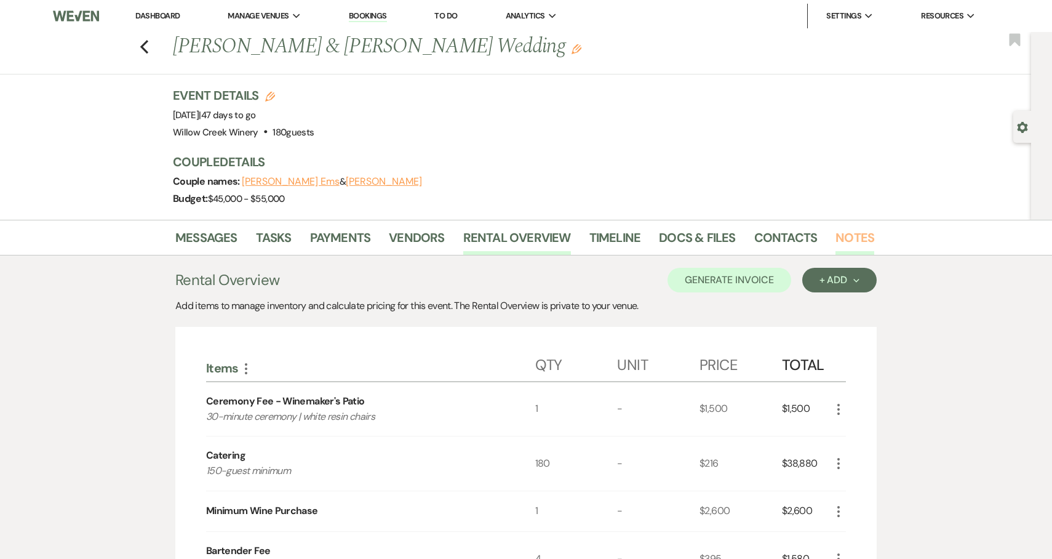
click at [842, 239] on link "Notes" at bounding box center [854, 241] width 39 height 27
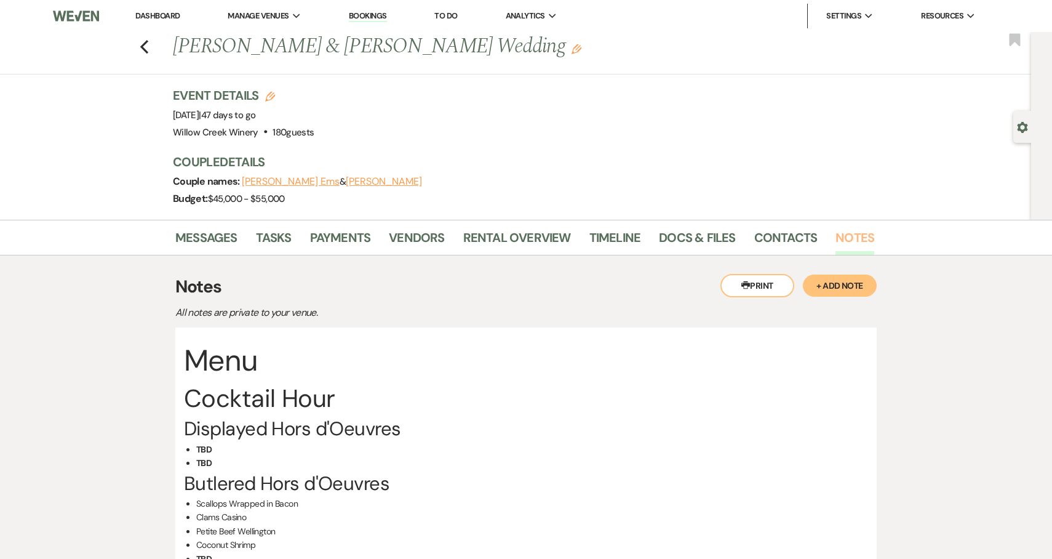
scroll to position [7, 0]
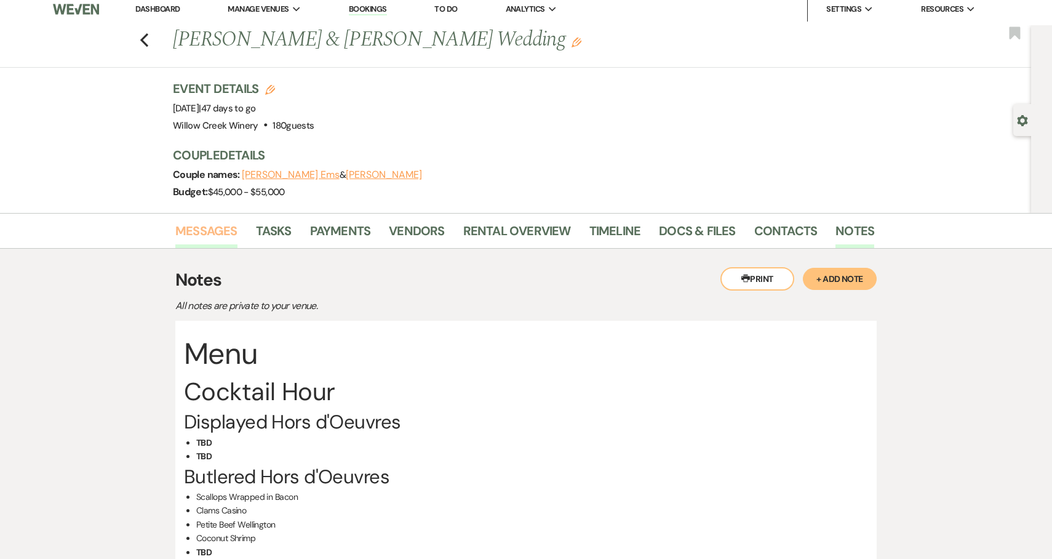
click at [212, 241] on link "Messages" at bounding box center [206, 234] width 62 height 27
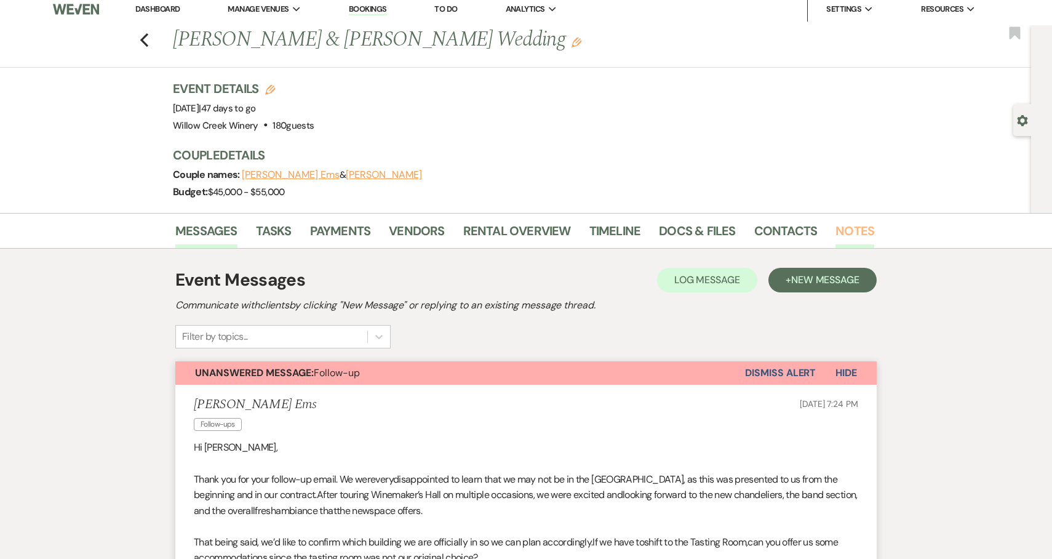
click at [854, 233] on link "Notes" at bounding box center [854, 234] width 39 height 27
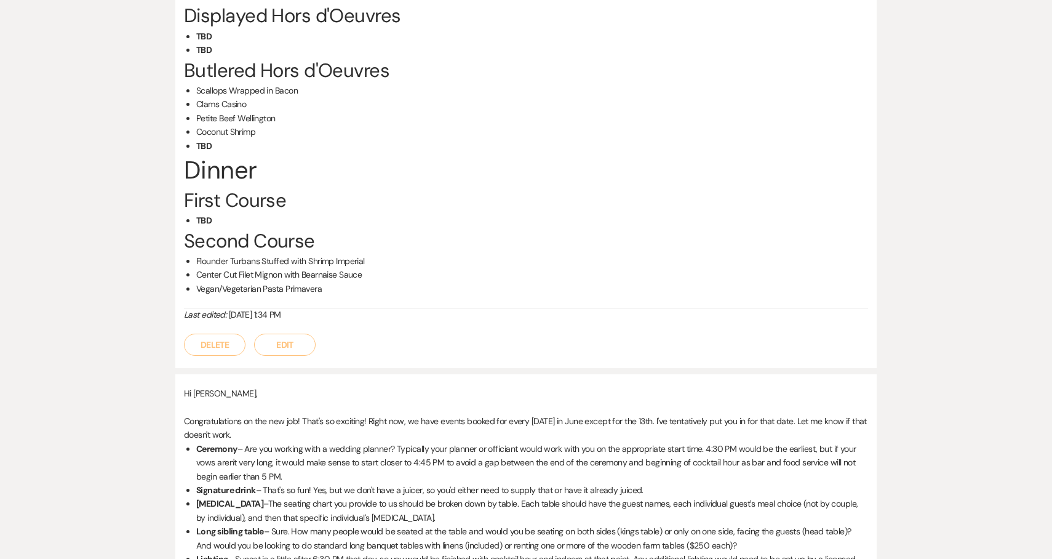
scroll to position [250, 0]
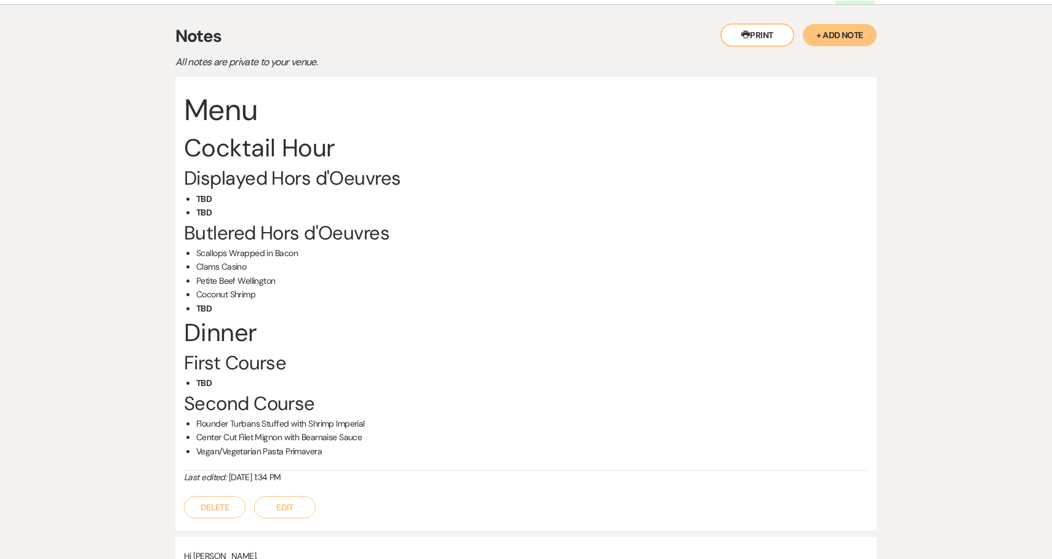
click at [226, 341] on h2 "Dinner" at bounding box center [526, 332] width 684 height 34
click at [236, 360] on h3 "First Course" at bounding box center [526, 362] width 684 height 26
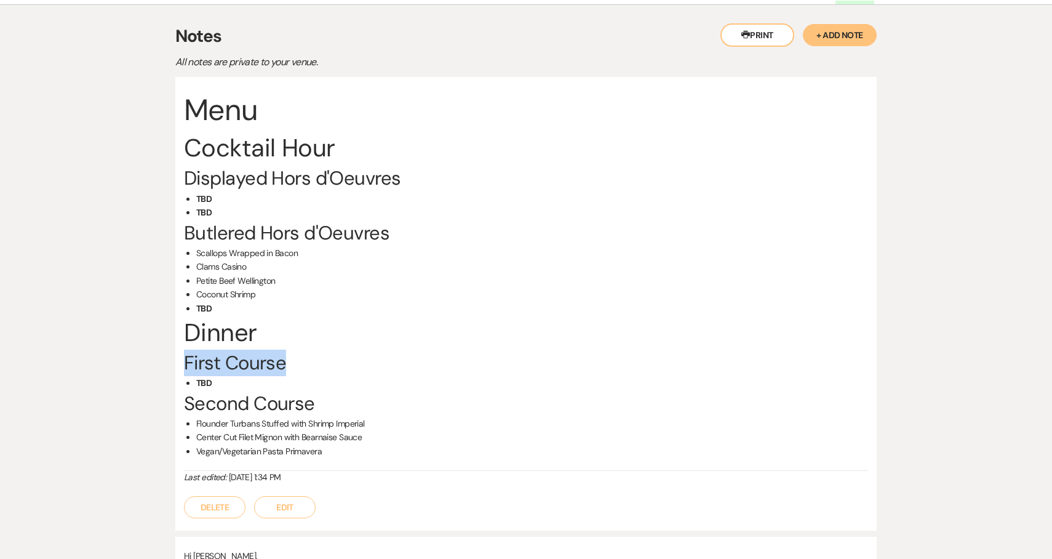
click at [236, 360] on h3 "First Course" at bounding box center [526, 362] width 684 height 26
click at [234, 408] on h3 "Second Course" at bounding box center [526, 403] width 684 height 26
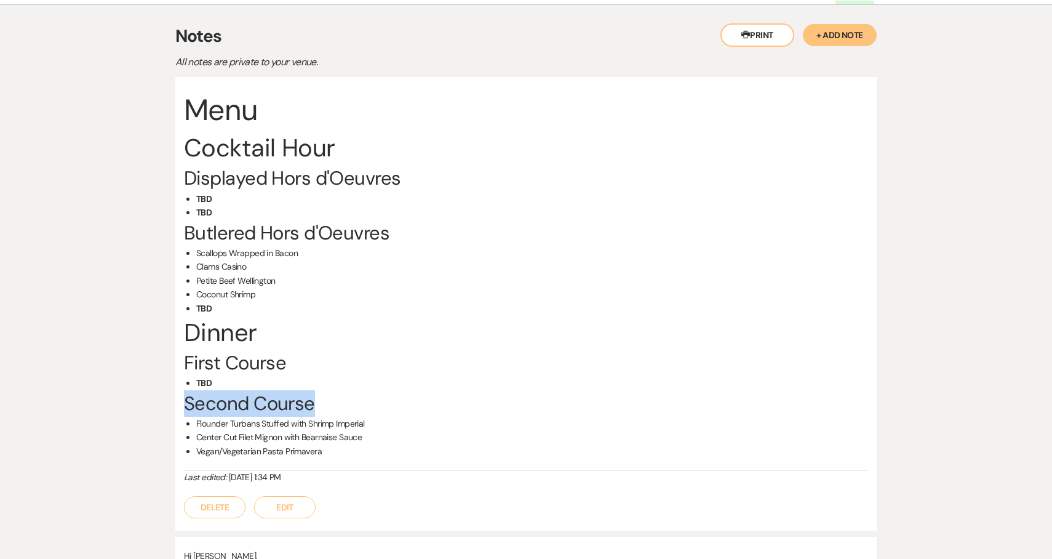
click at [234, 408] on h3 "Second Course" at bounding box center [526, 403] width 684 height 26
click at [223, 367] on h3 "First Course" at bounding box center [526, 362] width 684 height 26
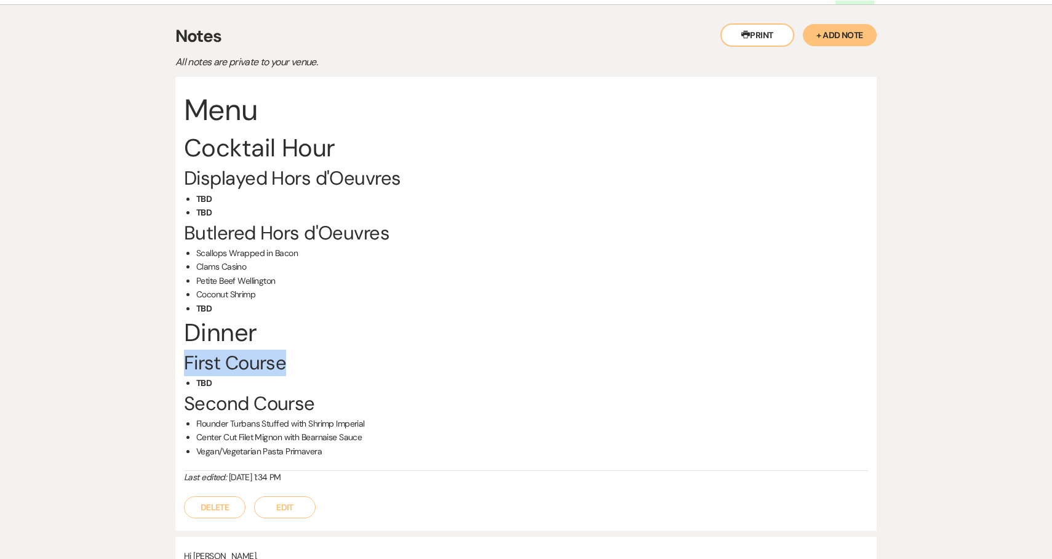
click at [223, 367] on h3 "First Course" at bounding box center [526, 362] width 684 height 26
click at [266, 354] on h3 "First Course" at bounding box center [526, 362] width 684 height 26
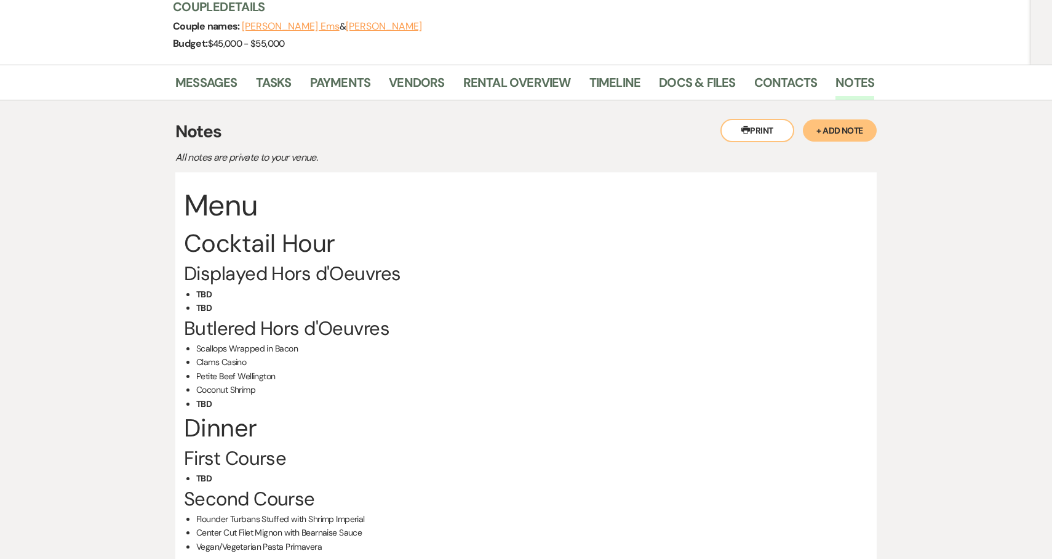
scroll to position [0, 0]
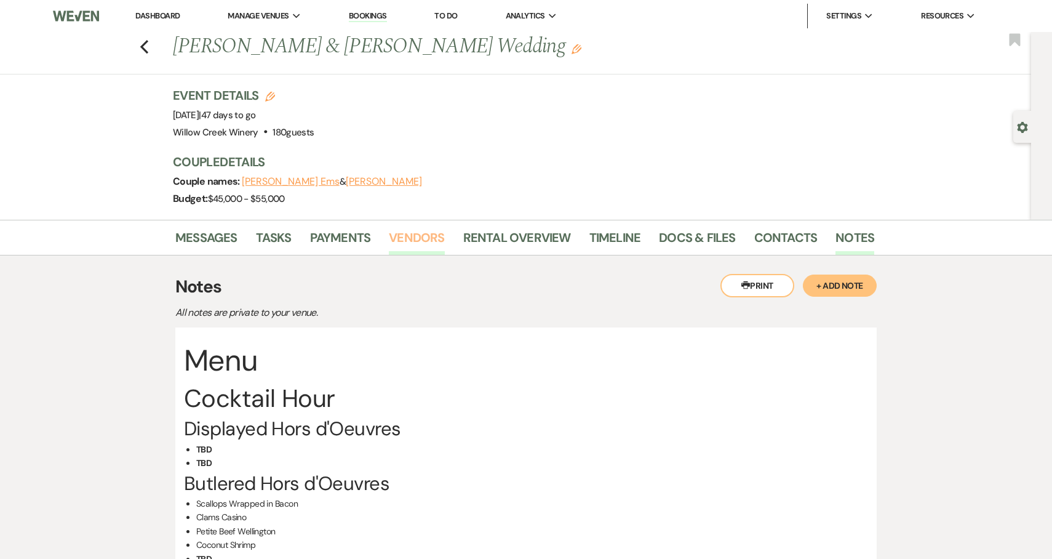
click at [421, 239] on link "Vendors" at bounding box center [416, 241] width 55 height 27
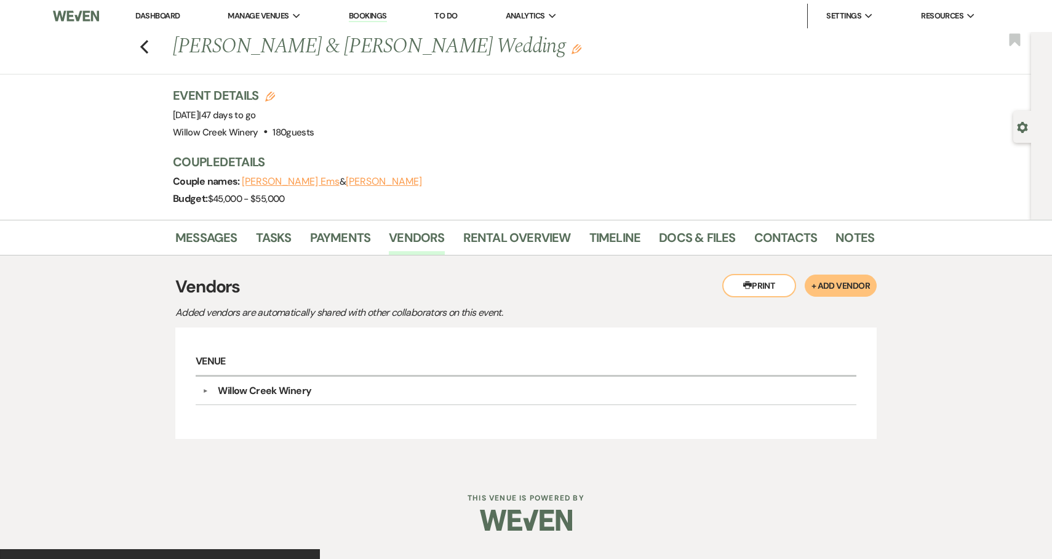
click at [375, 394] on div "Willow Creek Winery" at bounding box center [529, 390] width 642 height 15
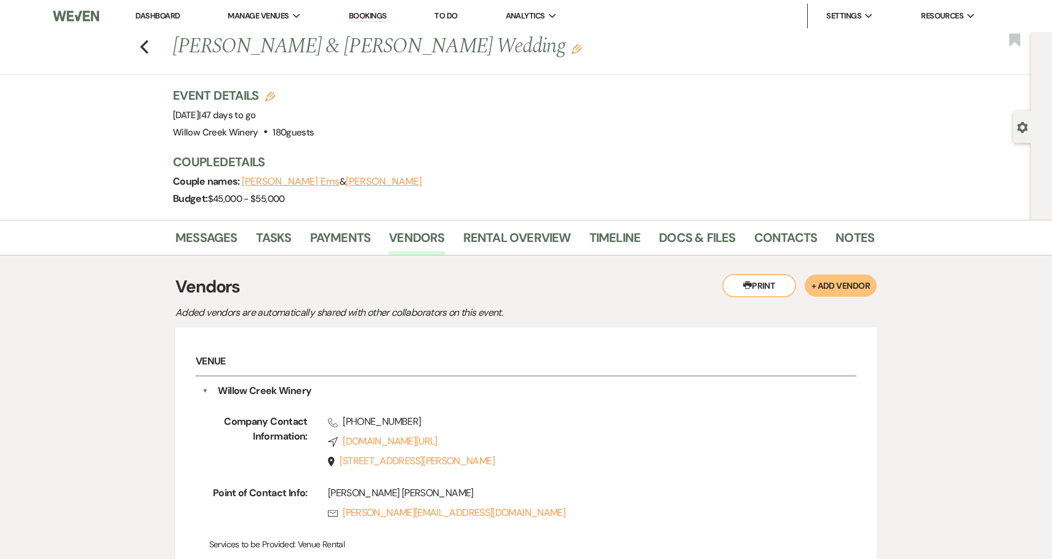
click at [375, 394] on div "Willow Creek Winery" at bounding box center [529, 390] width 642 height 15
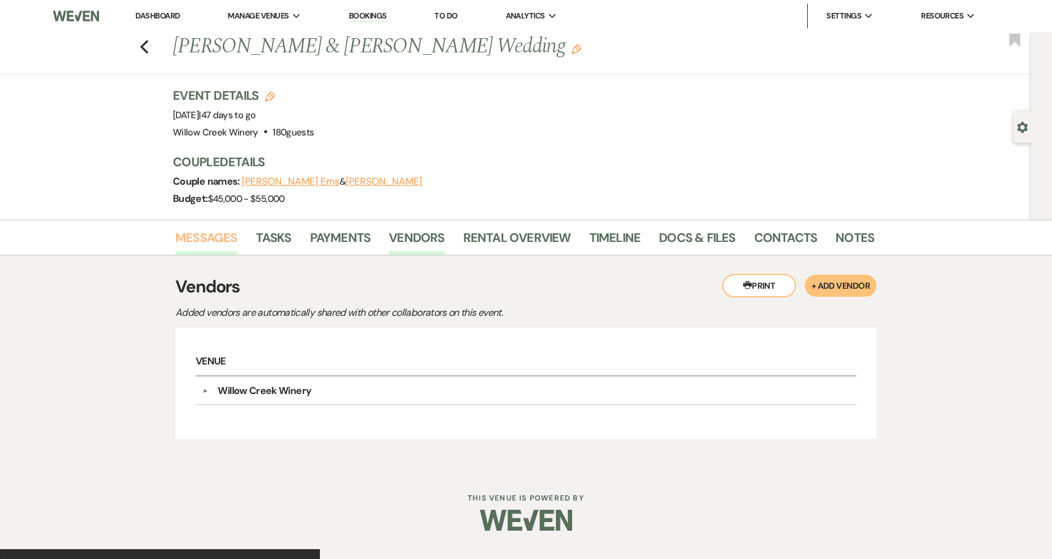
click at [221, 241] on link "Messages" at bounding box center [206, 241] width 62 height 27
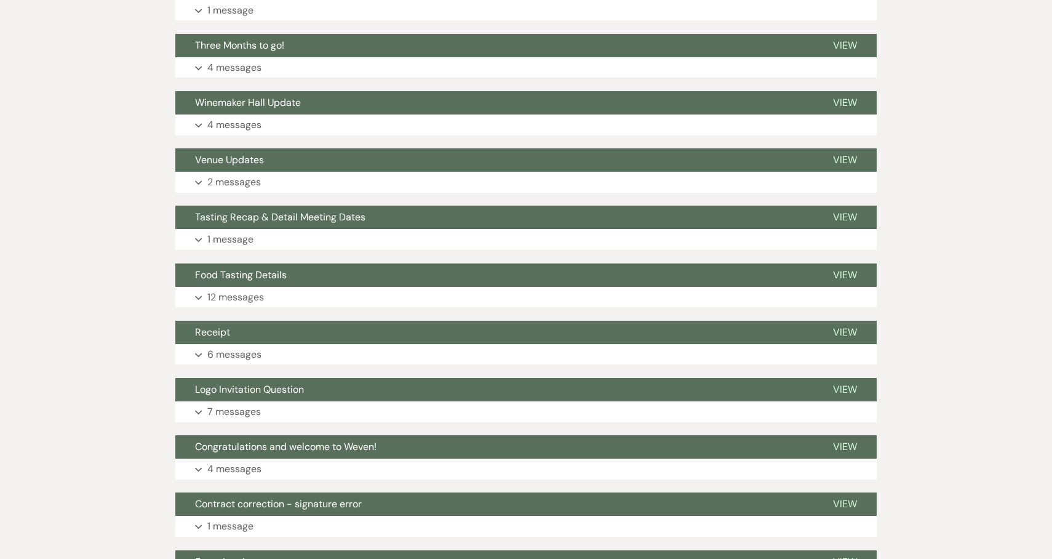
scroll to position [1863, 0]
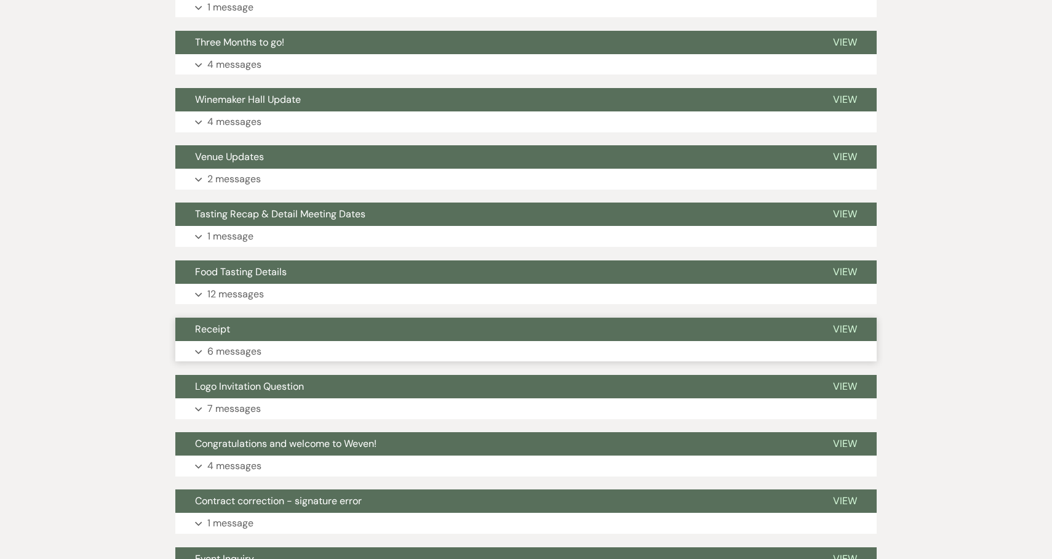
click at [354, 330] on button "Receipt" at bounding box center [494, 328] width 638 height 23
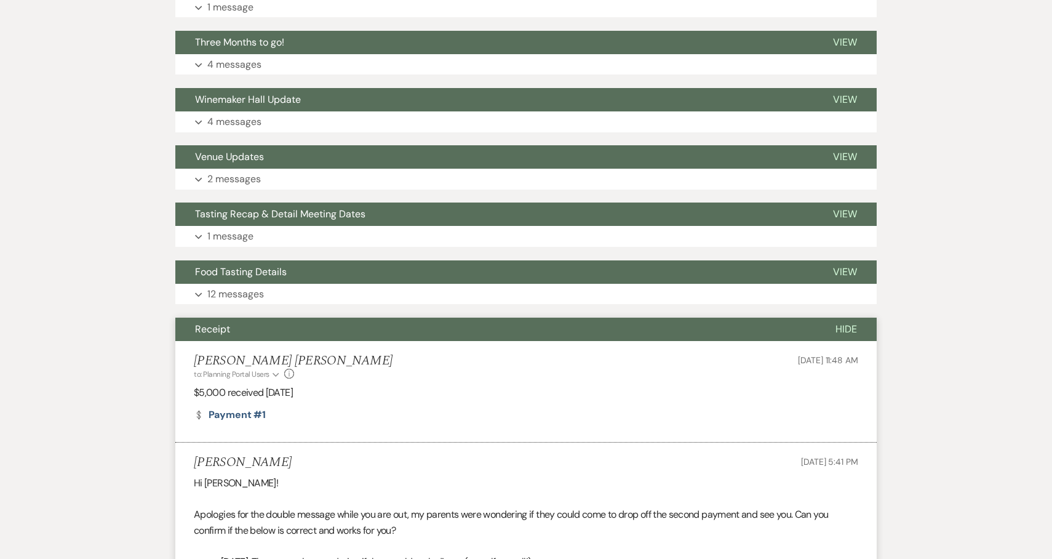
click at [354, 330] on button "Receipt" at bounding box center [495, 328] width 640 height 23
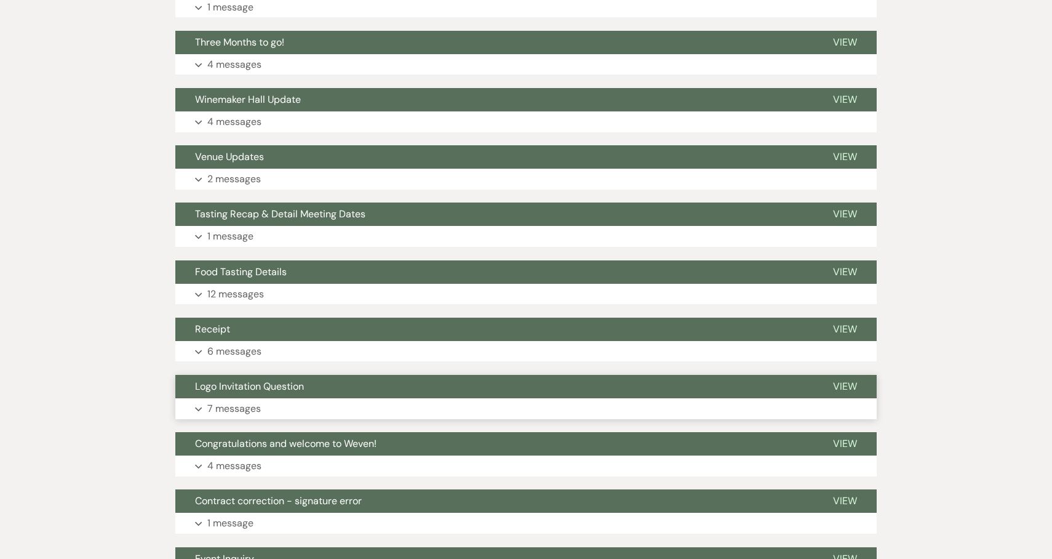
scroll to position [1993, 0]
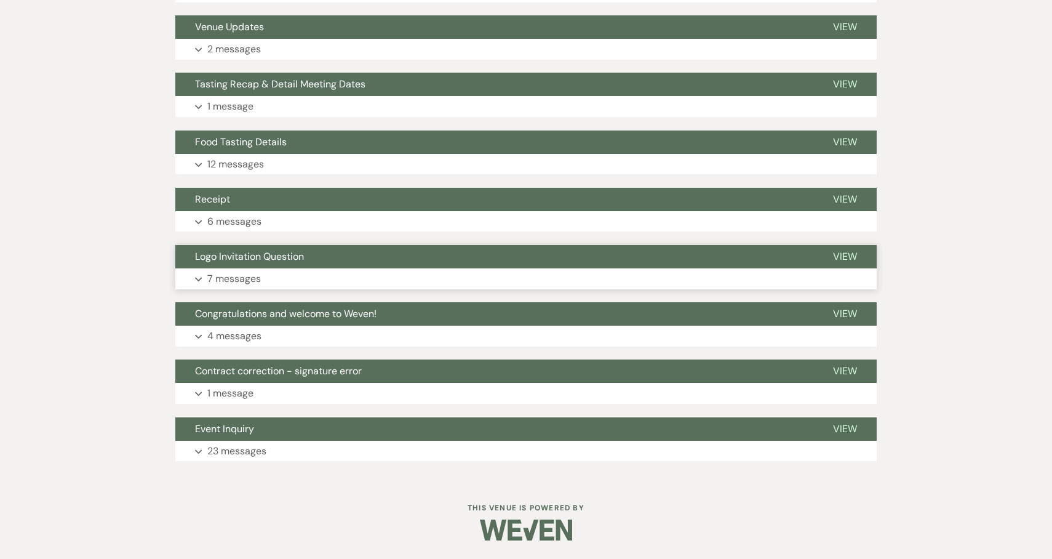
click at [344, 276] on button "Expand 7 messages" at bounding box center [525, 278] width 701 height 21
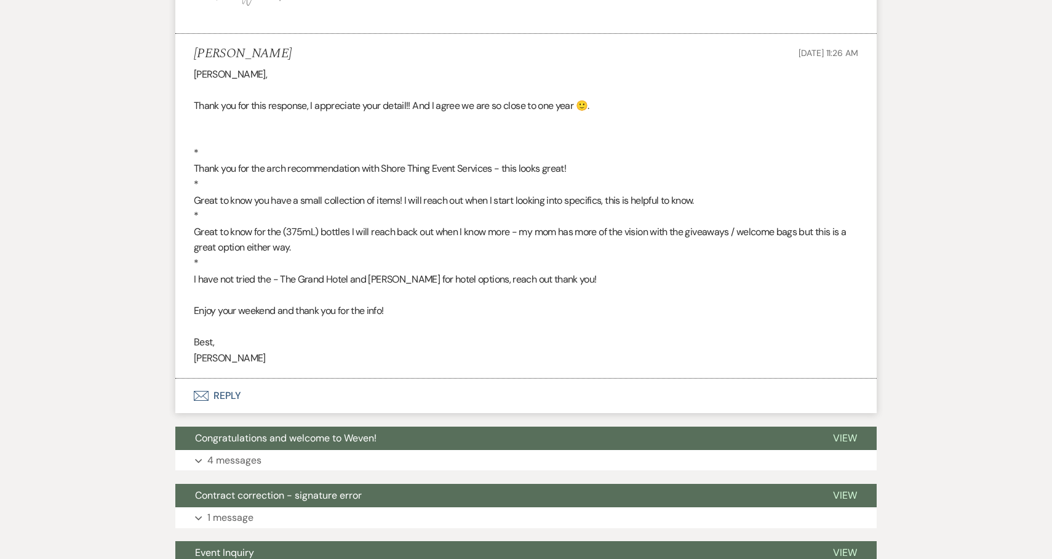
scroll to position [3623, 0]
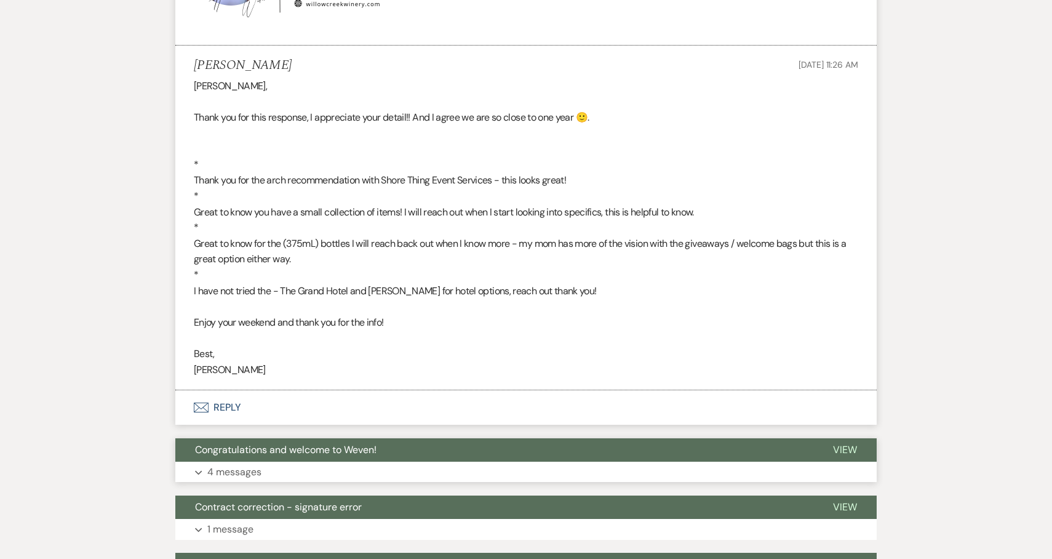
click at [362, 463] on button "Expand 4 messages" at bounding box center [525, 471] width 701 height 21
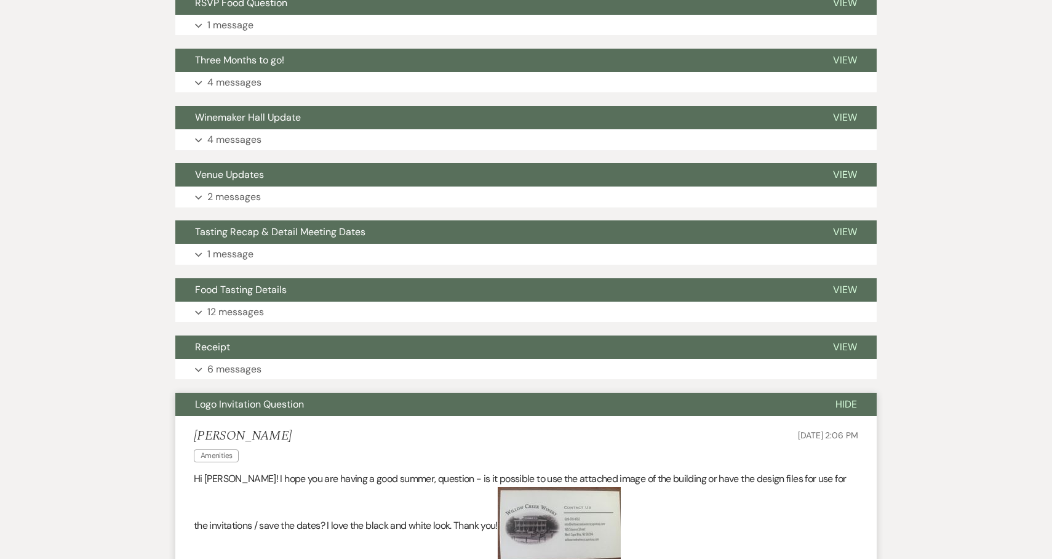
scroll to position [1751, 0]
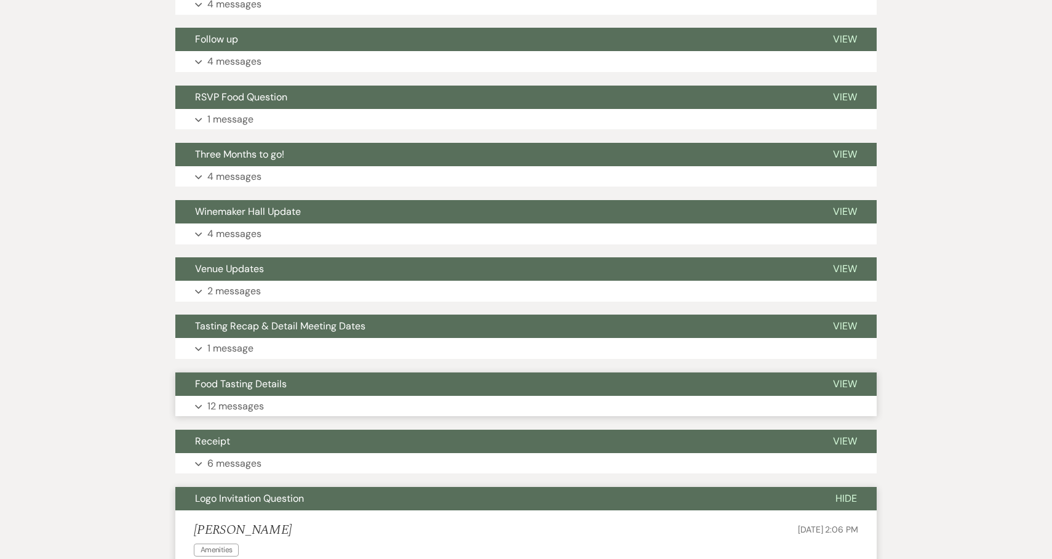
click at [342, 405] on button "Expand 12 messages" at bounding box center [525, 406] width 701 height 21
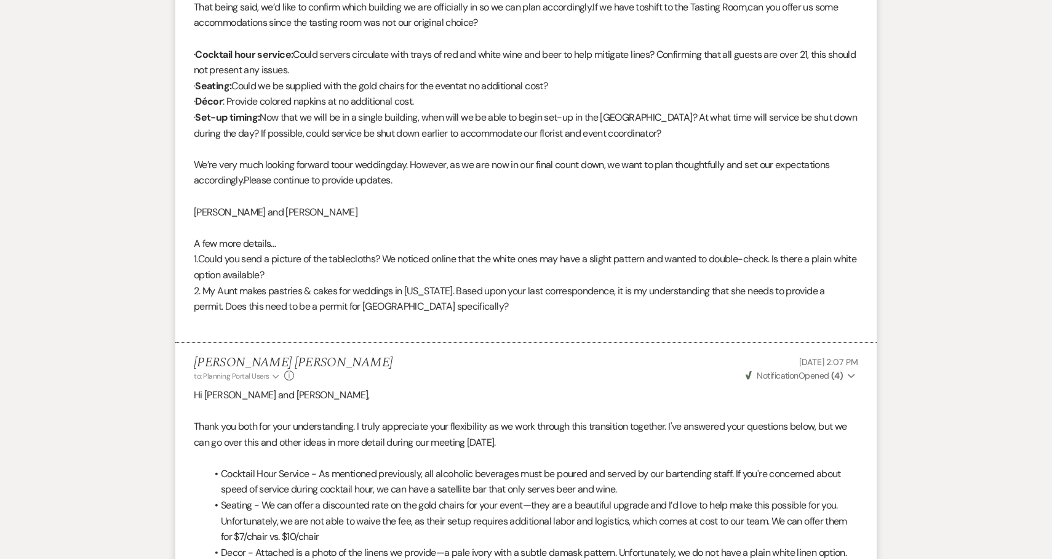
scroll to position [460, 0]
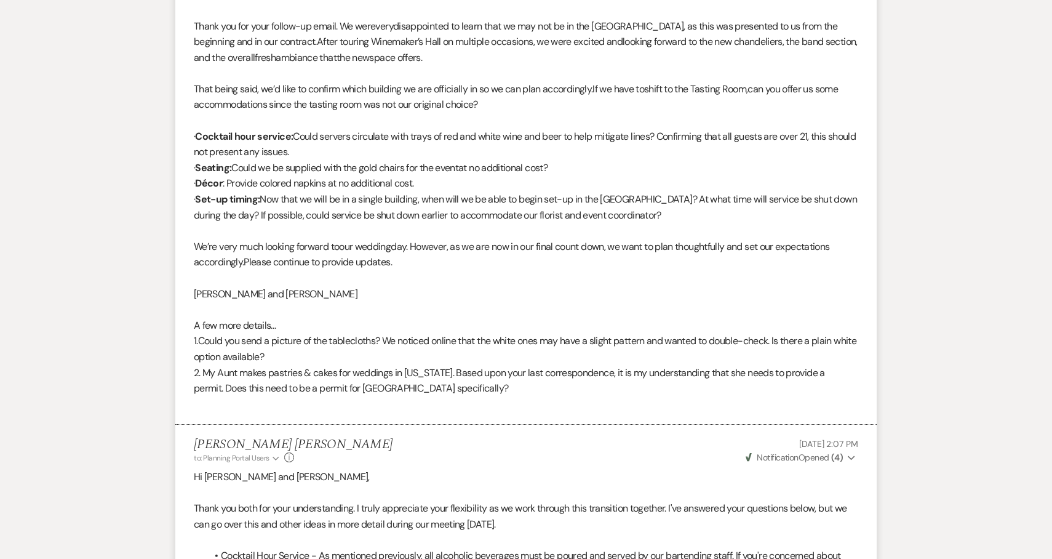
click at [804, 102] on p "That being said, we’d like to confirm which building we are officially in so we…" at bounding box center [526, 96] width 664 height 31
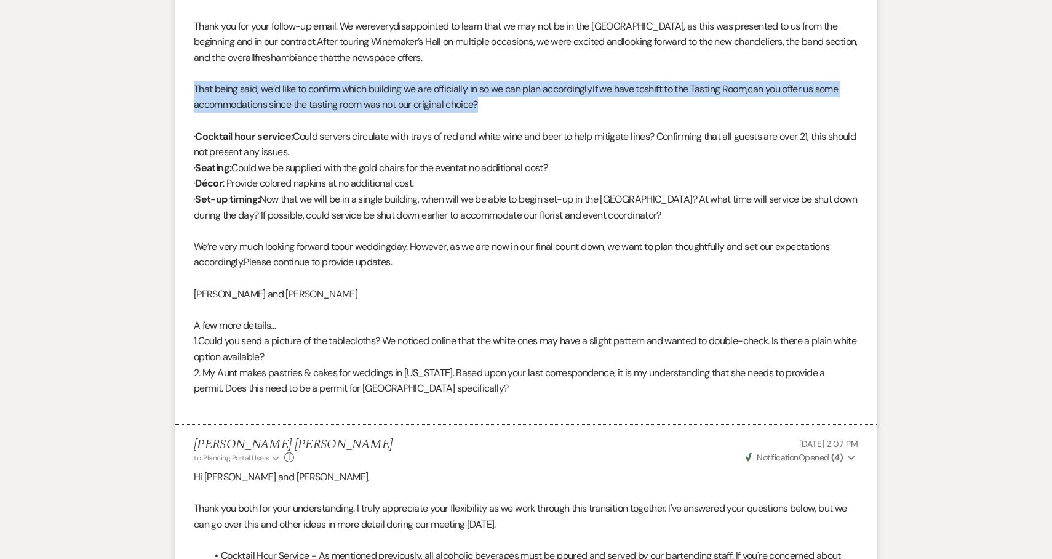
click at [804, 102] on p "That being said, we’d like to confirm which building we are officially in so we…" at bounding box center [526, 96] width 664 height 31
click at [804, 103] on p "That being said, we’d like to confirm which building we are officially in so we…" at bounding box center [526, 96] width 664 height 31
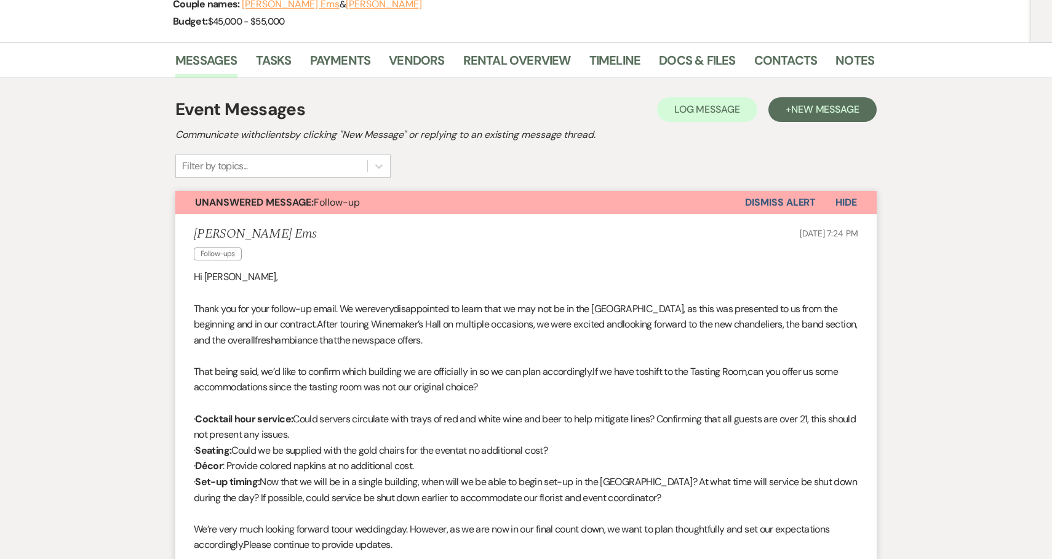
scroll to position [53, 0]
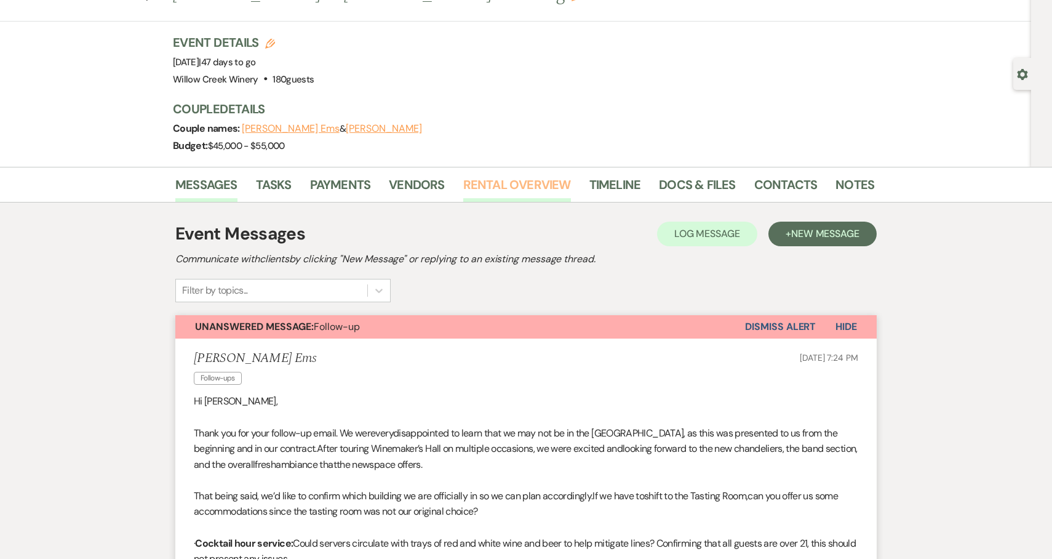
click at [546, 182] on link "Rental Overview" at bounding box center [517, 188] width 108 height 27
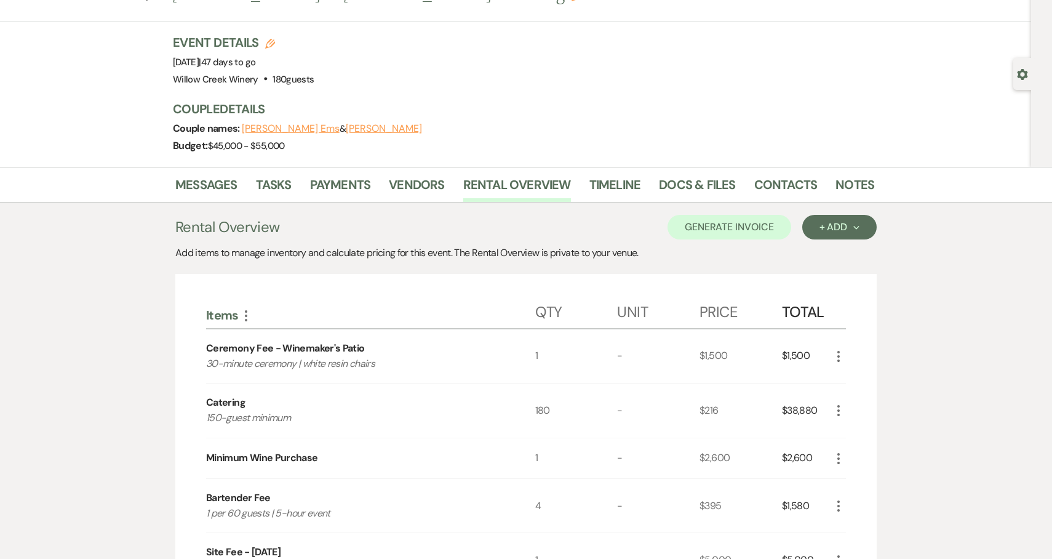
click at [229, 173] on li "Messages" at bounding box center [215, 187] width 81 height 30
click at [230, 184] on link "Messages" at bounding box center [206, 188] width 62 height 27
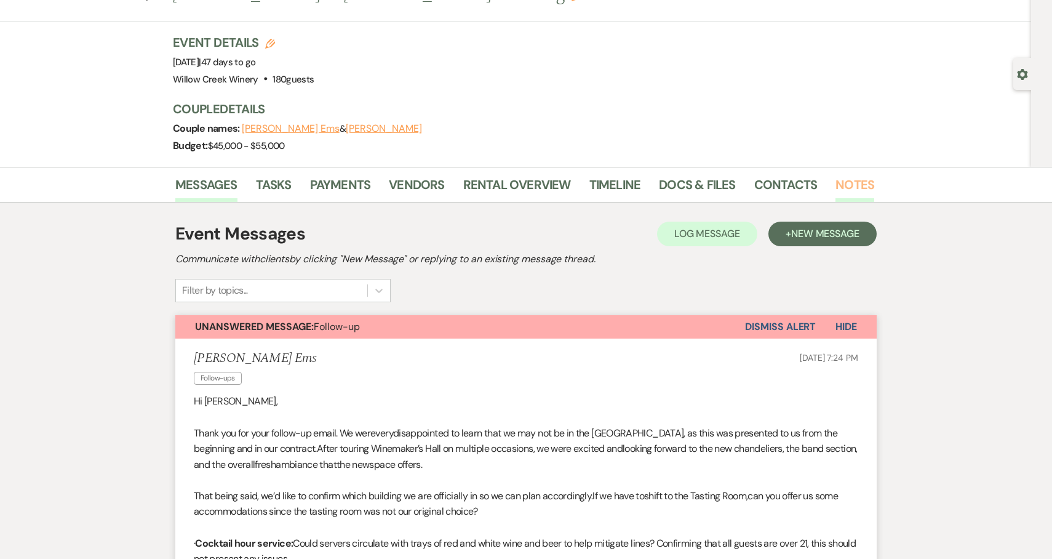
click at [835, 193] on link "Notes" at bounding box center [854, 188] width 39 height 27
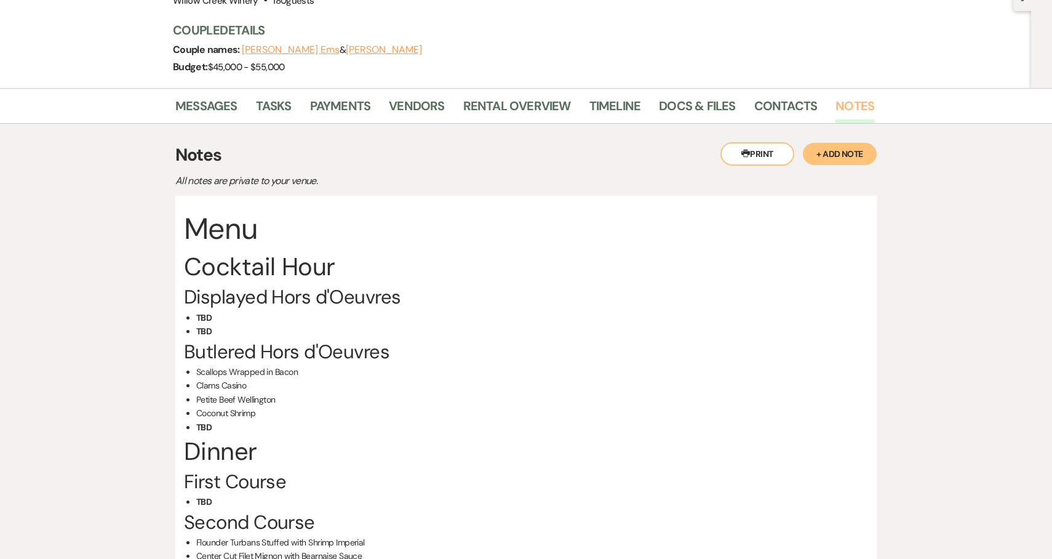
scroll to position [54, 0]
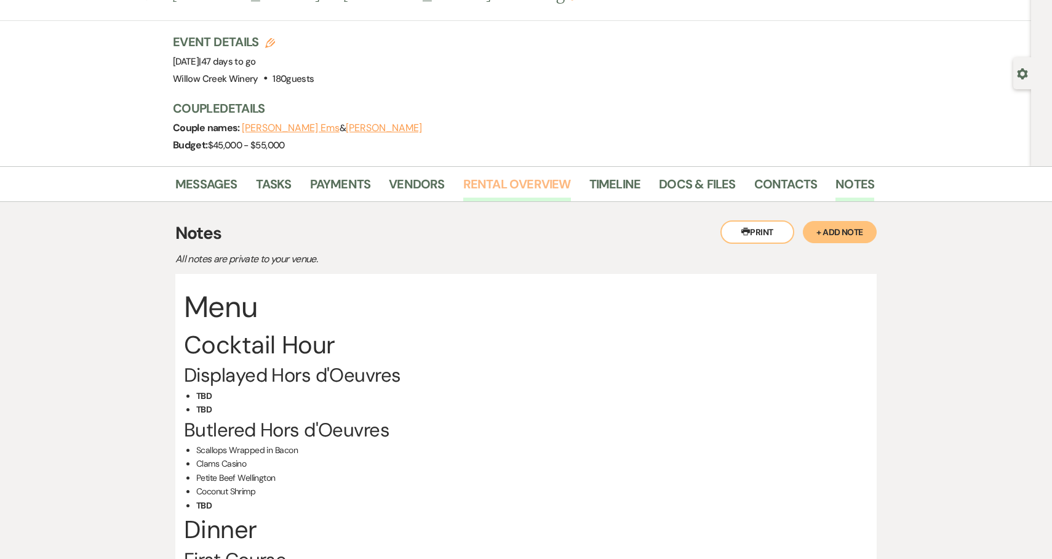
click at [518, 191] on link "Rental Overview" at bounding box center [517, 187] width 108 height 27
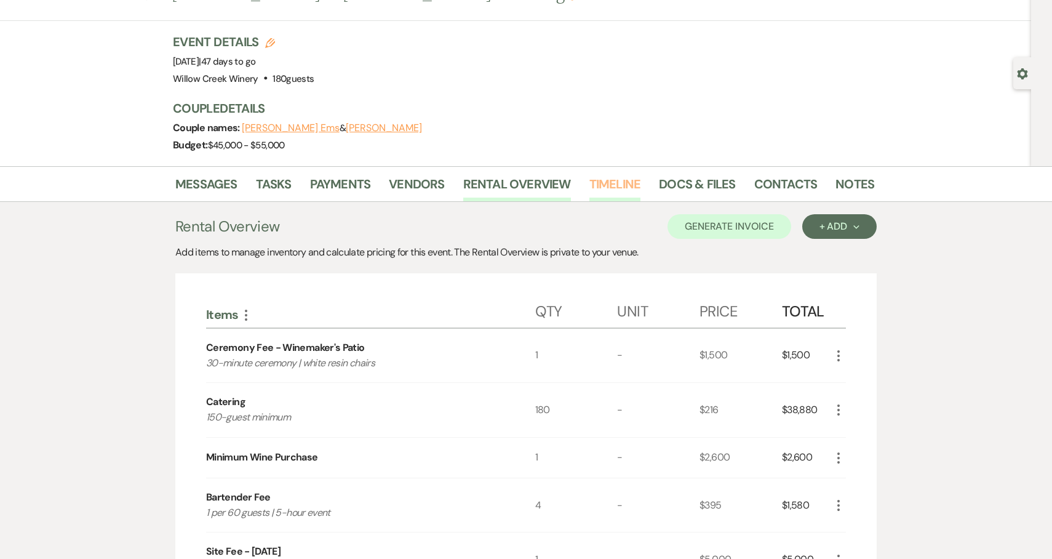
click at [607, 198] on link "Timeline" at bounding box center [615, 187] width 52 height 27
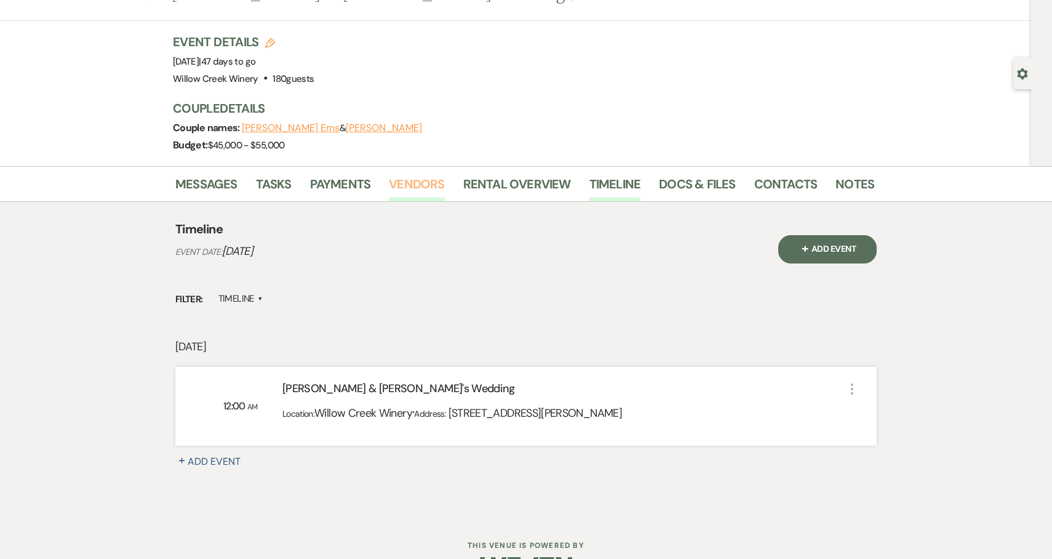
click at [402, 184] on link "Vendors" at bounding box center [416, 187] width 55 height 27
